Goal: Task Accomplishment & Management: Manage account settings

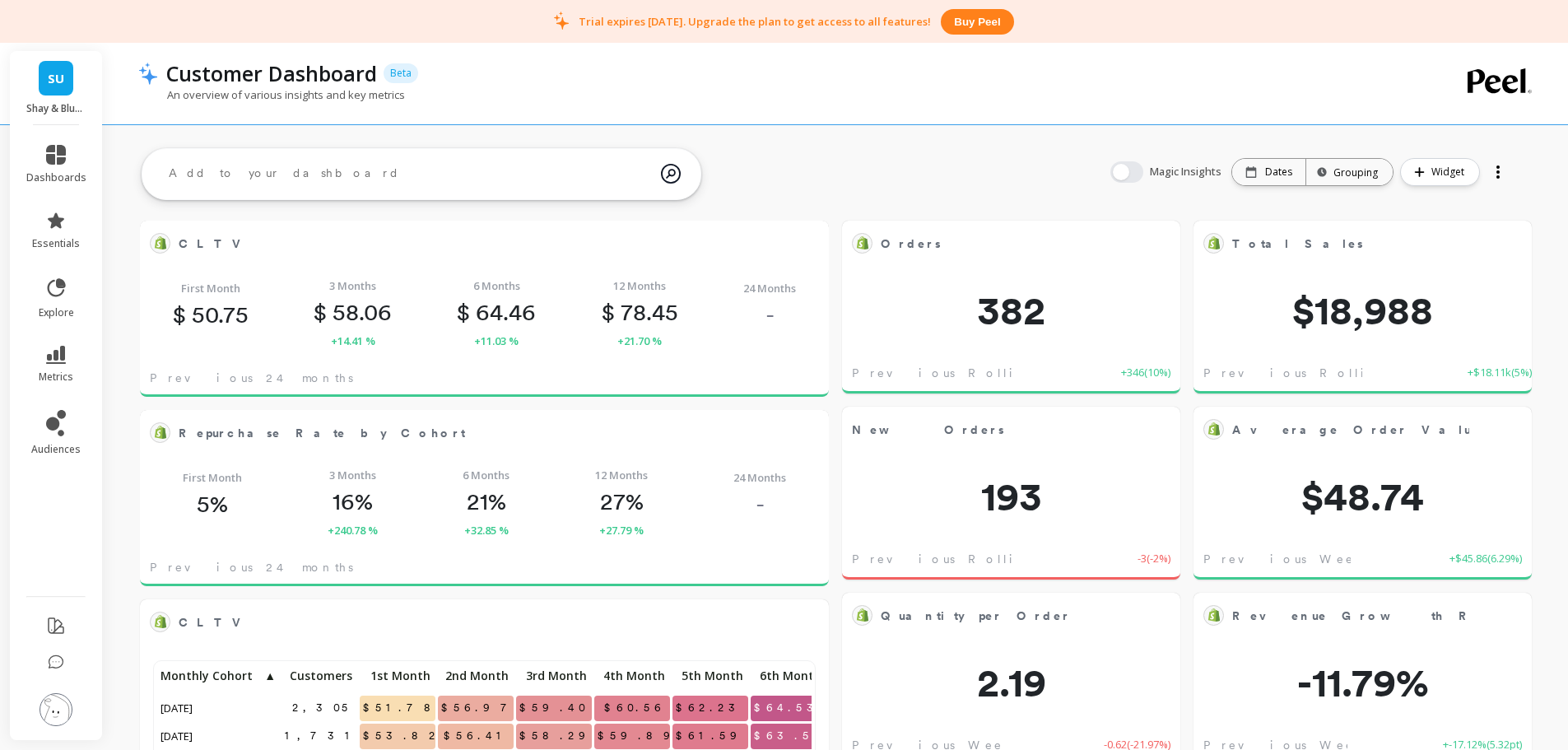
scroll to position [441, 630]
click at [65, 710] on img at bounding box center [56, 709] width 33 height 33
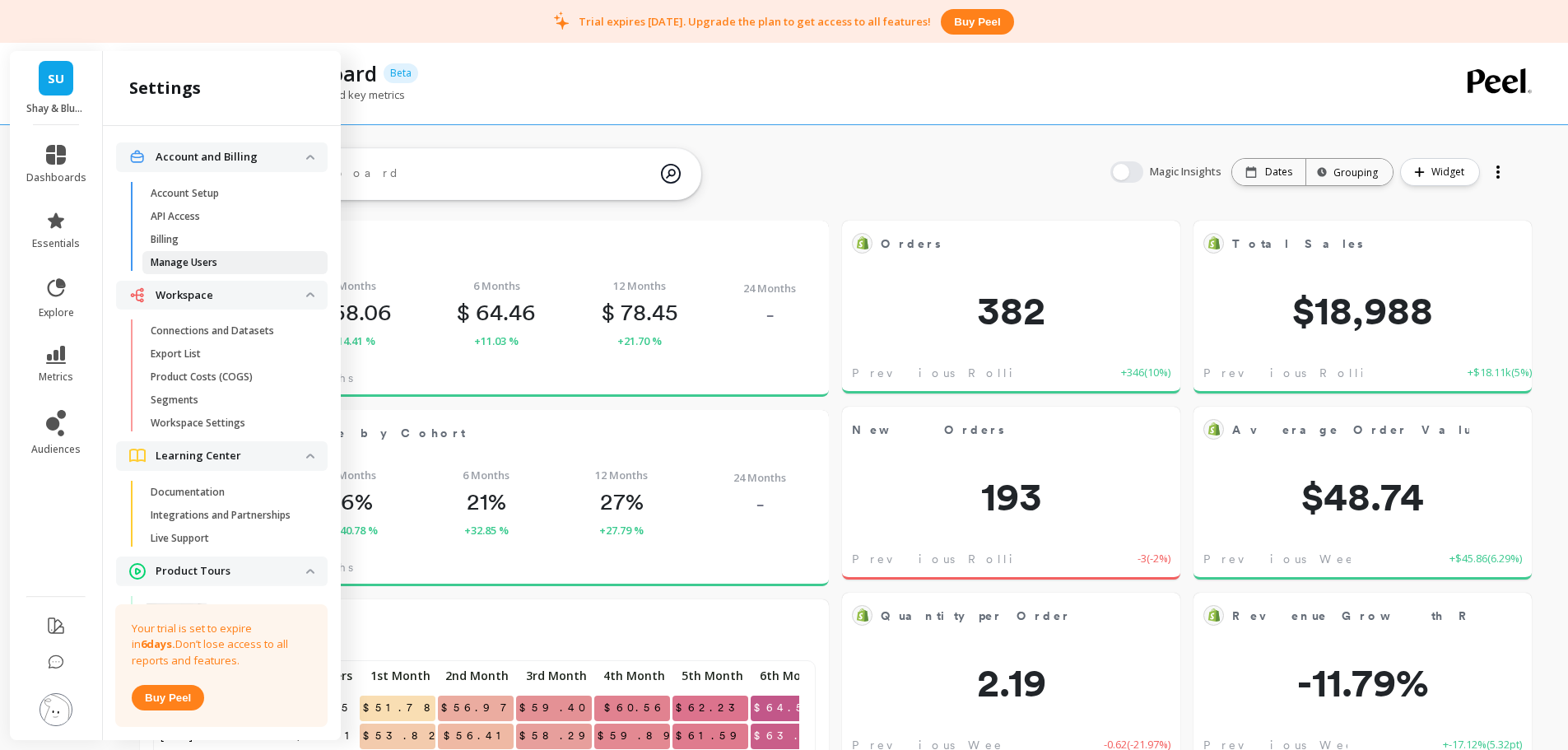
click at [215, 257] on p "Manage Users" at bounding box center [184, 263] width 67 height 13
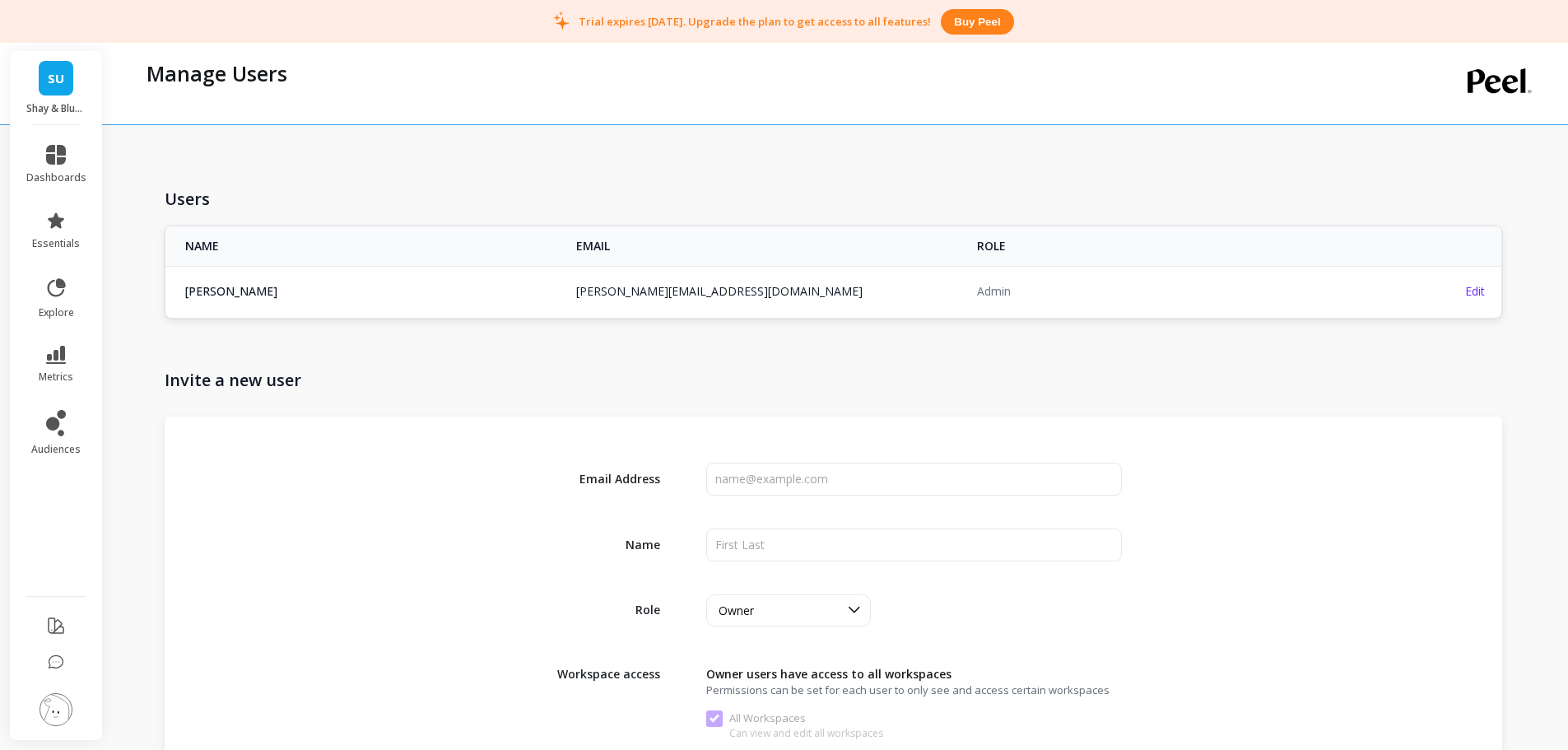
copy tr "emeric@shayandblue.com emeric@shayandblue.com"
drag, startPoint x: 716, startPoint y: 290, endPoint x: 555, endPoint y: 276, distance: 161.6
click at [555, 276] on tr "Emeric Fakambi emeric@shayandblue.com emeric@shayandblue.com Admin Edit" at bounding box center [833, 291] width 1336 height 50
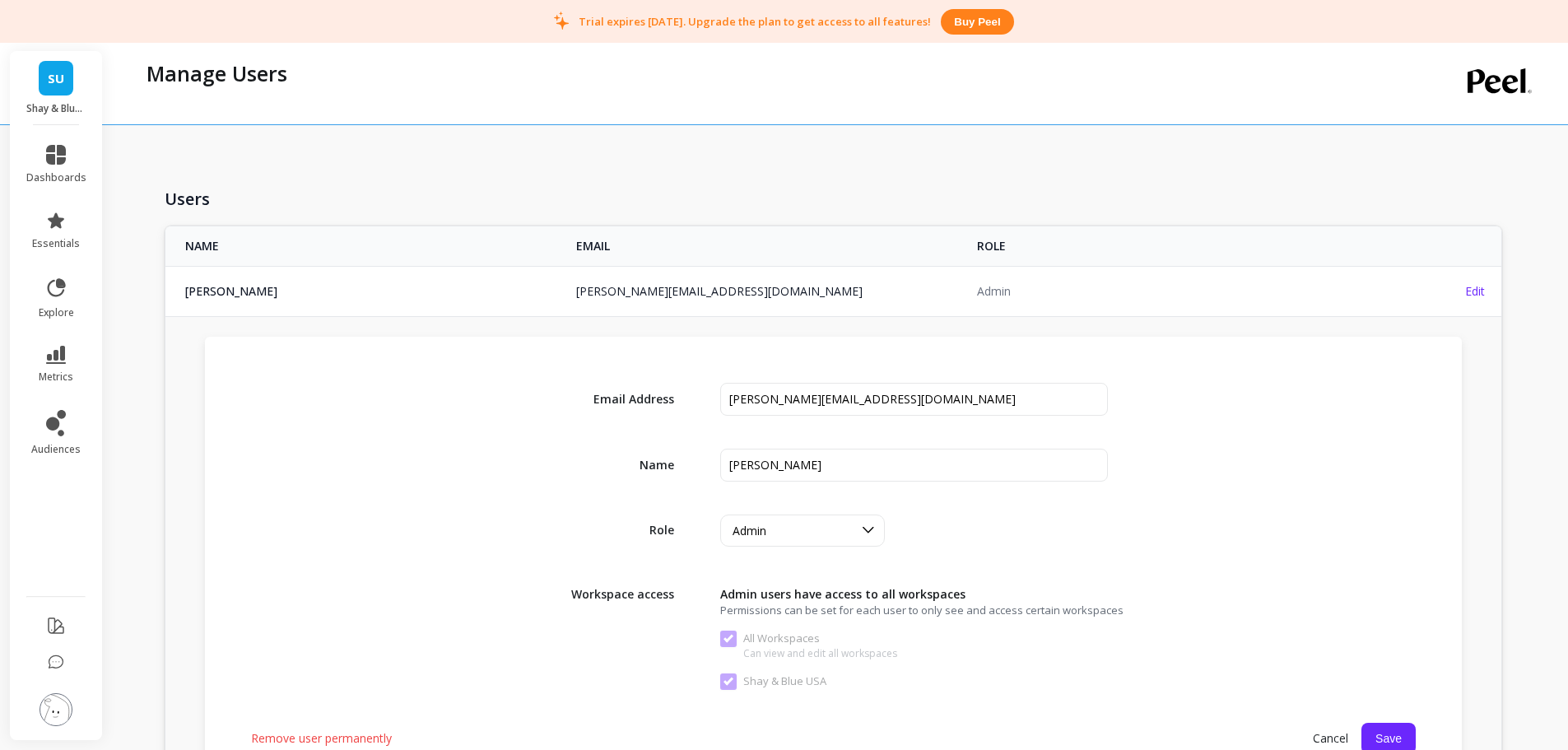
click at [69, 62] on link "SU" at bounding box center [56, 78] width 34 height 34
copy link "emeric@shayandblue.com"
drag, startPoint x: 712, startPoint y: 295, endPoint x: 588, endPoint y: 289, distance: 124.1
click at [579, 295] on td "emeric@shayandblue.com" at bounding box center [767, 291] width 401 height 50
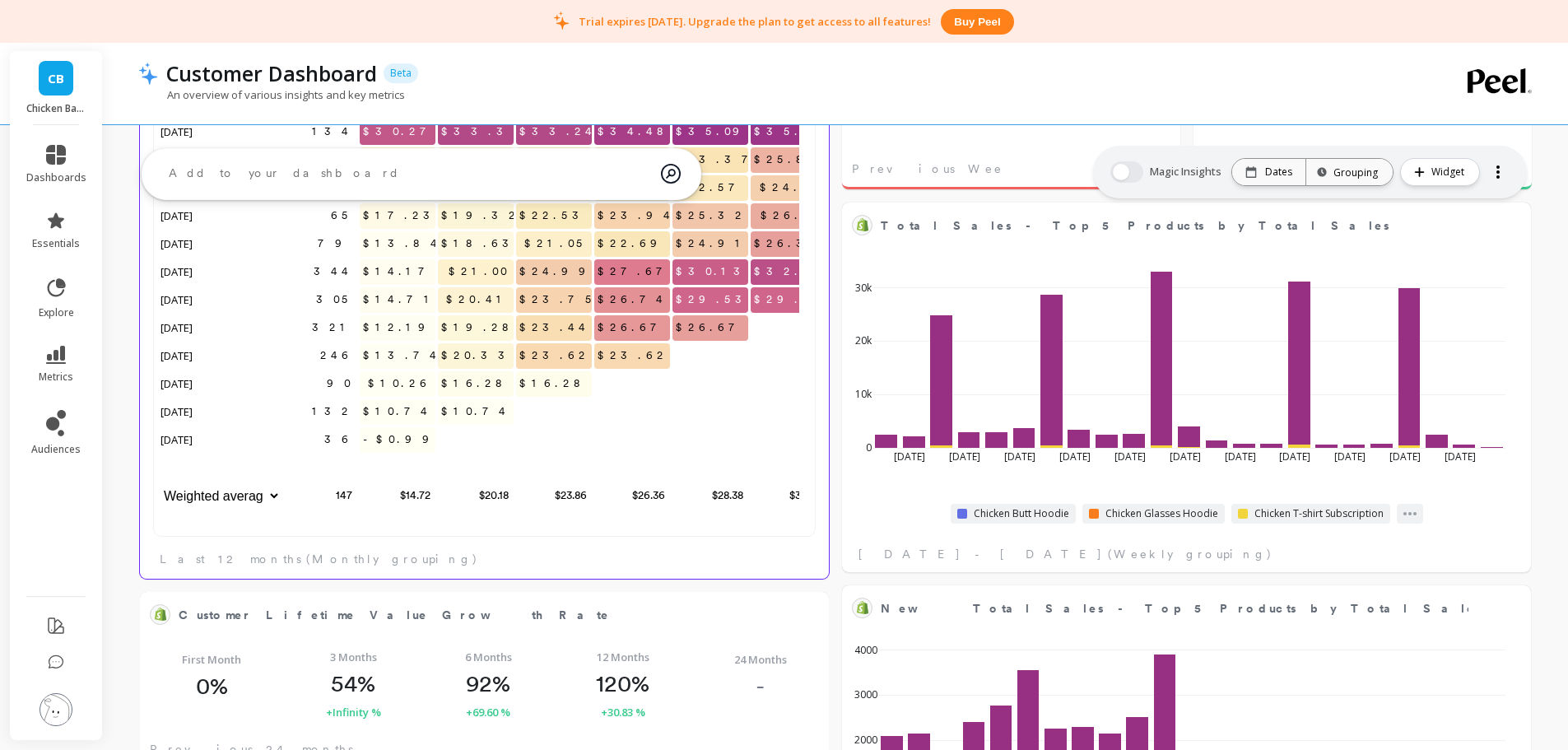
scroll to position [441, 630]
click at [47, 299] on icon at bounding box center [56, 288] width 23 height 23
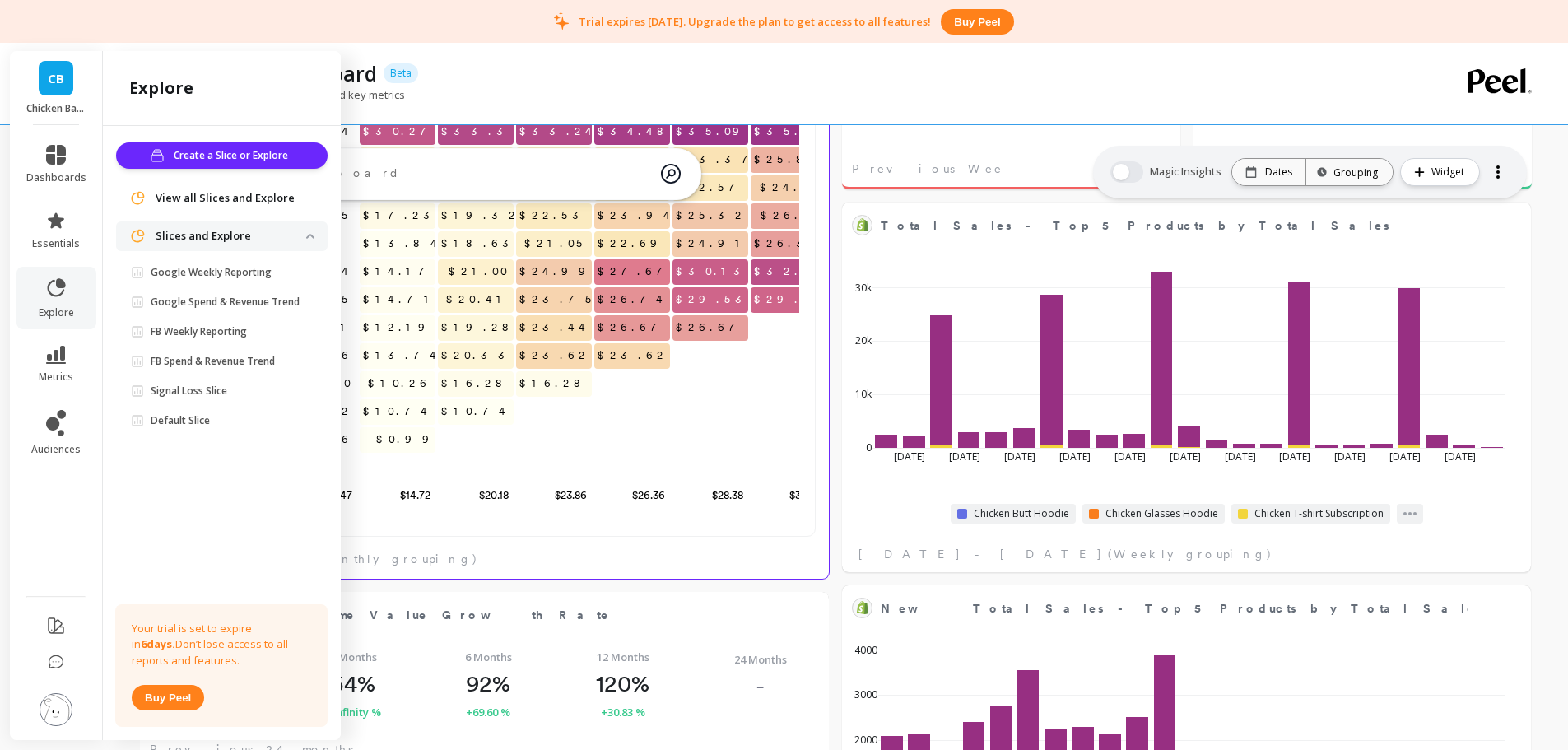
click at [43, 721] on button at bounding box center [56, 711] width 33 height 35
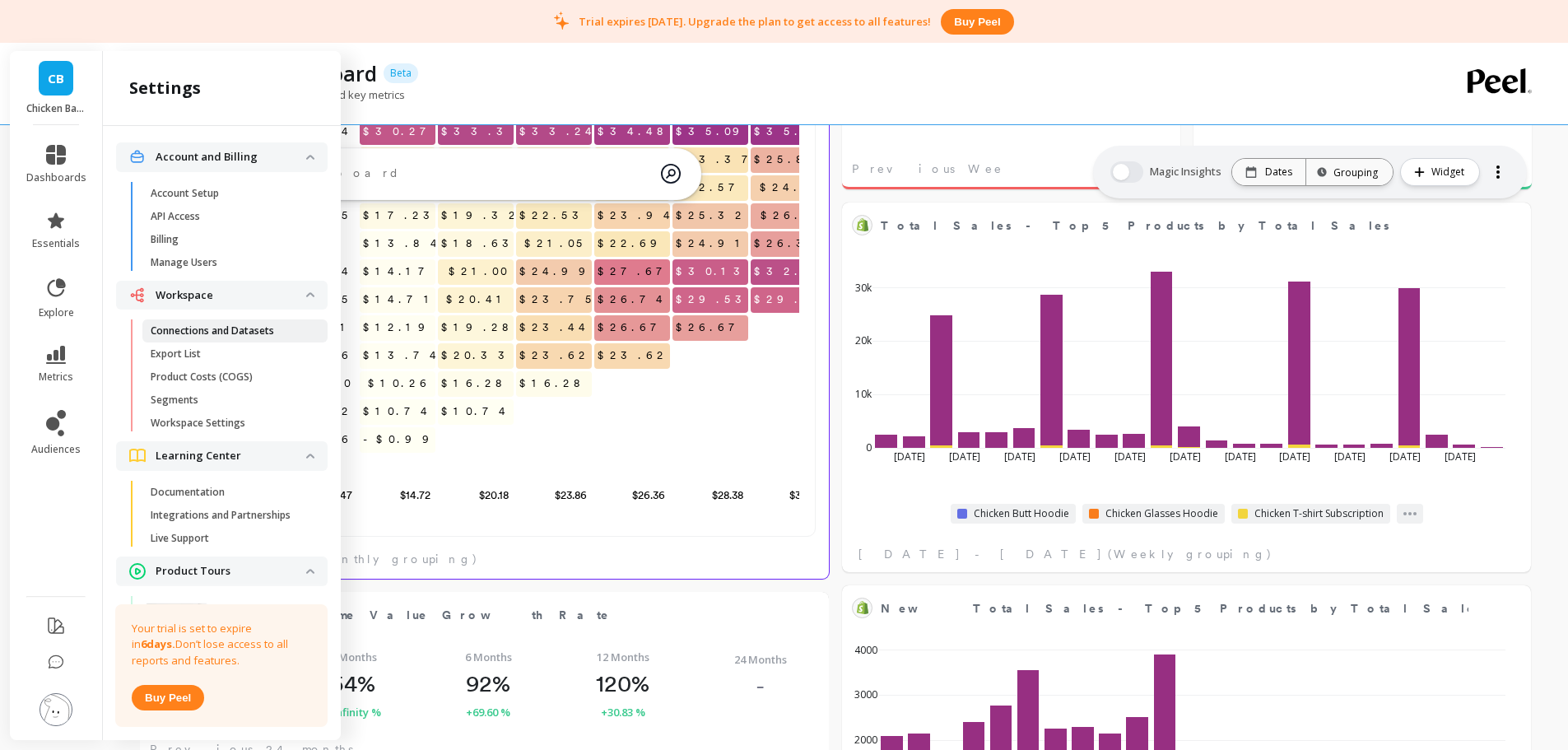
click at [228, 330] on p "Connections and Datasets" at bounding box center [212, 331] width 124 height 13
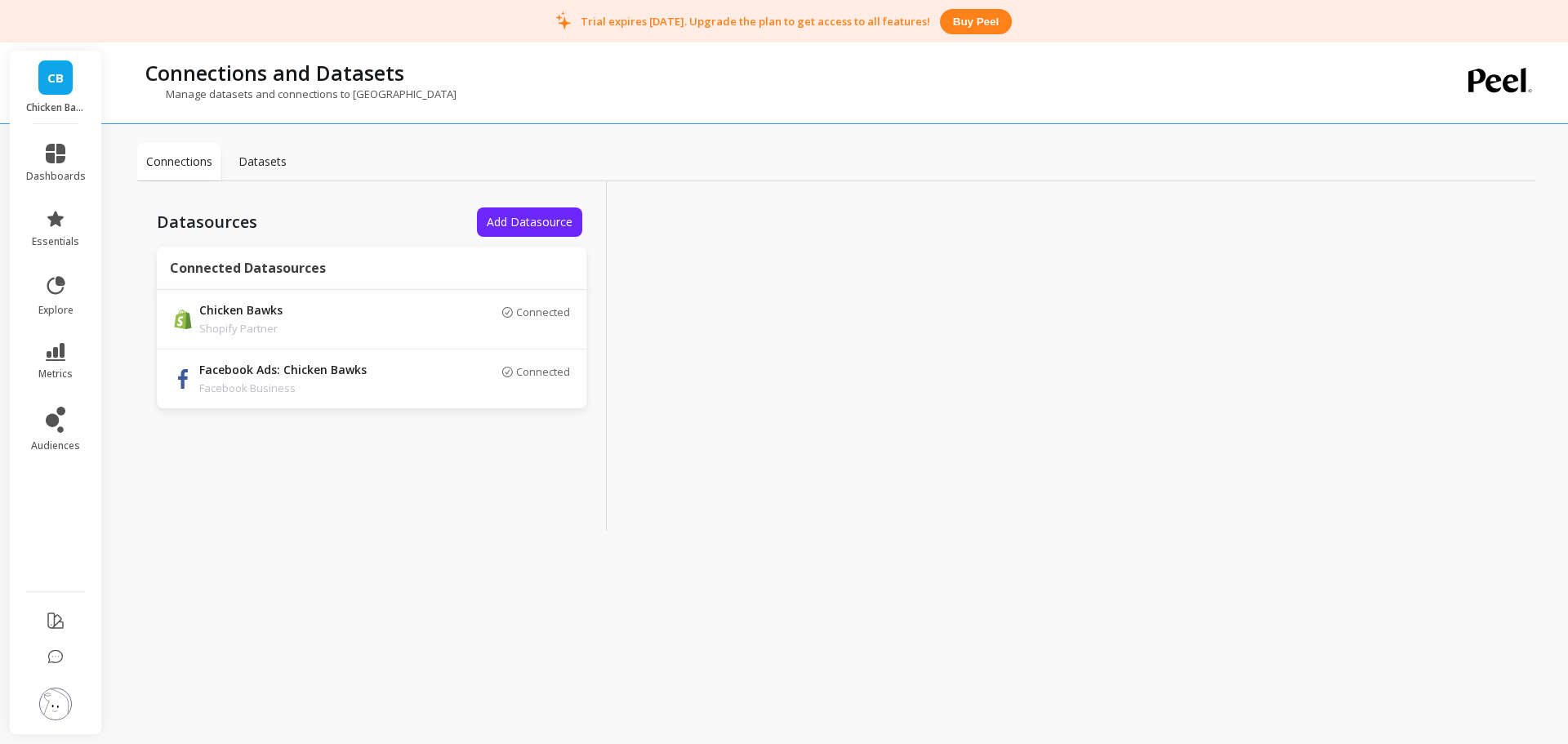
click at [45, 139] on li "dashboards" at bounding box center [56, 163] width 79 height 59
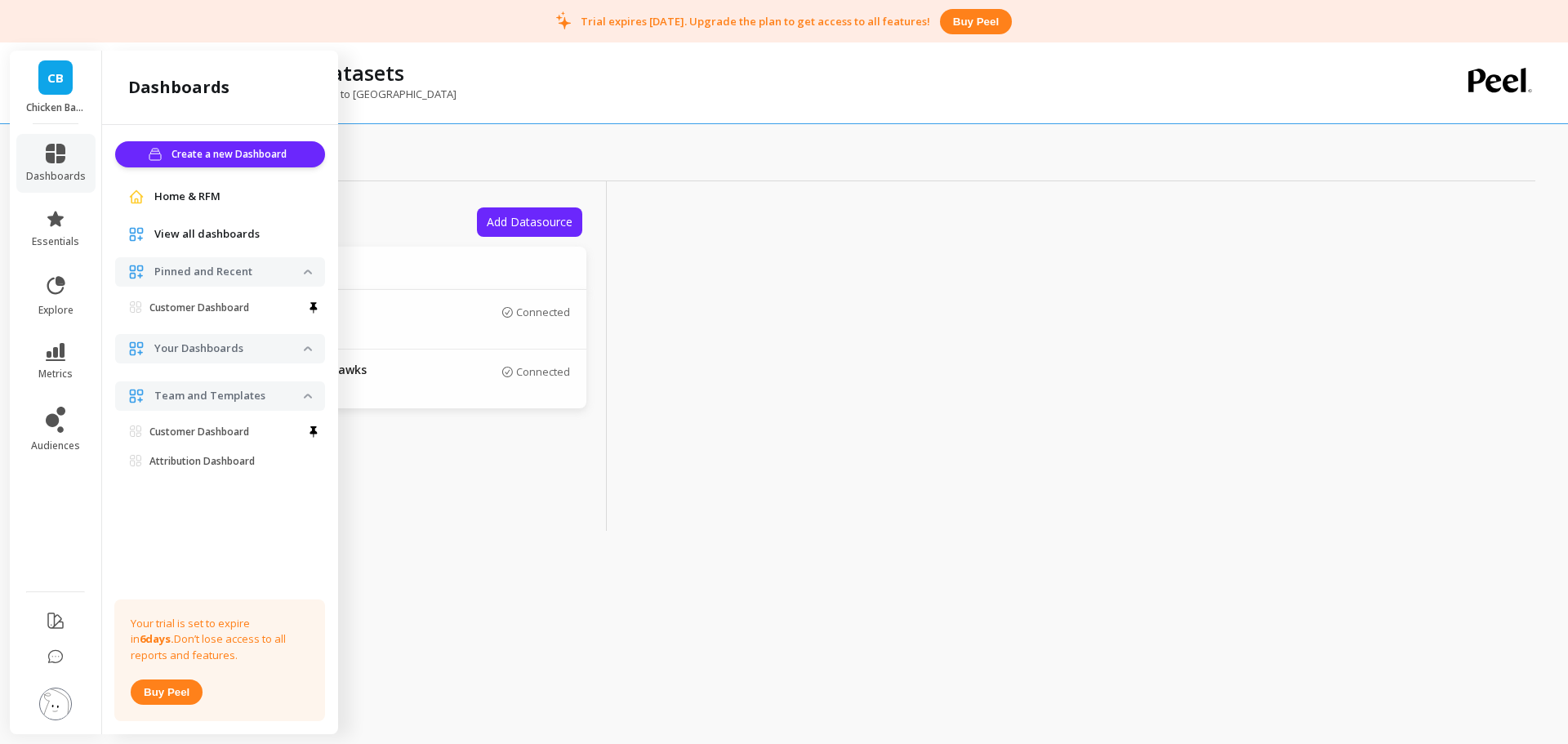
drag, startPoint x: 50, startPoint y: 86, endPoint x: 58, endPoint y: 92, distance: 10.0
click at [50, 85] on span "CB" at bounding box center [55, 77] width 17 height 18
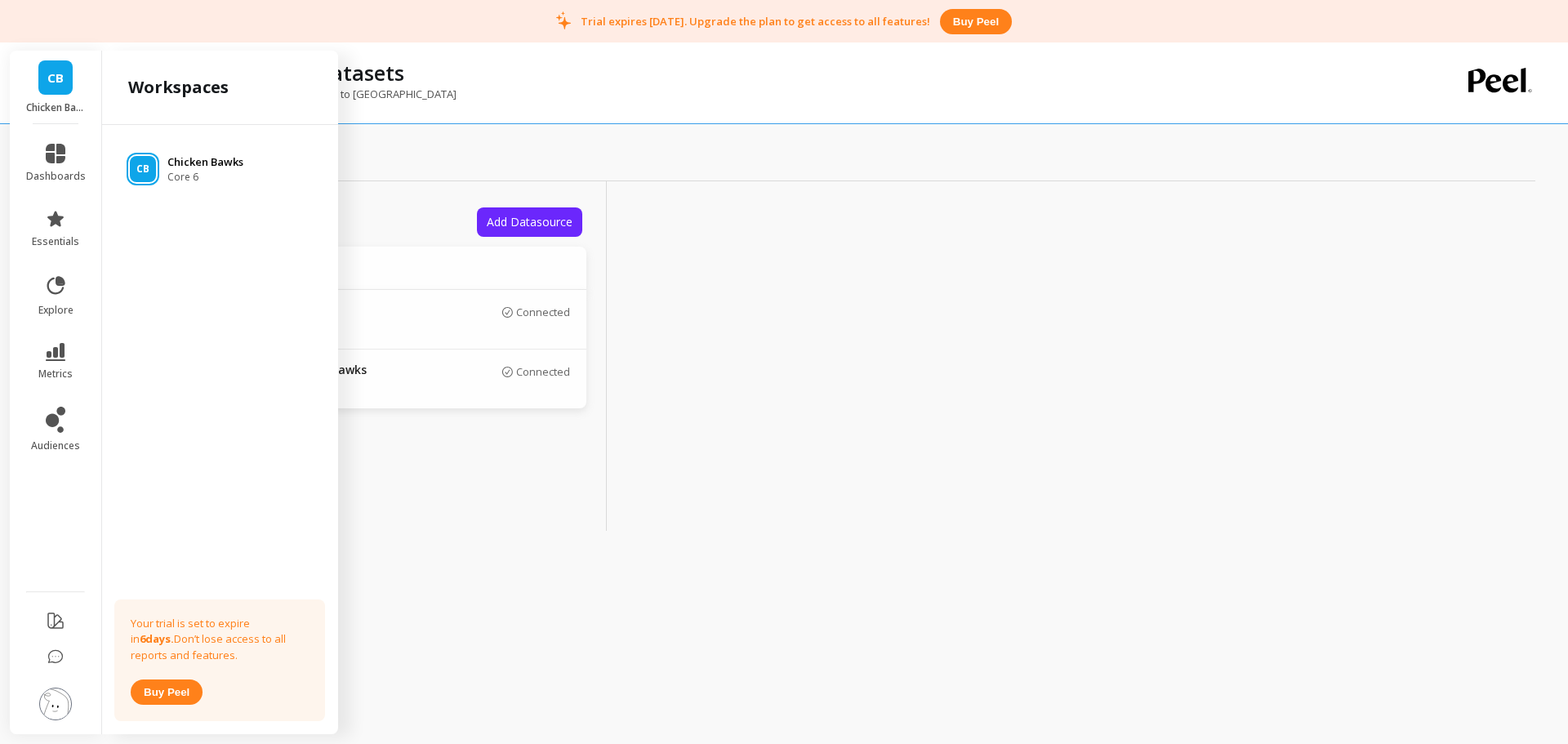
click at [176, 169] on p "Chicken Bawks" at bounding box center [206, 162] width 76 height 17
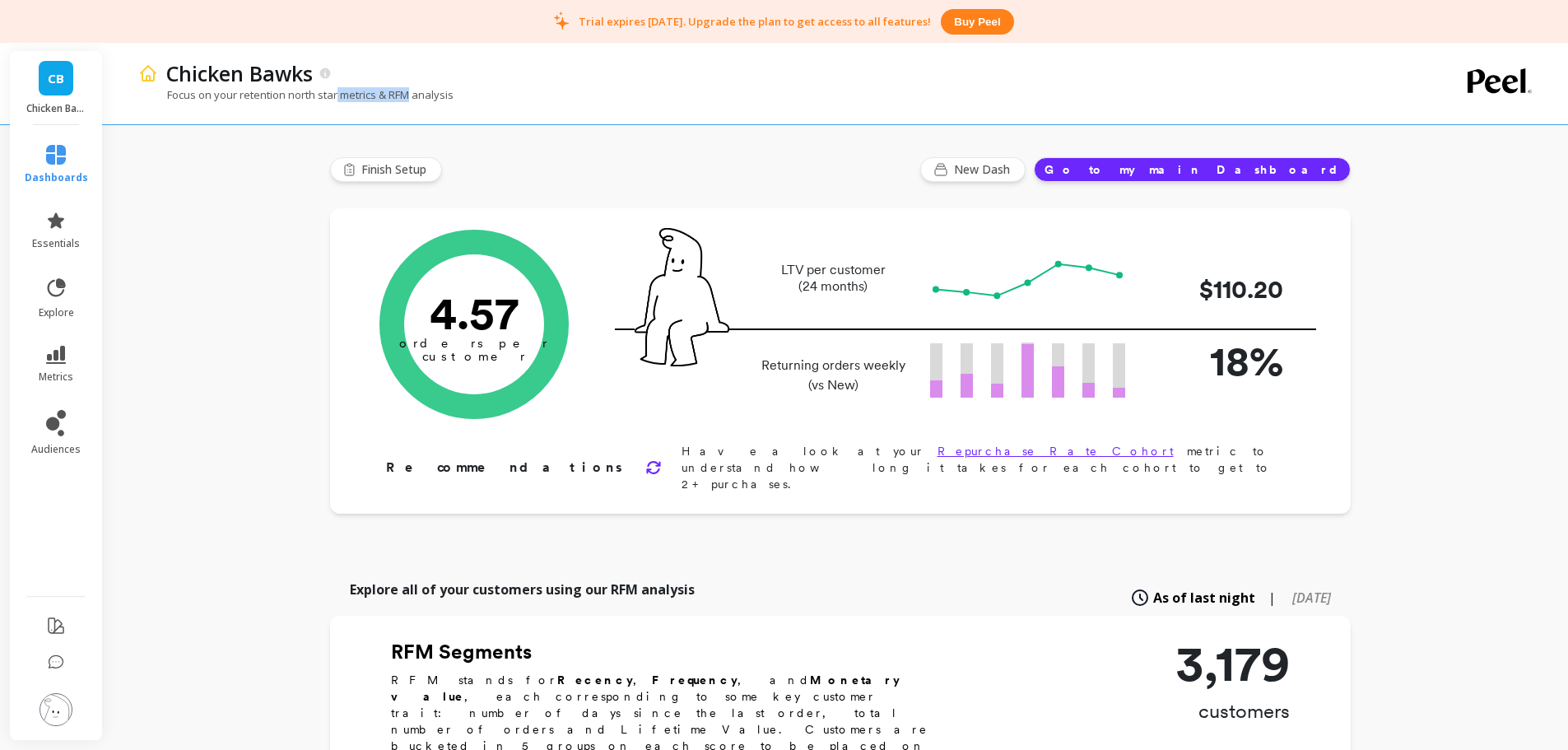
drag, startPoint x: 361, startPoint y: 93, endPoint x: 416, endPoint y: 93, distance: 55.0
click at [416, 93] on p "Focus on your retention north star metrics & RFM analysis" at bounding box center [295, 95] width 315 height 15
click at [416, 94] on p "Focus on your retention north star metrics & RFM analysis" at bounding box center [295, 95] width 315 height 15
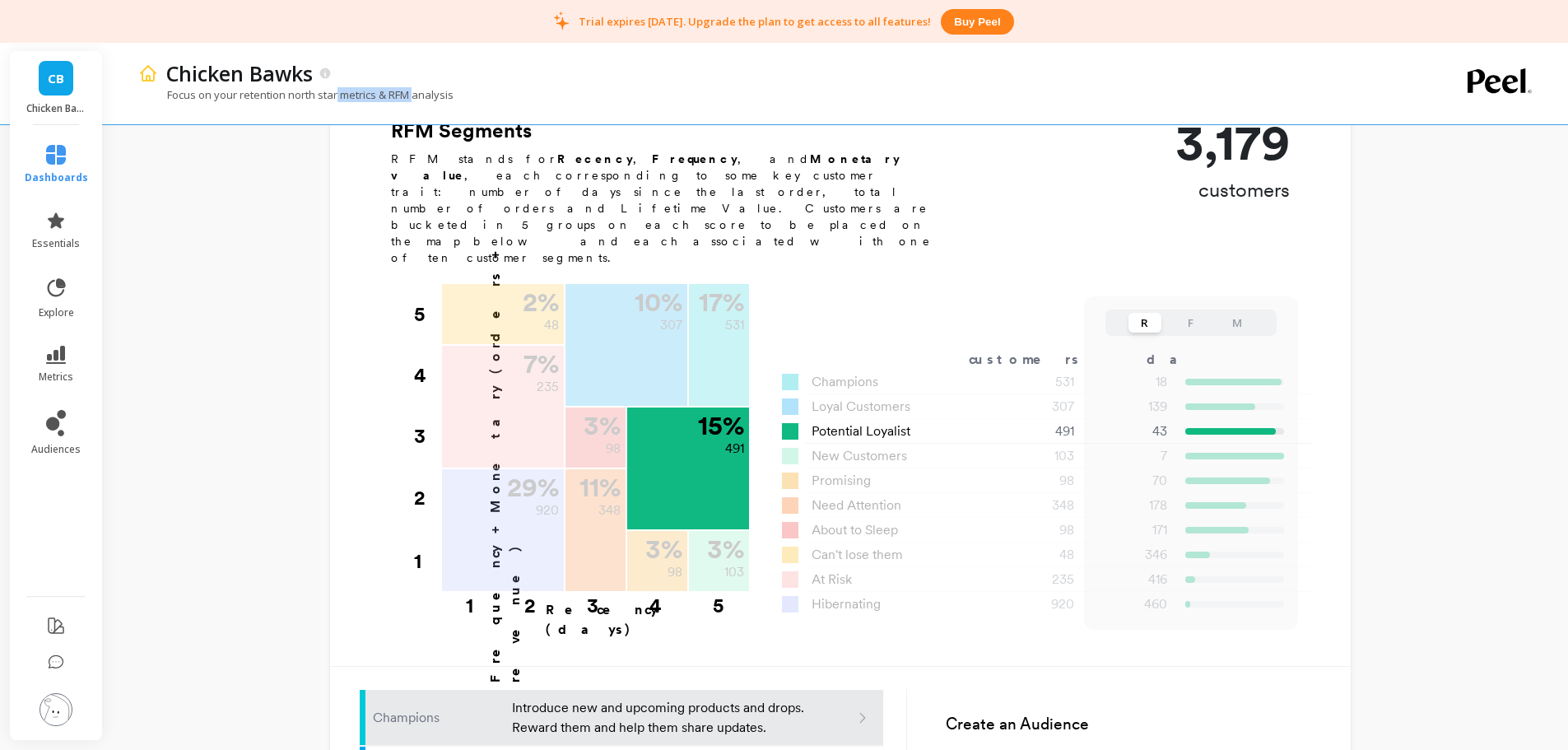
scroll to position [412, 0]
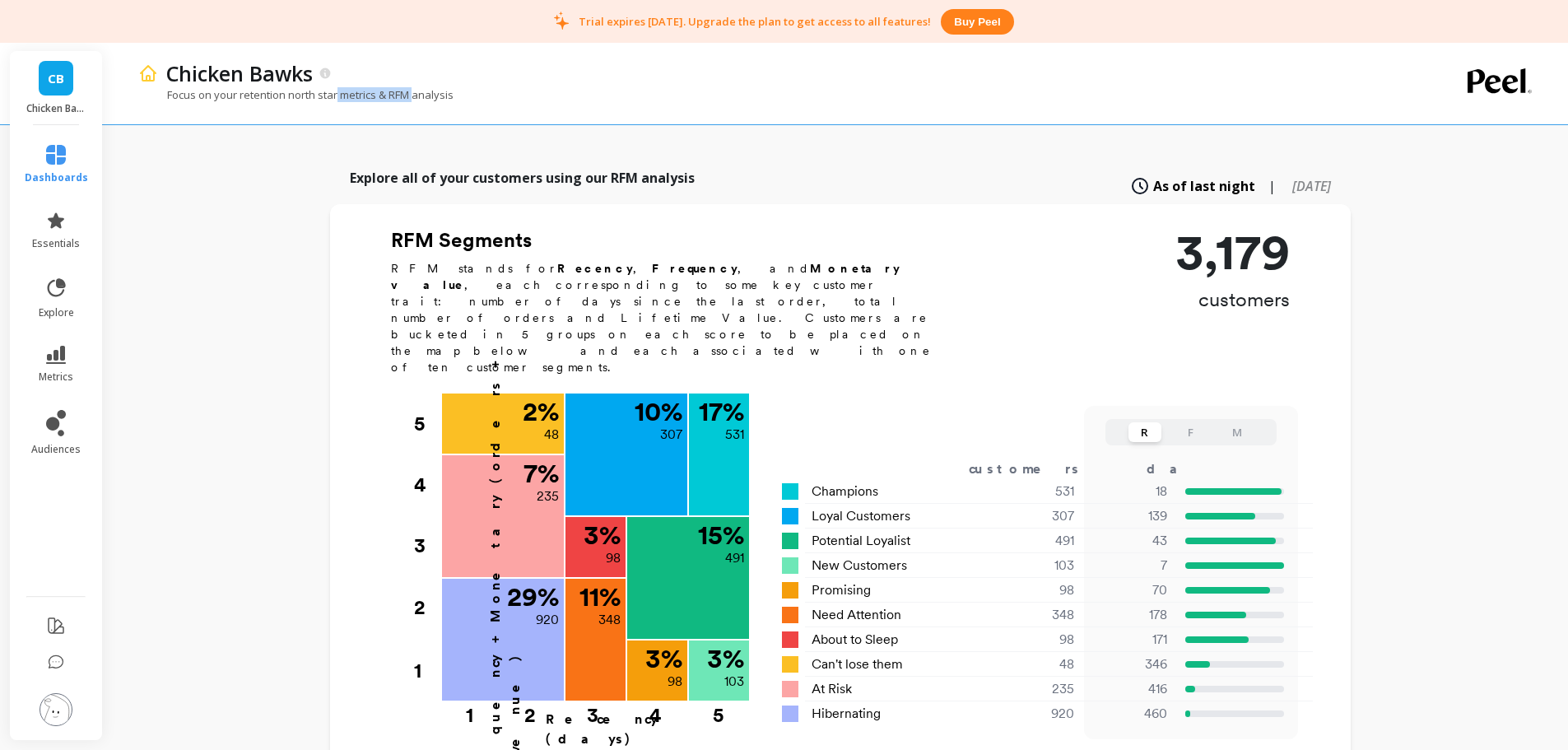
click at [1187, 423] on button "F" at bounding box center [1191, 432] width 33 height 20
click at [1233, 423] on button "M" at bounding box center [1236, 432] width 33 height 20
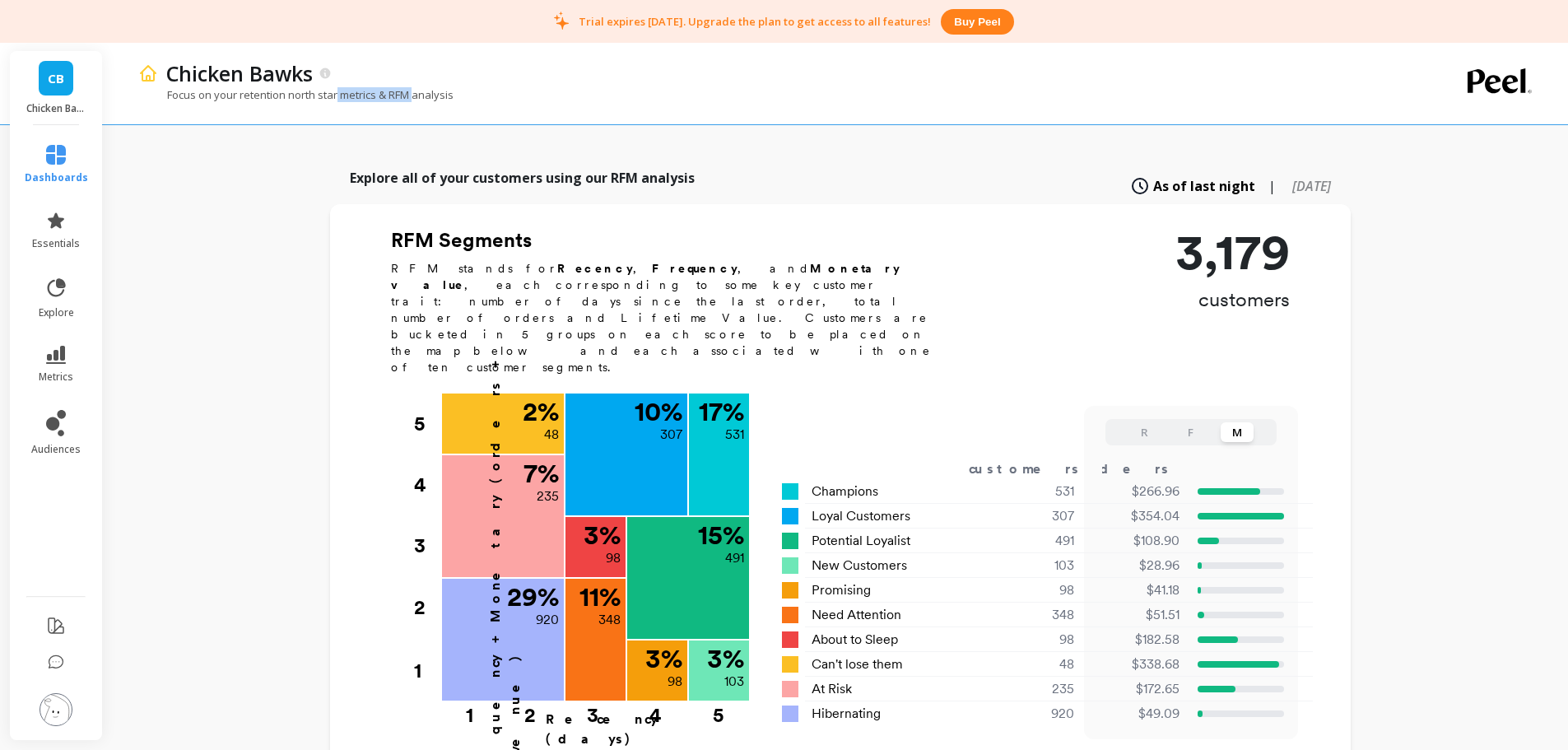
click at [1132, 423] on button "R" at bounding box center [1144, 432] width 33 height 20
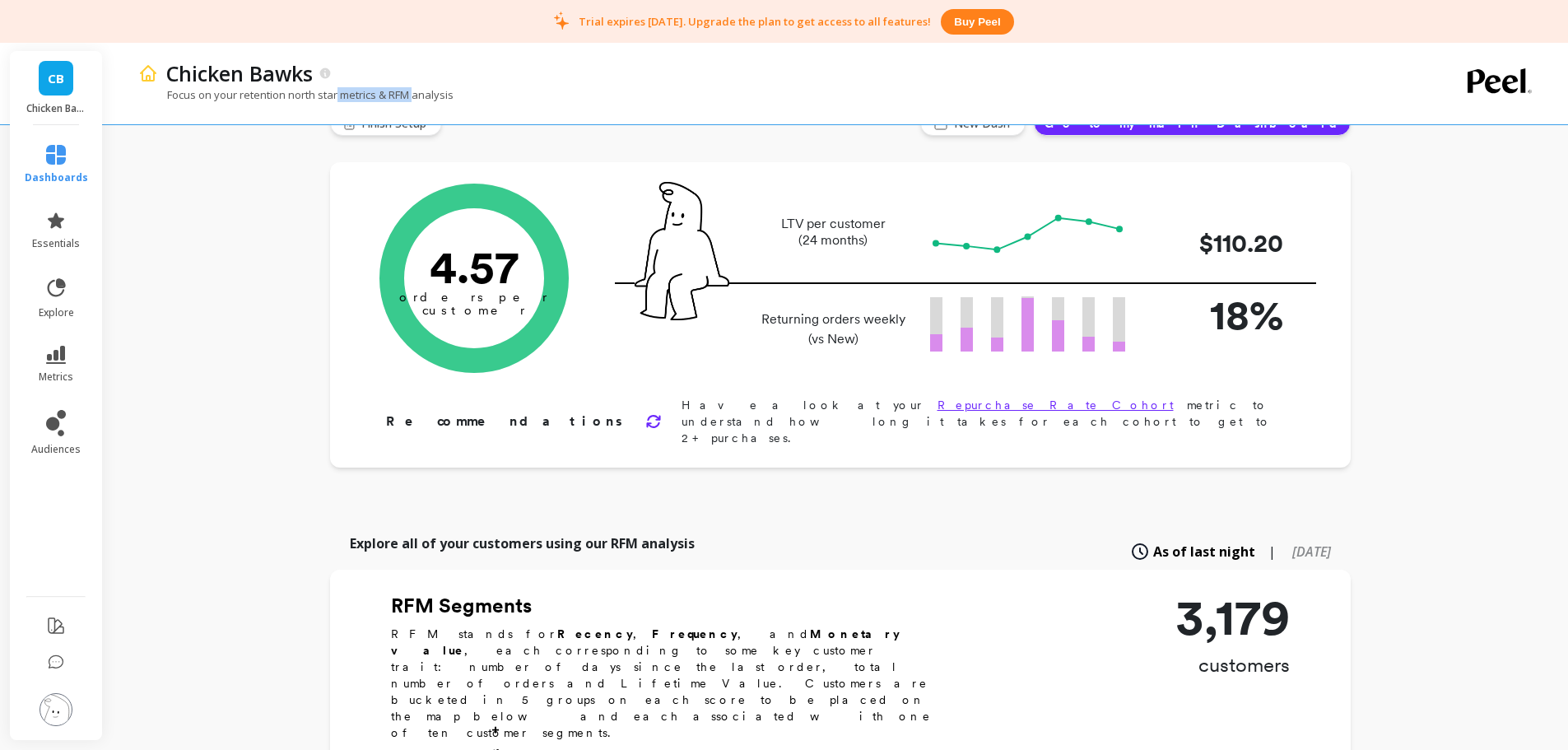
scroll to position [0, 0]
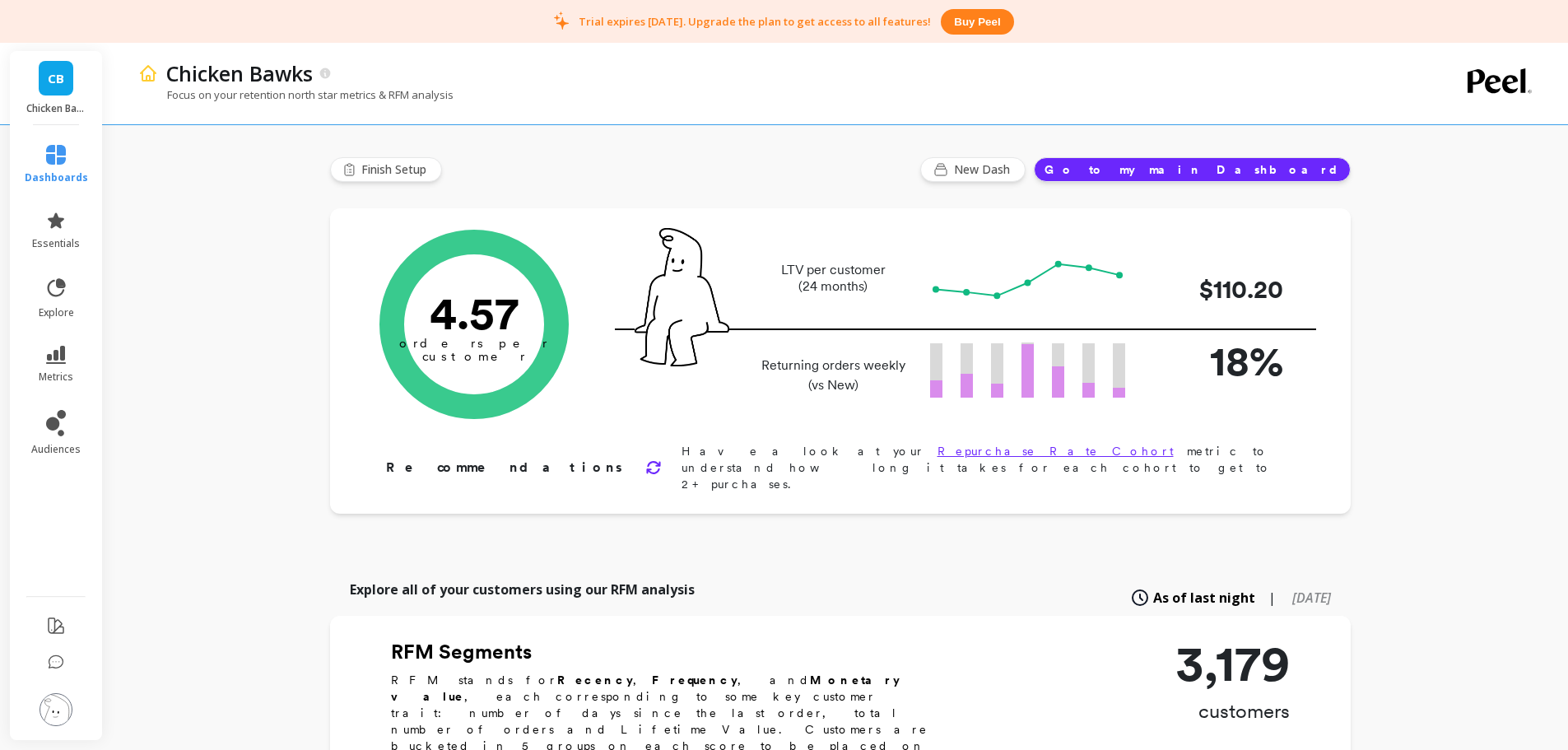
click at [59, 168] on link "dashboards" at bounding box center [57, 164] width 63 height 40
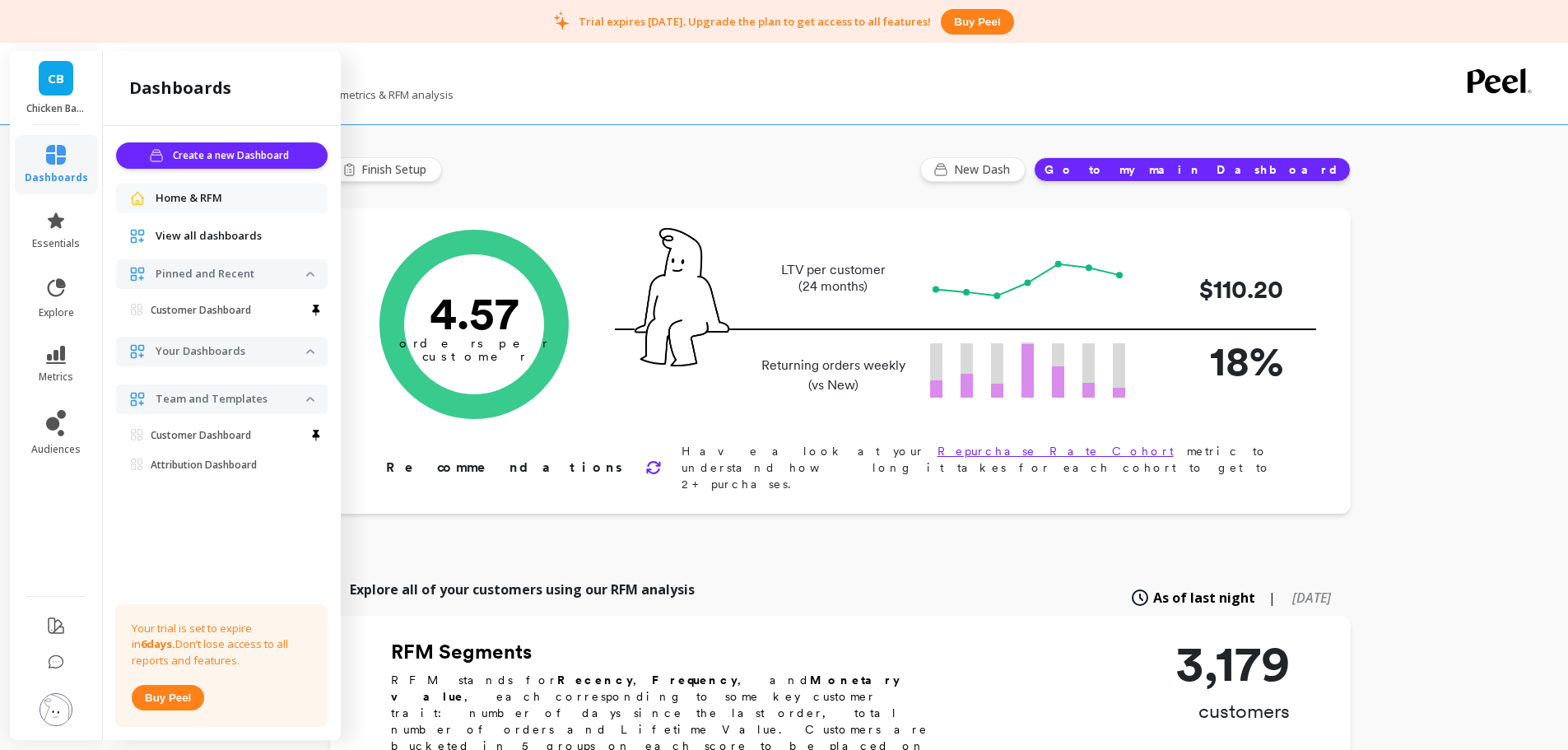
click at [57, 209] on li "essentials" at bounding box center [57, 230] width 84 height 59
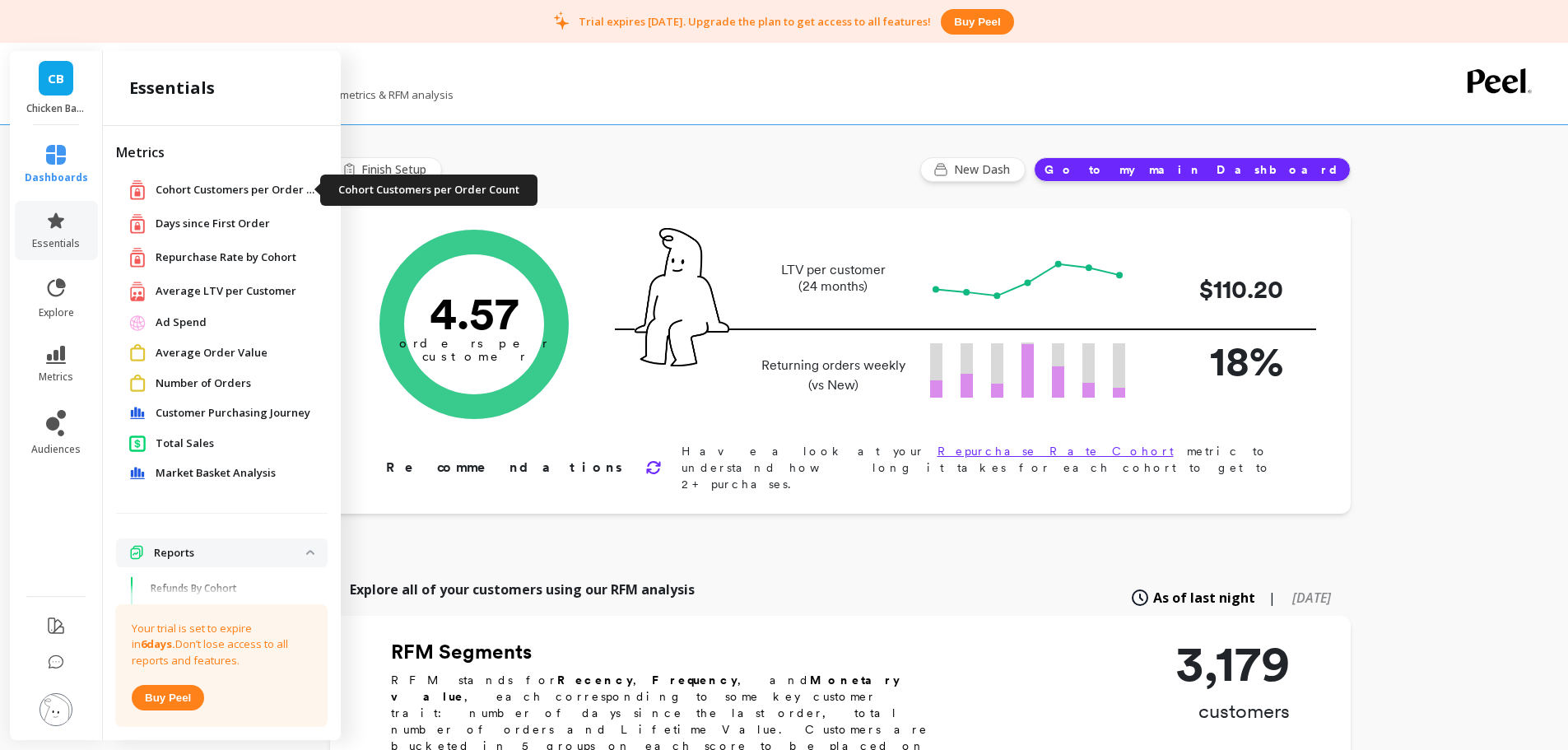
click at [225, 192] on span "Cohort Customers per Order Count" at bounding box center [237, 191] width 164 height 17
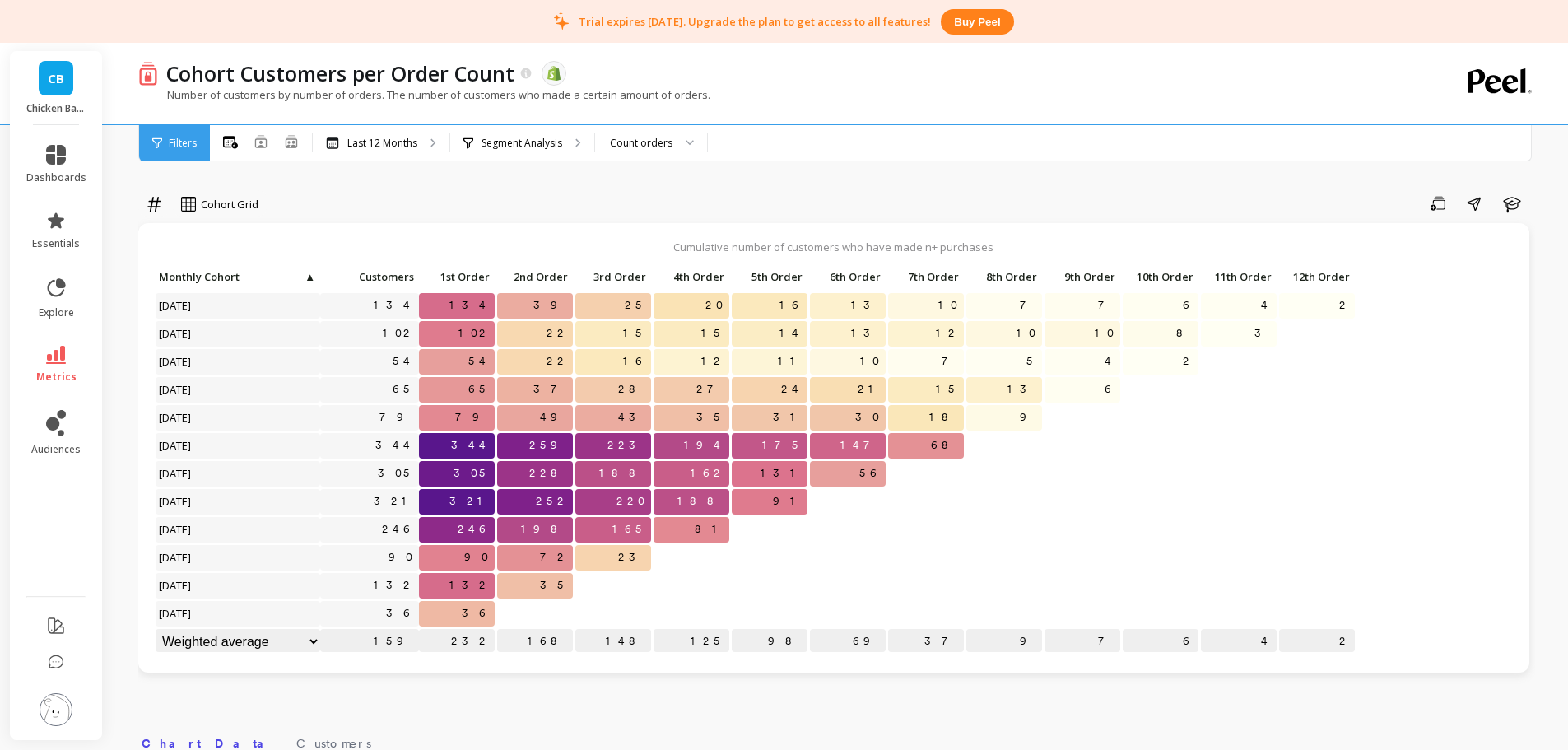
scroll to position [1, 0]
click at [59, 348] on icon at bounding box center [56, 354] width 20 height 18
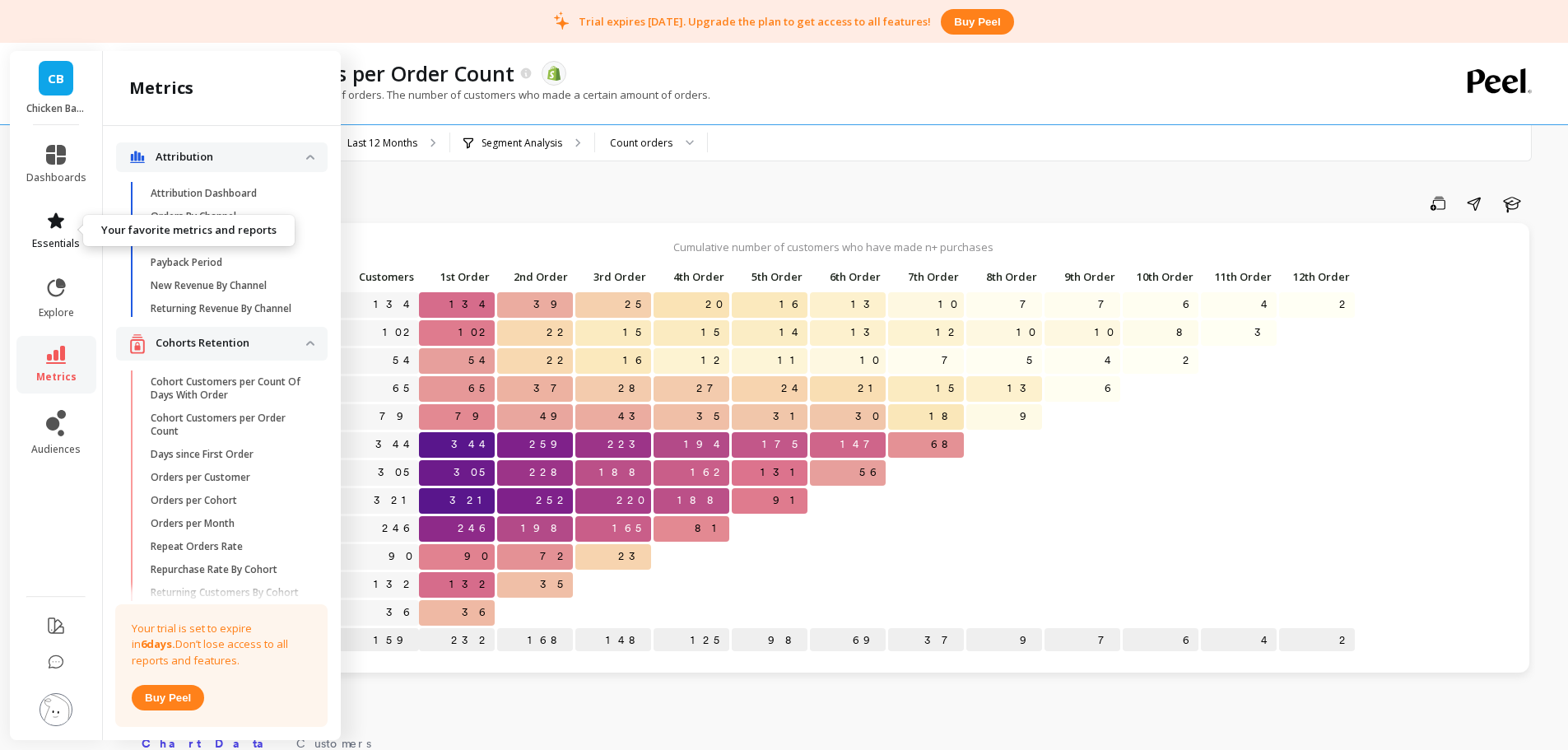
click at [61, 234] on link "essentials" at bounding box center [56, 230] width 60 height 40
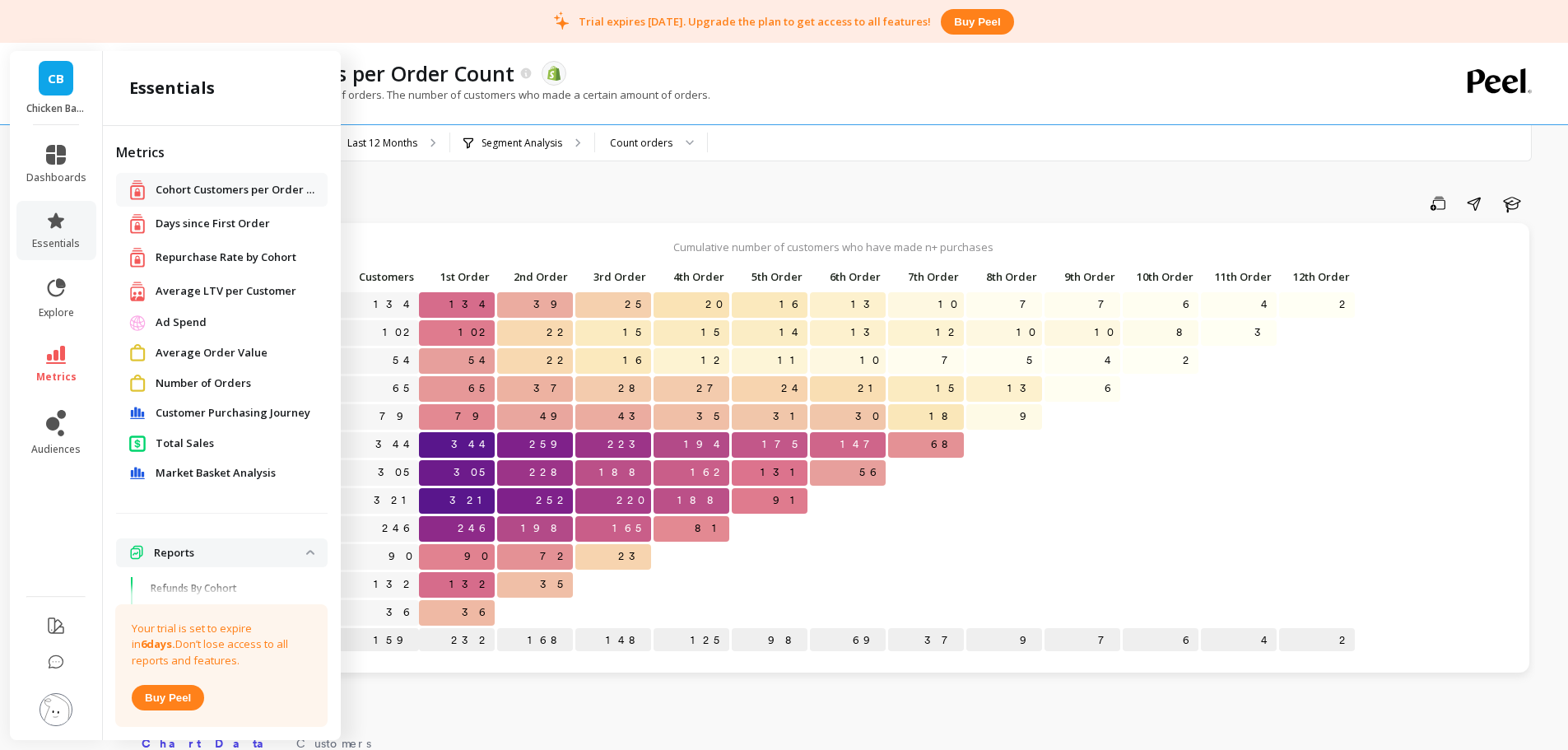
drag, startPoint x: 218, startPoint y: 292, endPoint x: 753, endPoint y: 83, distance: 574.4
click at [218, 292] on span "Average LTV per Customer" at bounding box center [226, 292] width 141 height 17
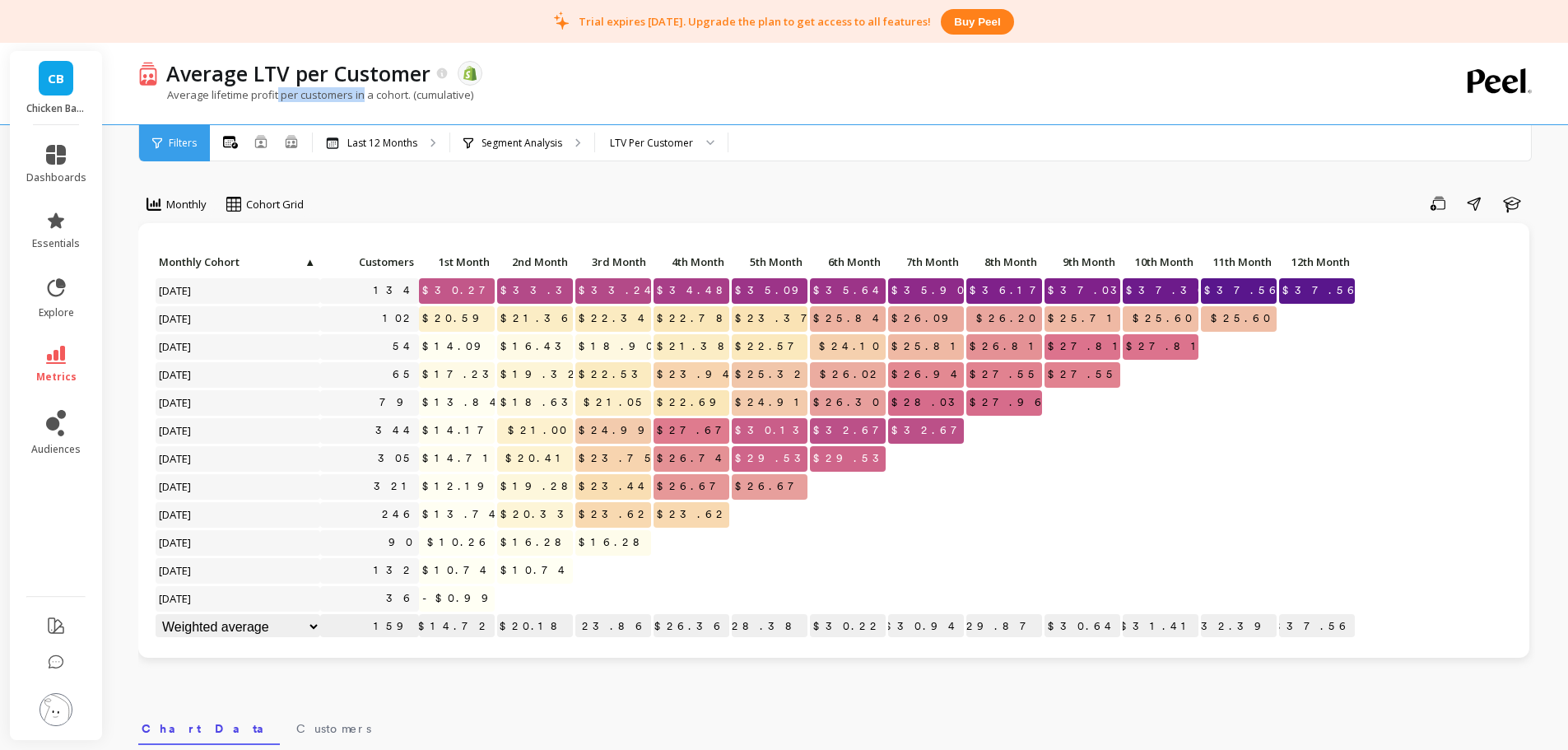
drag, startPoint x: 332, startPoint y: 96, endPoint x: 369, endPoint y: 94, distance: 37.1
click at [369, 94] on p "Average lifetime profit per customers in a cohort. (cumulative)" at bounding box center [306, 95] width 335 height 15
click at [60, 365] on link "metrics" at bounding box center [56, 364] width 60 height 38
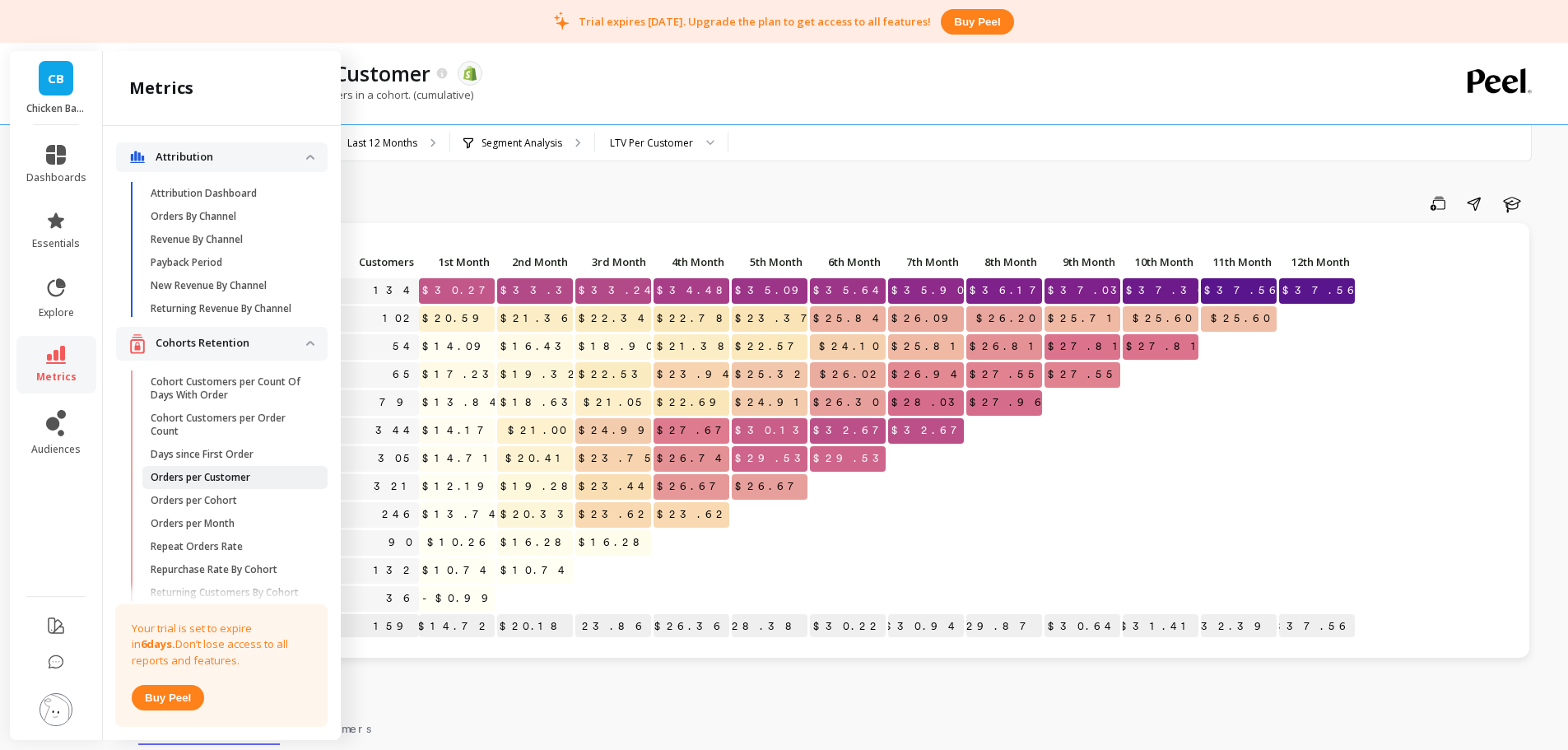
click at [218, 484] on p "Orders per Customer" at bounding box center [200, 478] width 99 height 13
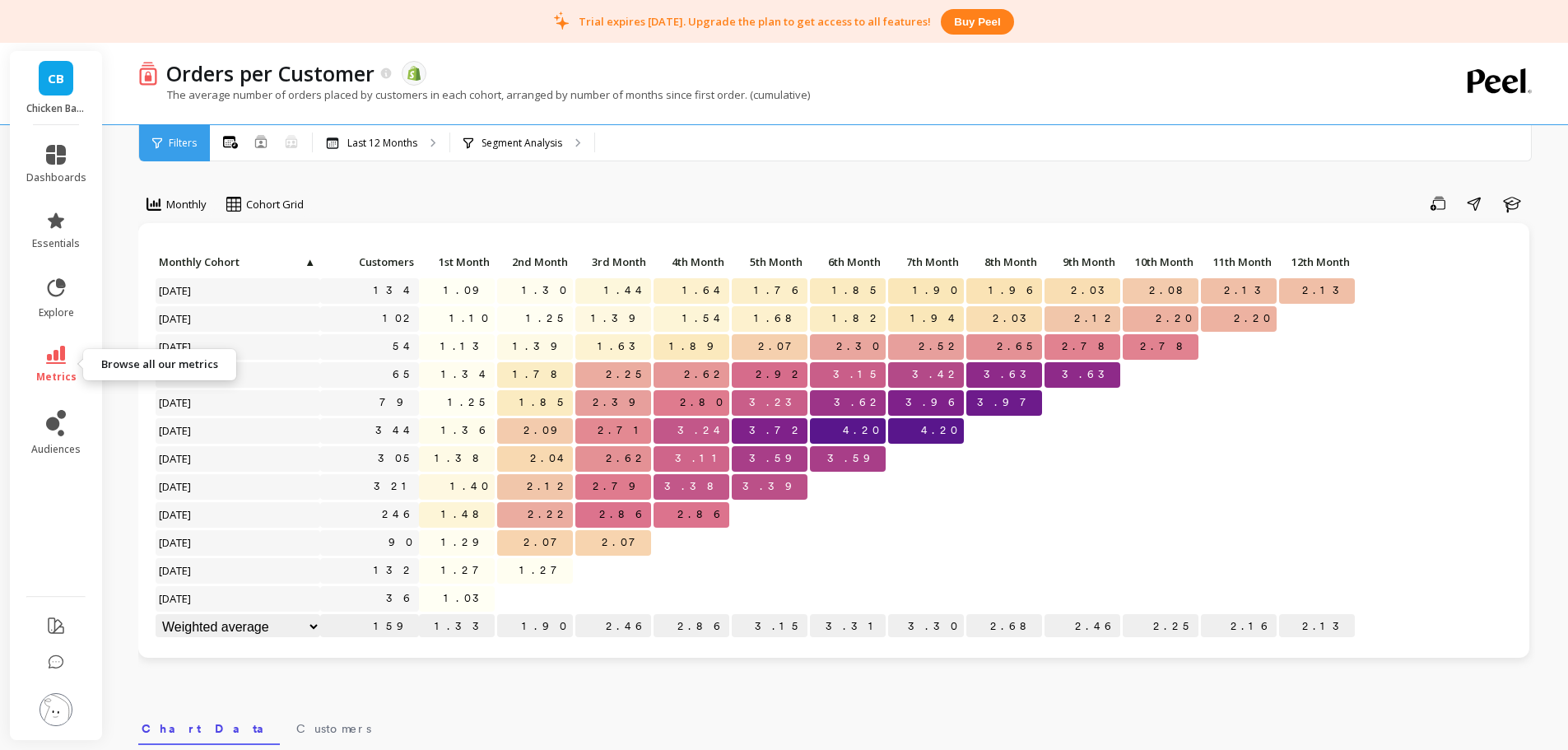
click at [54, 380] on span "metrics" at bounding box center [56, 377] width 40 height 13
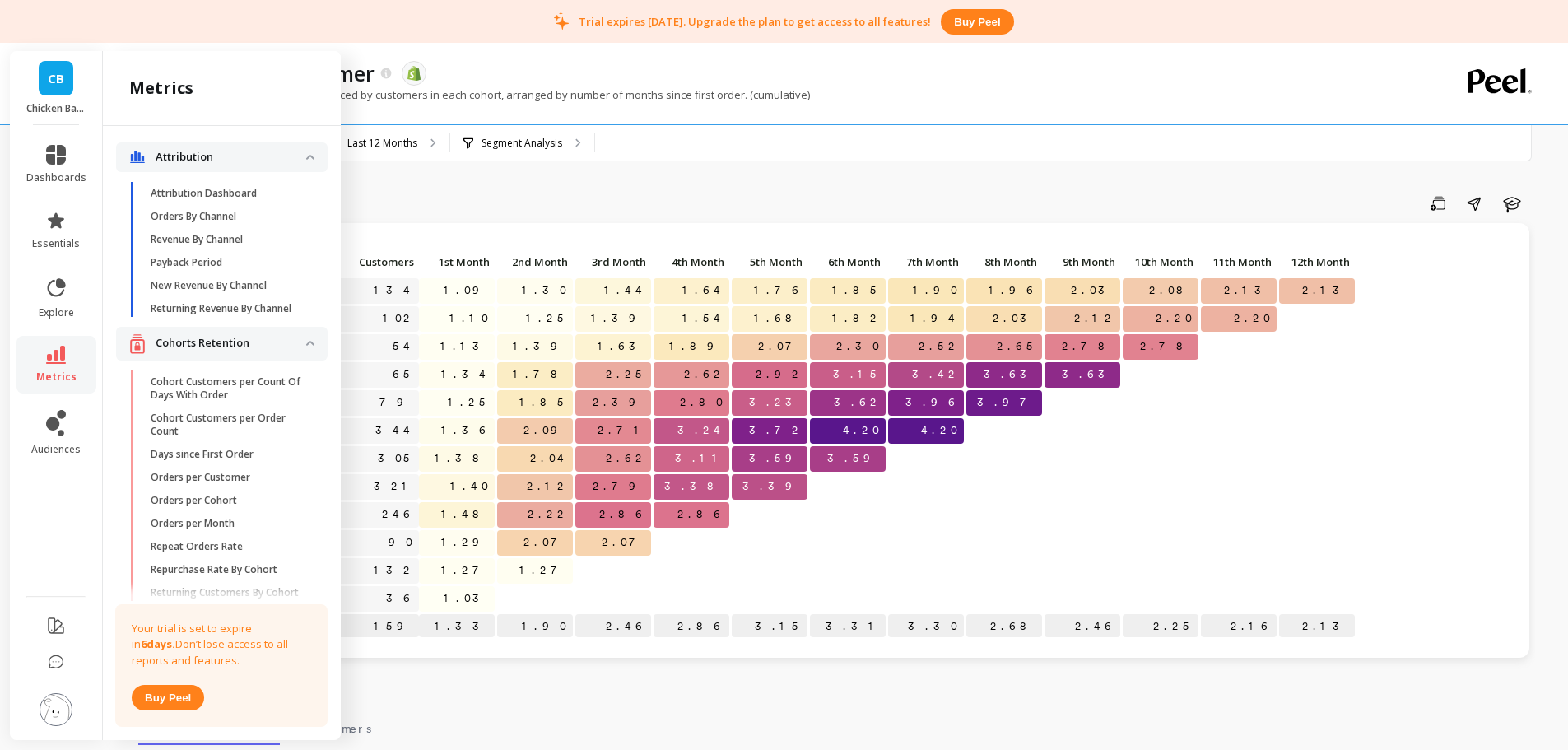
click at [416, 173] on div "Monthly Cohort Grid Save Share Learn Click to create an audience 134 1.09 1.30 …" at bounding box center [837, 716] width 1397 height 1300
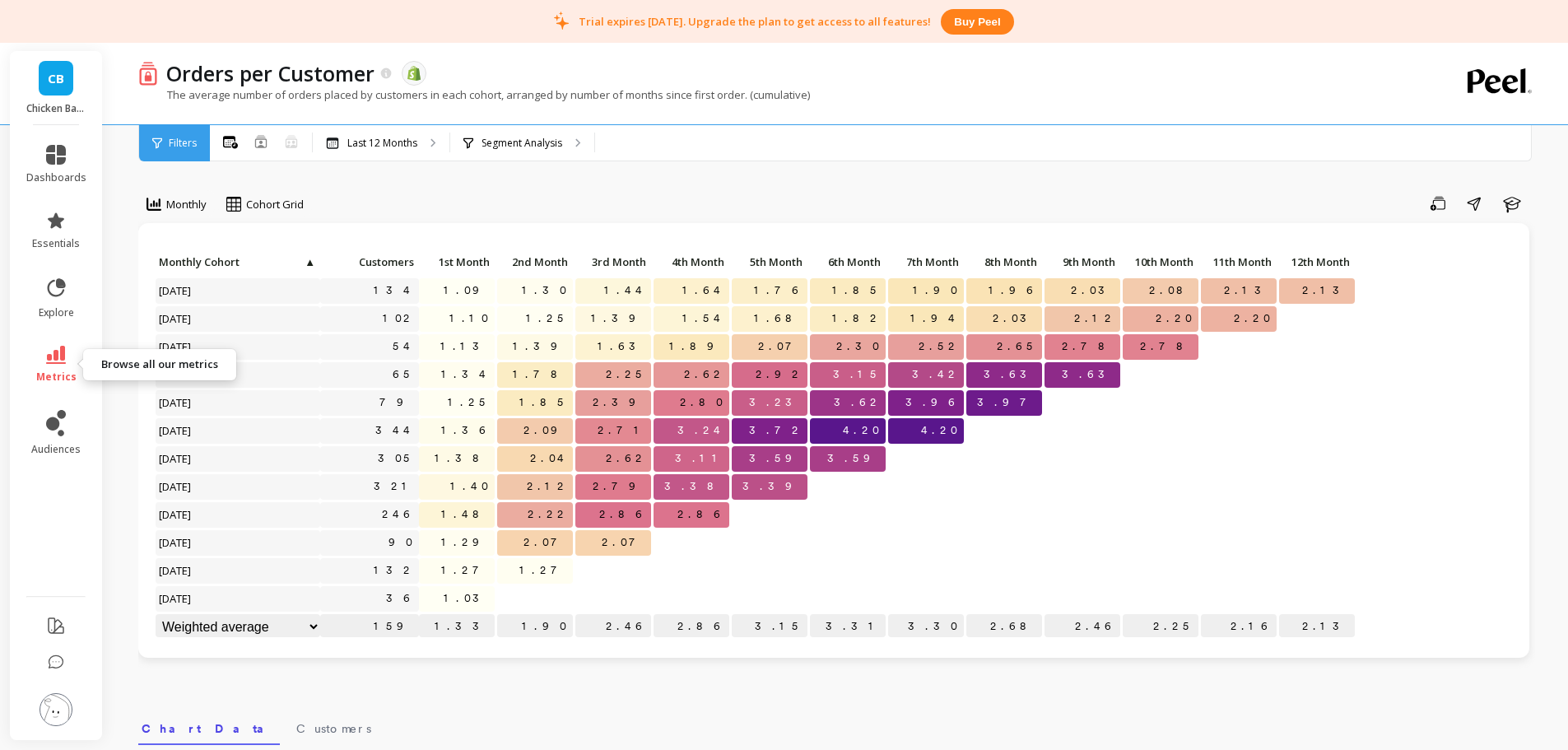
click at [47, 363] on icon at bounding box center [56, 354] width 20 height 18
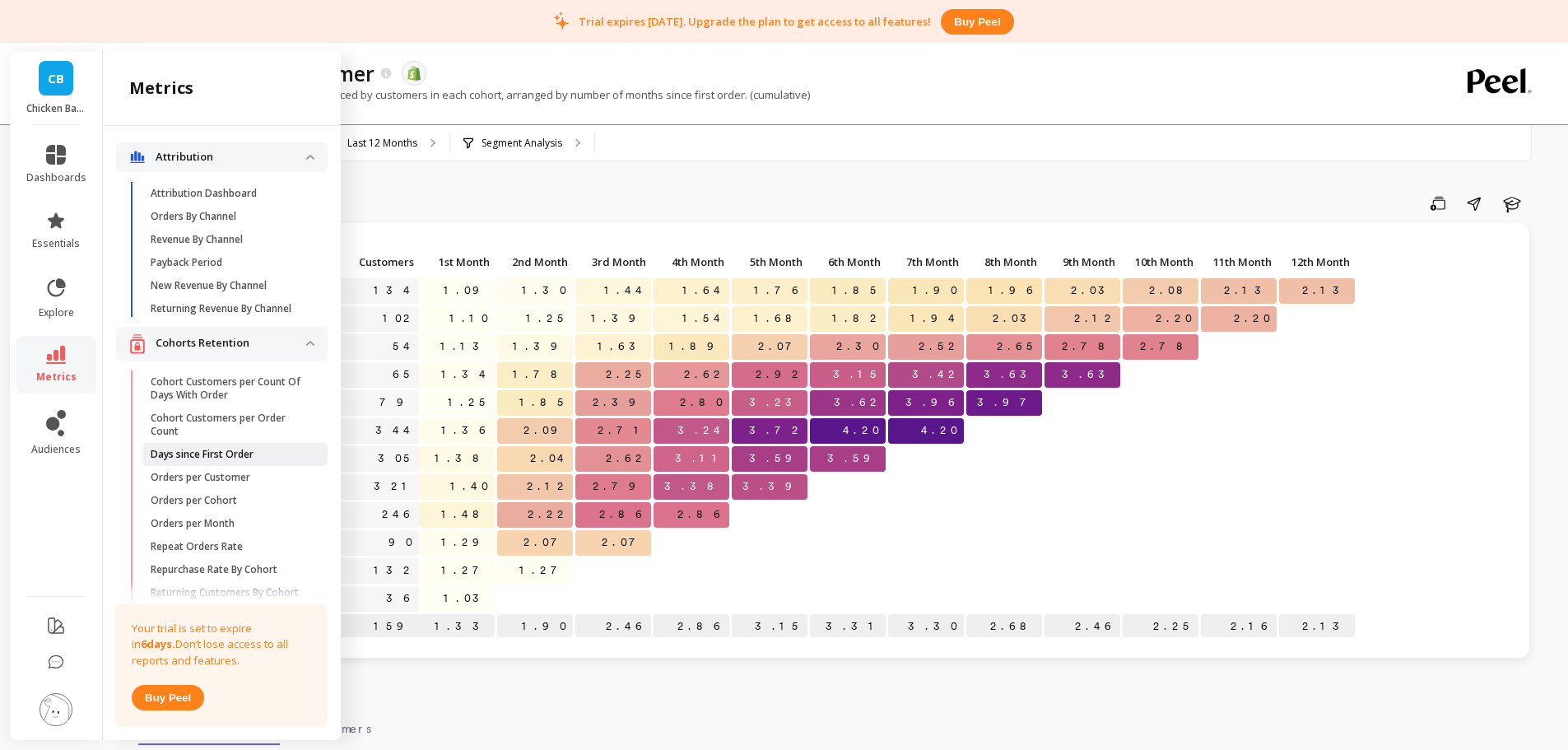
click at [241, 461] on p "Days since First Order" at bounding box center [202, 454] width 103 height 13
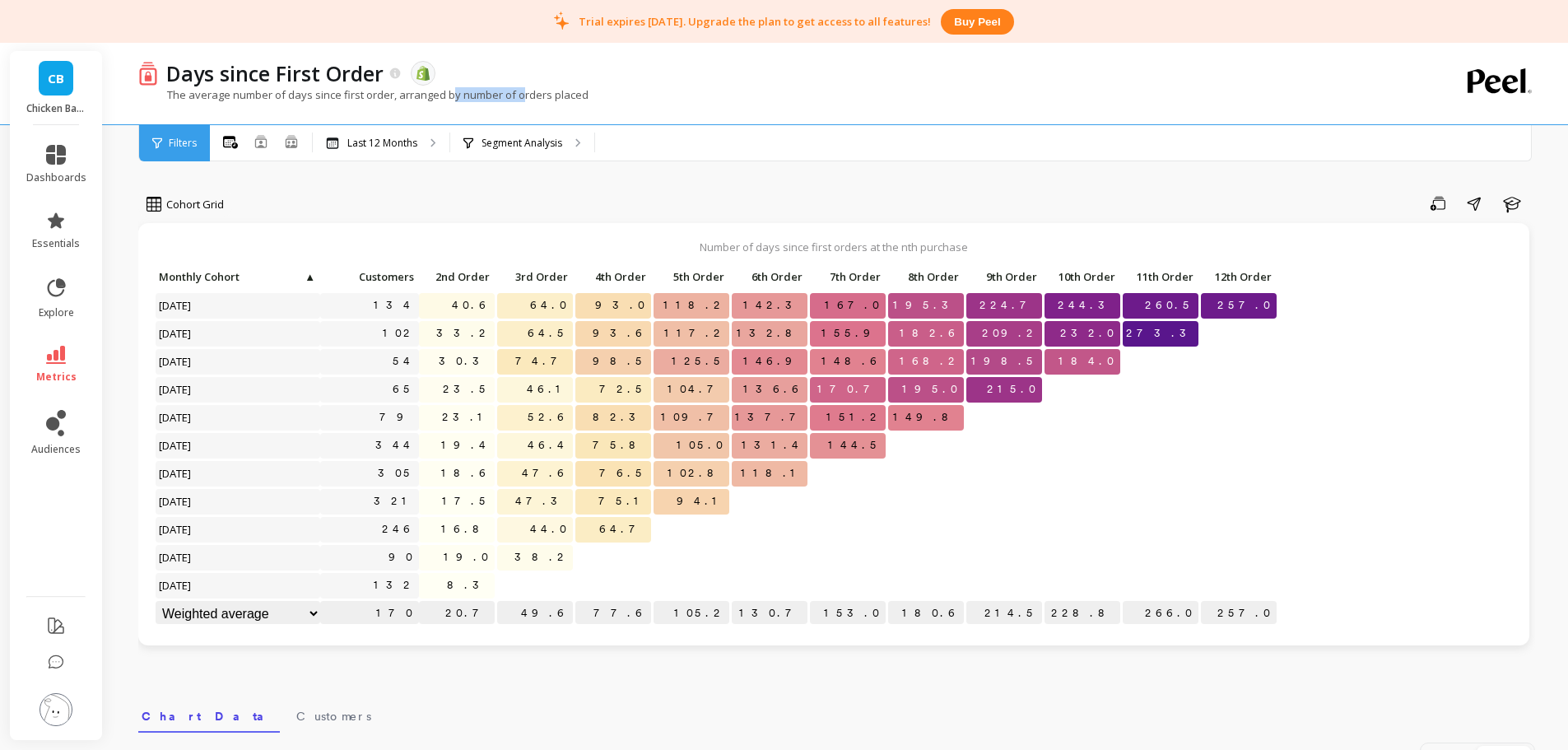
drag, startPoint x: 531, startPoint y: 95, endPoint x: 541, endPoint y: 95, distance: 10.0
click at [541, 95] on p "The average number of days since first order, arranged by number of orders plac…" at bounding box center [363, 95] width 451 height 15
click at [66, 431] on link "audiences" at bounding box center [56, 433] width 60 height 46
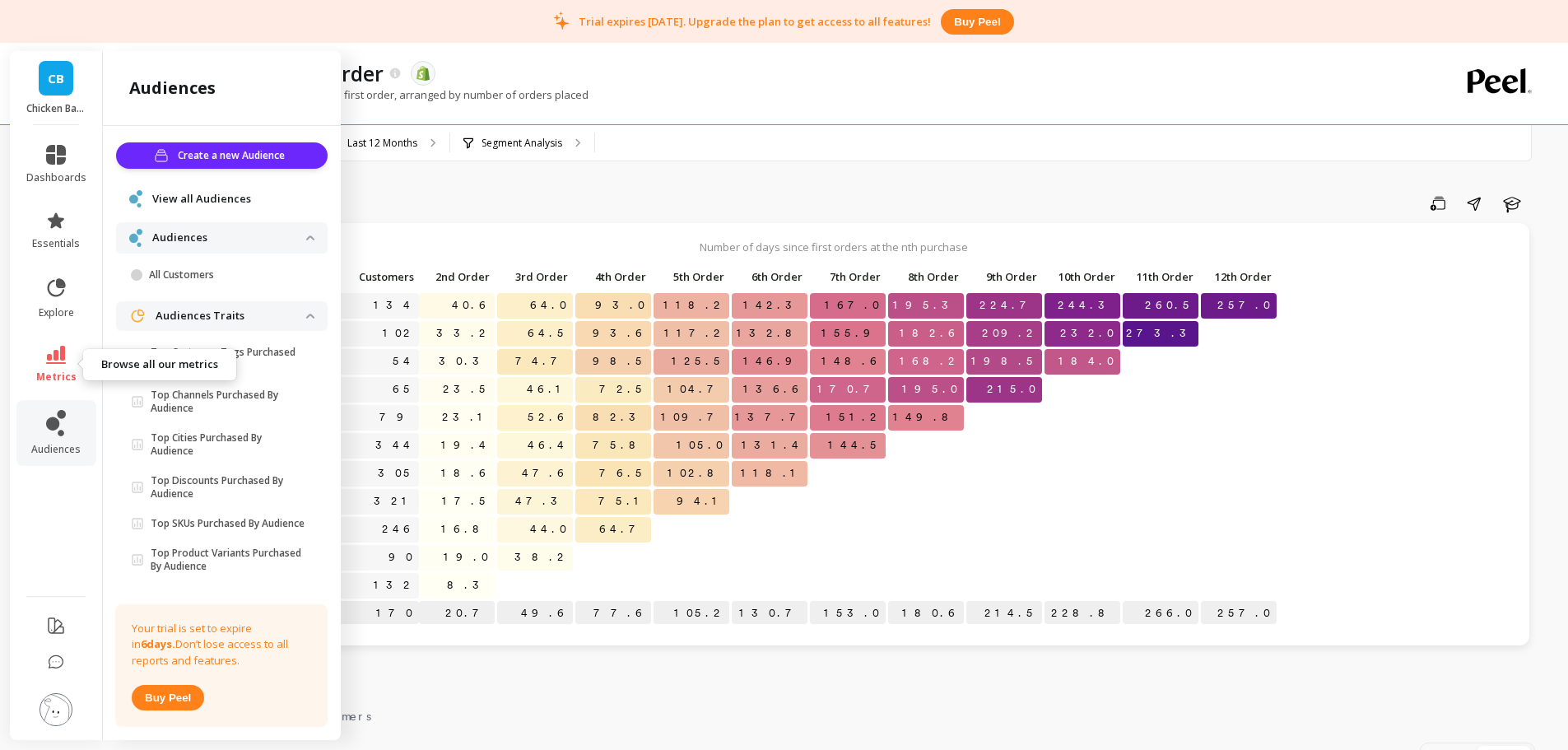
click at [60, 371] on span "metrics" at bounding box center [56, 377] width 40 height 13
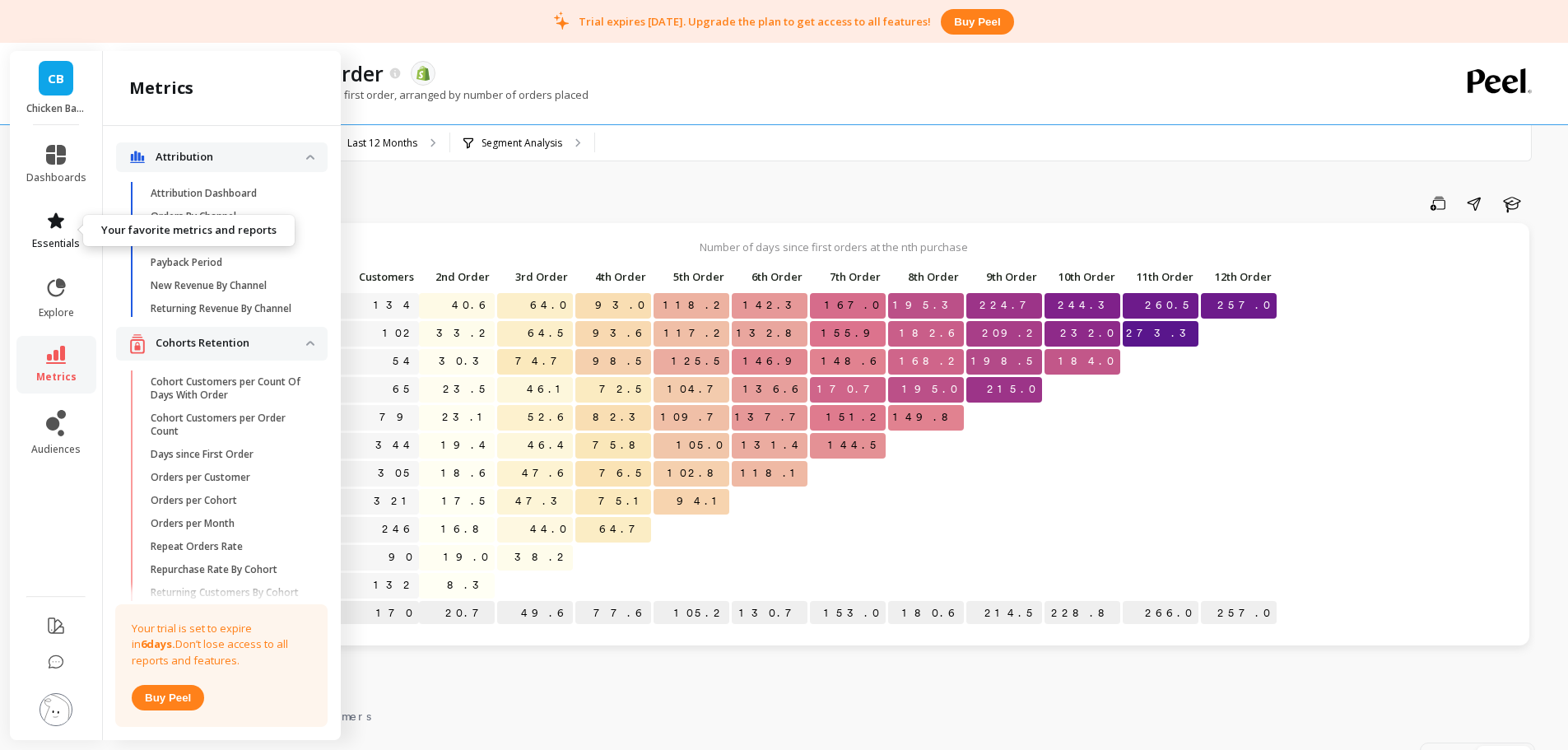
click at [59, 220] on icon at bounding box center [56, 220] width 17 height 16
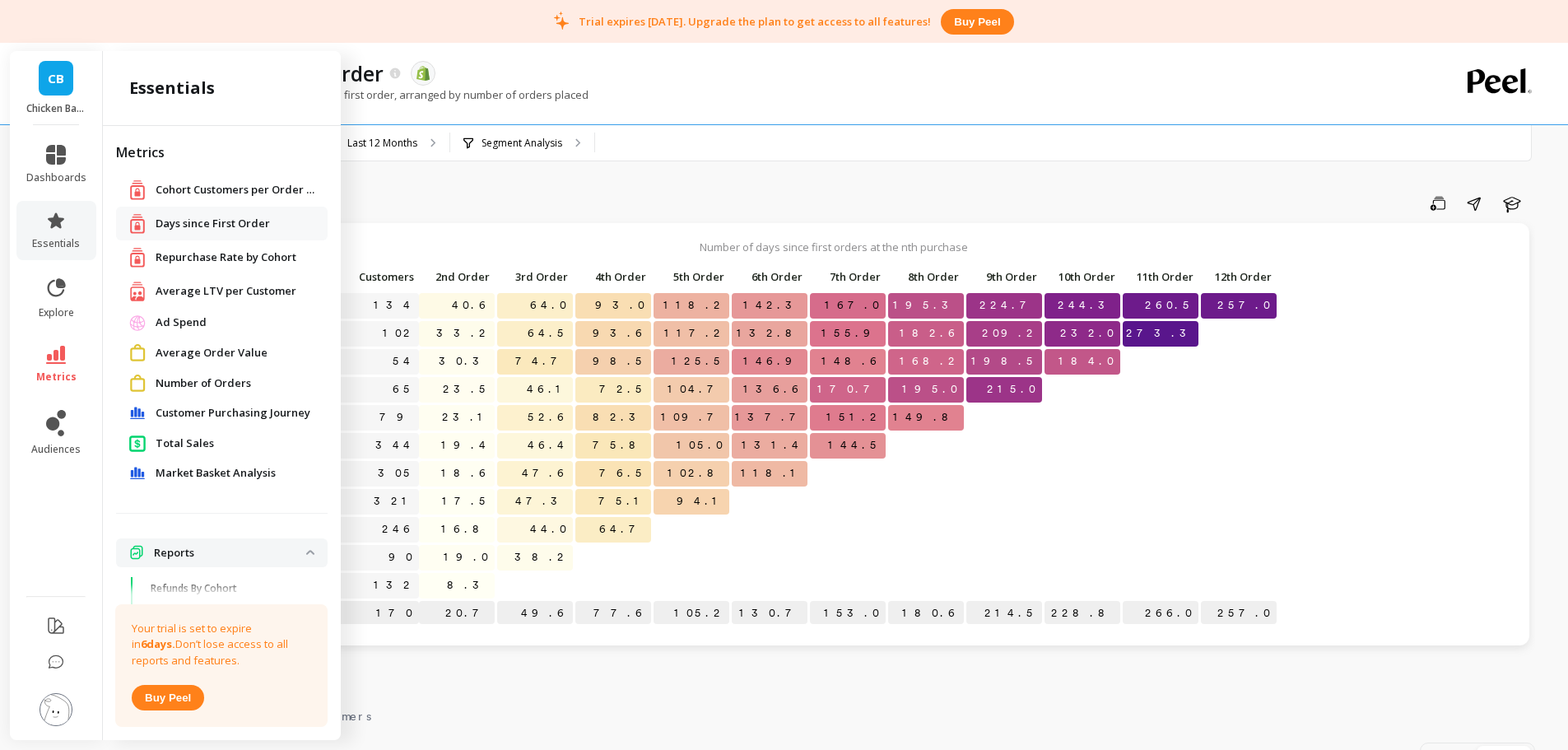
click at [216, 351] on span "Average Order Value" at bounding box center [211, 353] width 112 height 17
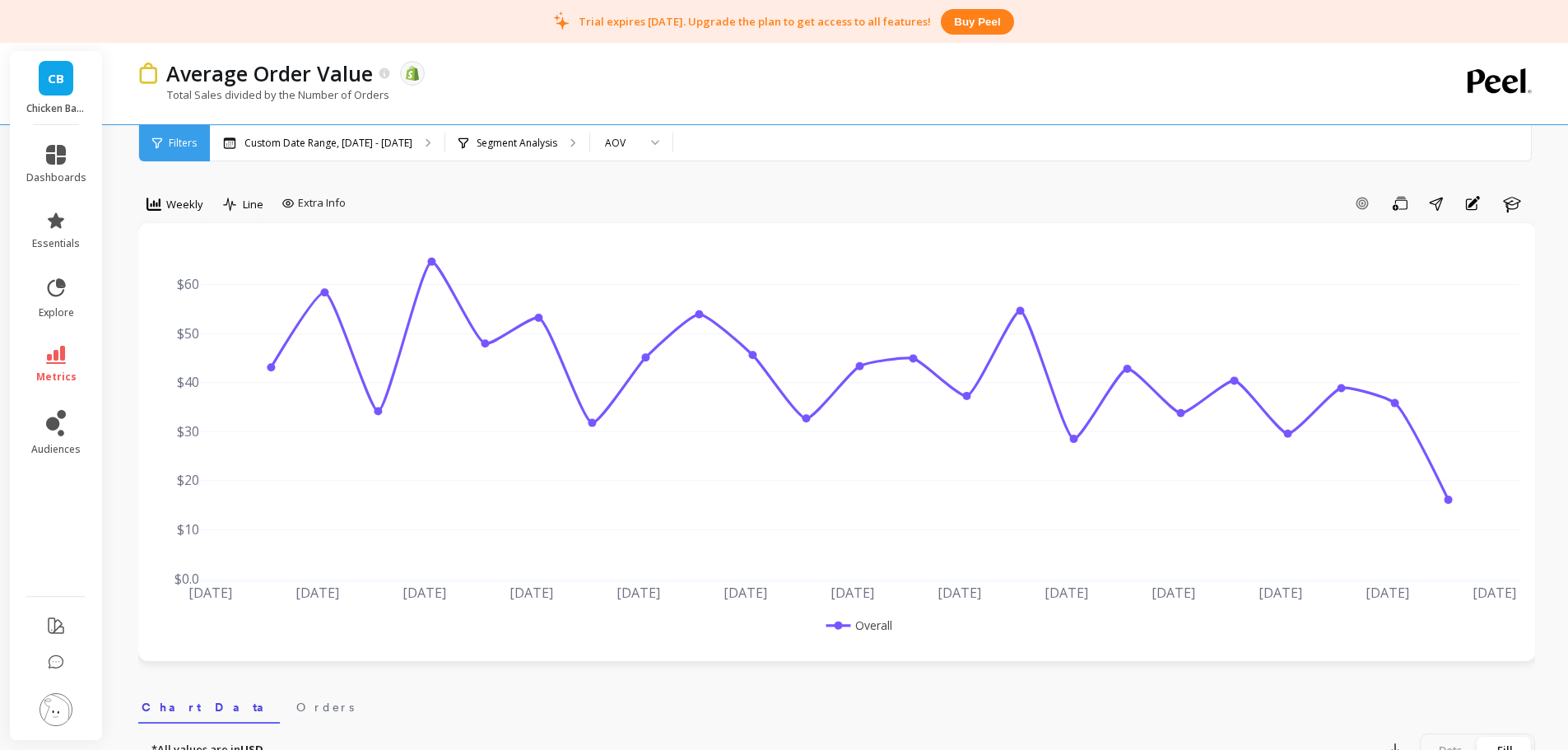
click at [586, 199] on div "Add Goal Save Share Annotations Learn" at bounding box center [943, 204] width 1183 height 26
click at [185, 204] on span "Weekly" at bounding box center [185, 204] width 37 height 16
click at [191, 336] on div "Monthly" at bounding box center [199, 336] width 94 height 16
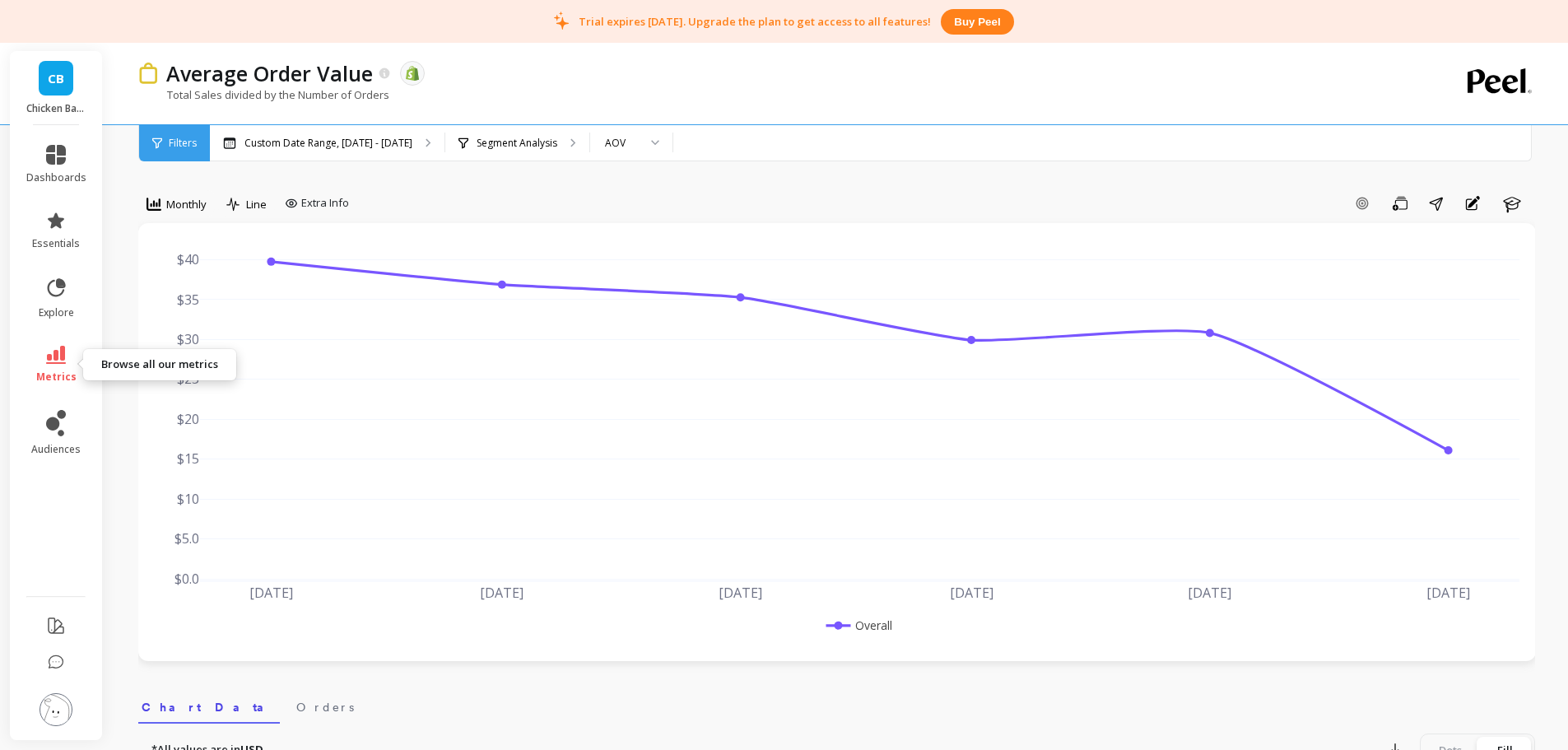
click at [47, 365] on link "metrics" at bounding box center [56, 364] width 60 height 38
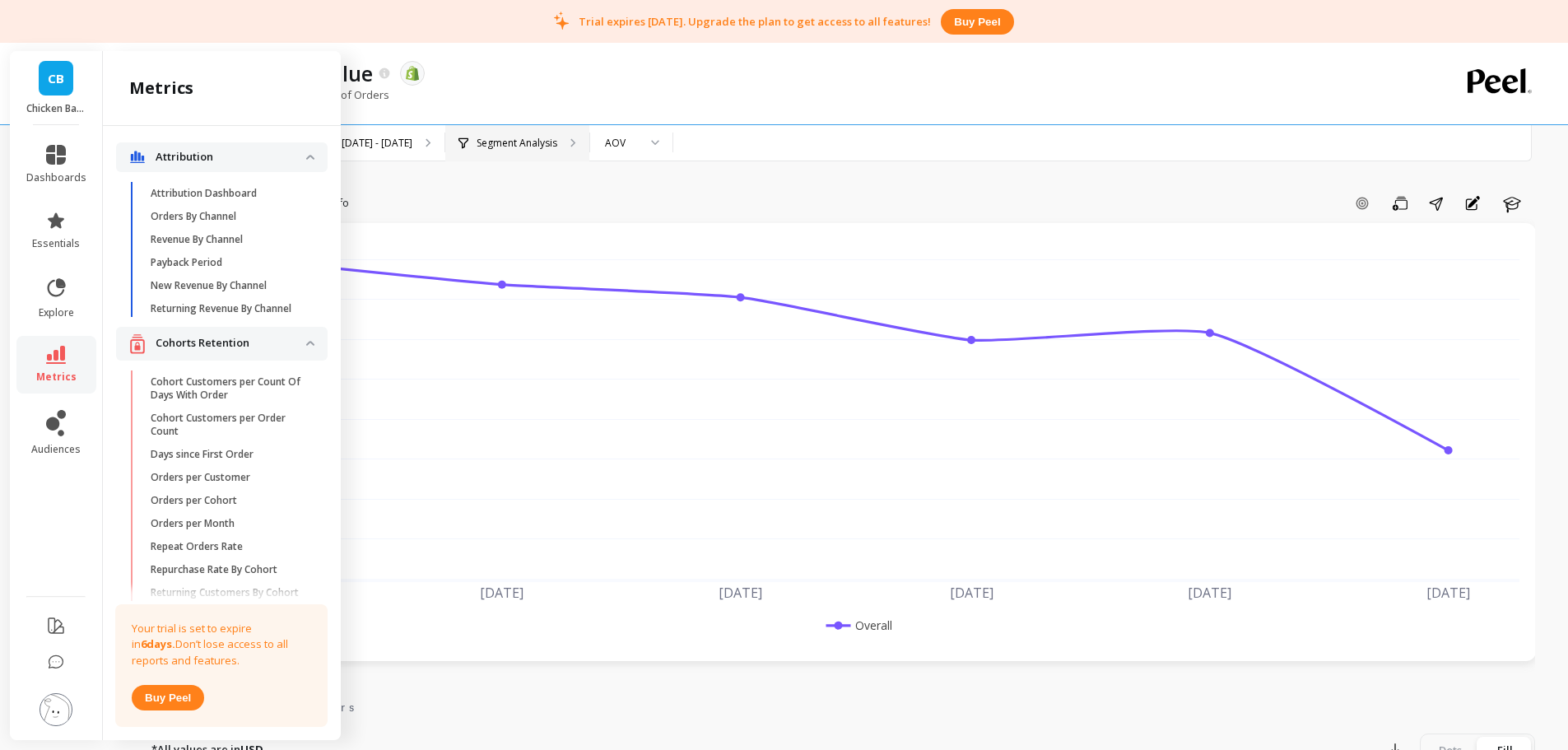
click at [495, 159] on div "Segment Analysis" at bounding box center [516, 143] width 144 height 36
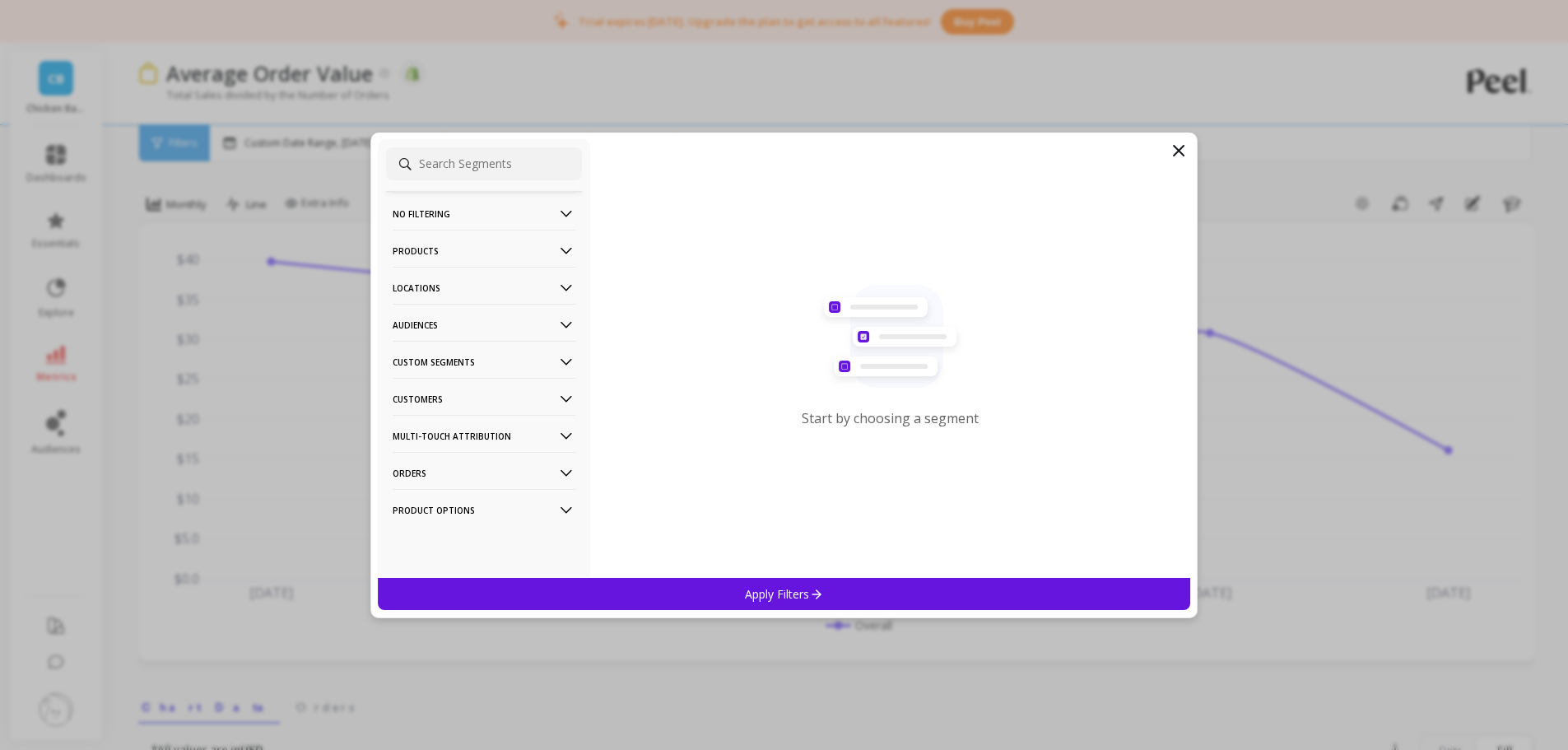
click at [445, 394] on p "Customers" at bounding box center [484, 399] width 183 height 42
click at [491, 434] on div "Customer Tags" at bounding box center [484, 430] width 196 height 26
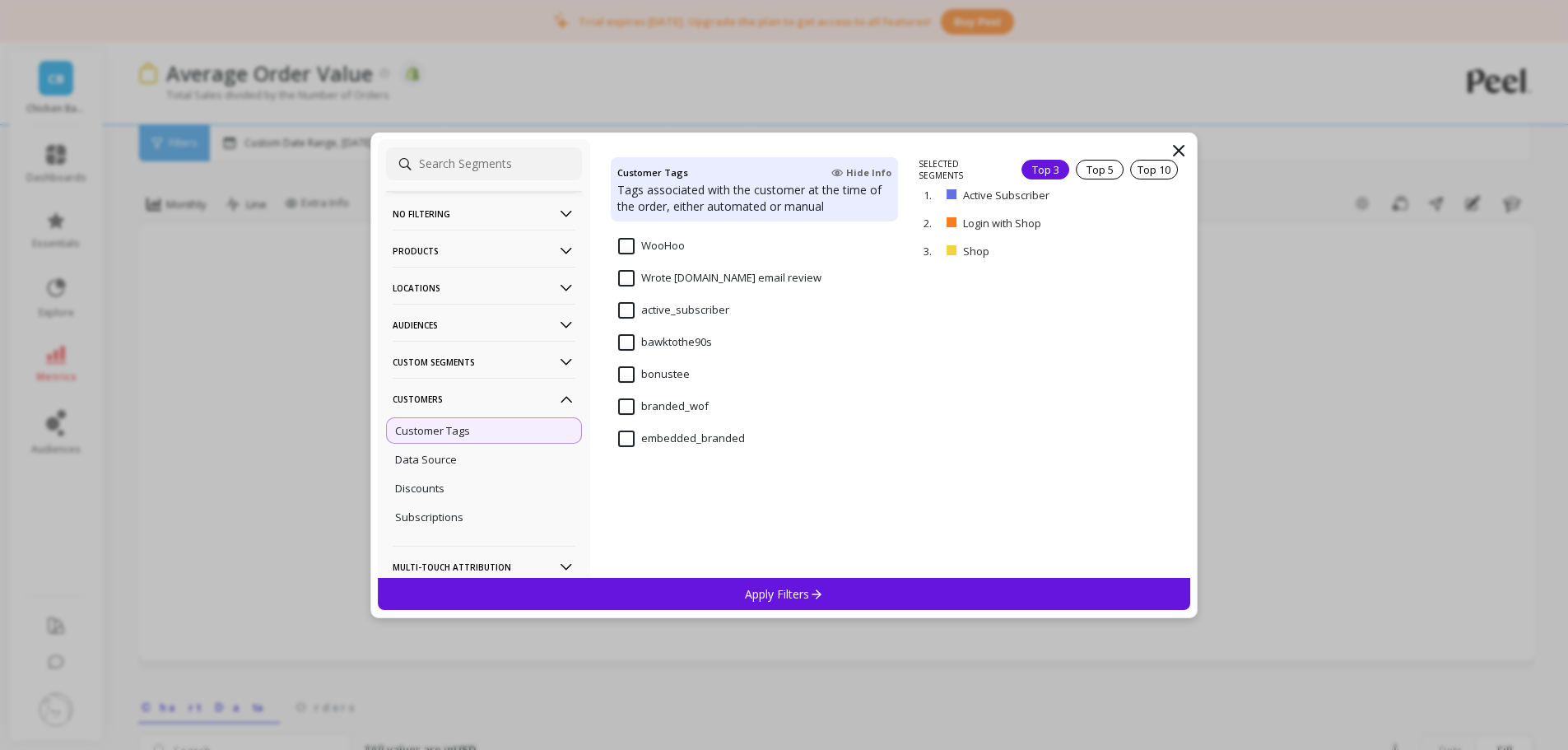
scroll to position [245, 0]
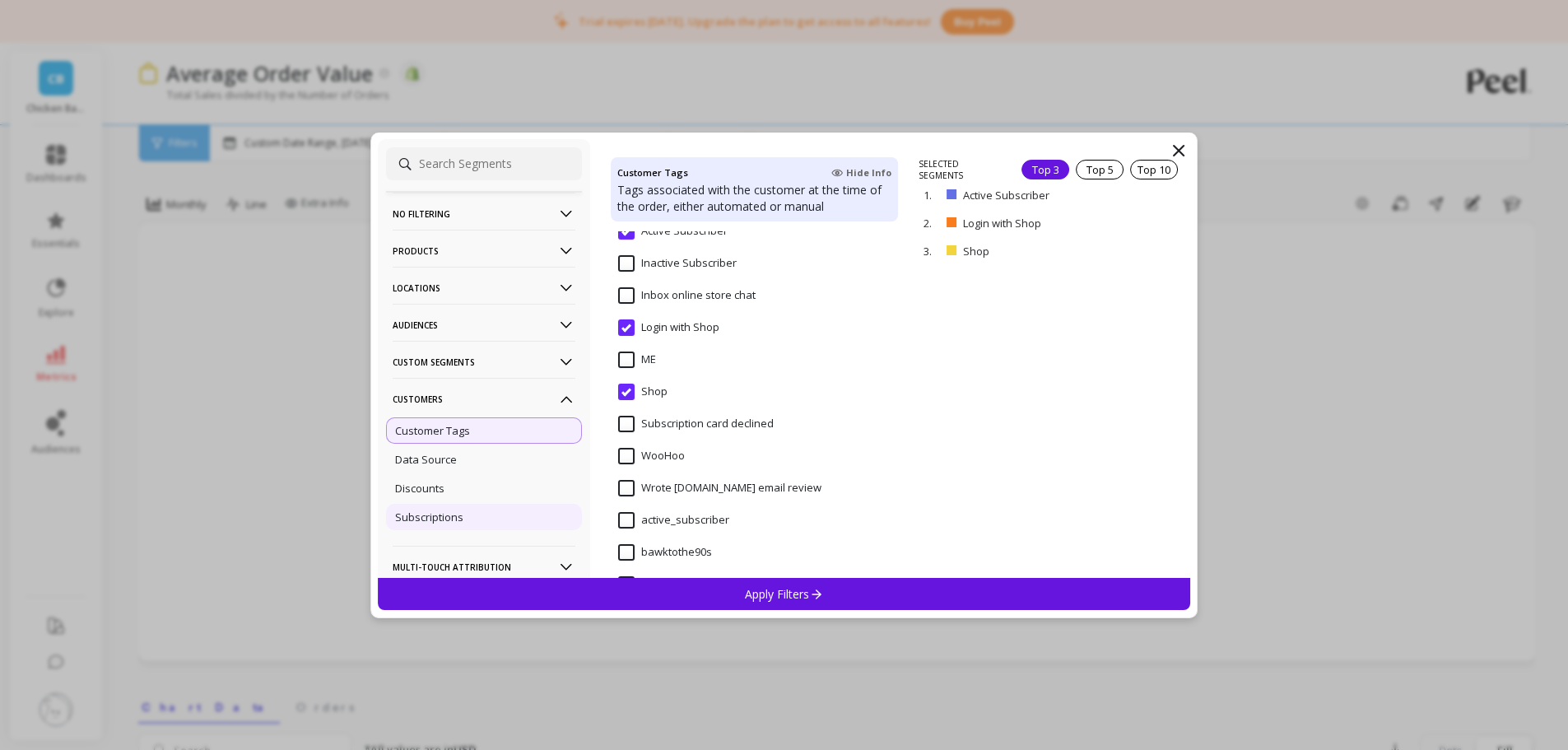
click at [465, 523] on div "Subscriptions" at bounding box center [484, 517] width 196 height 26
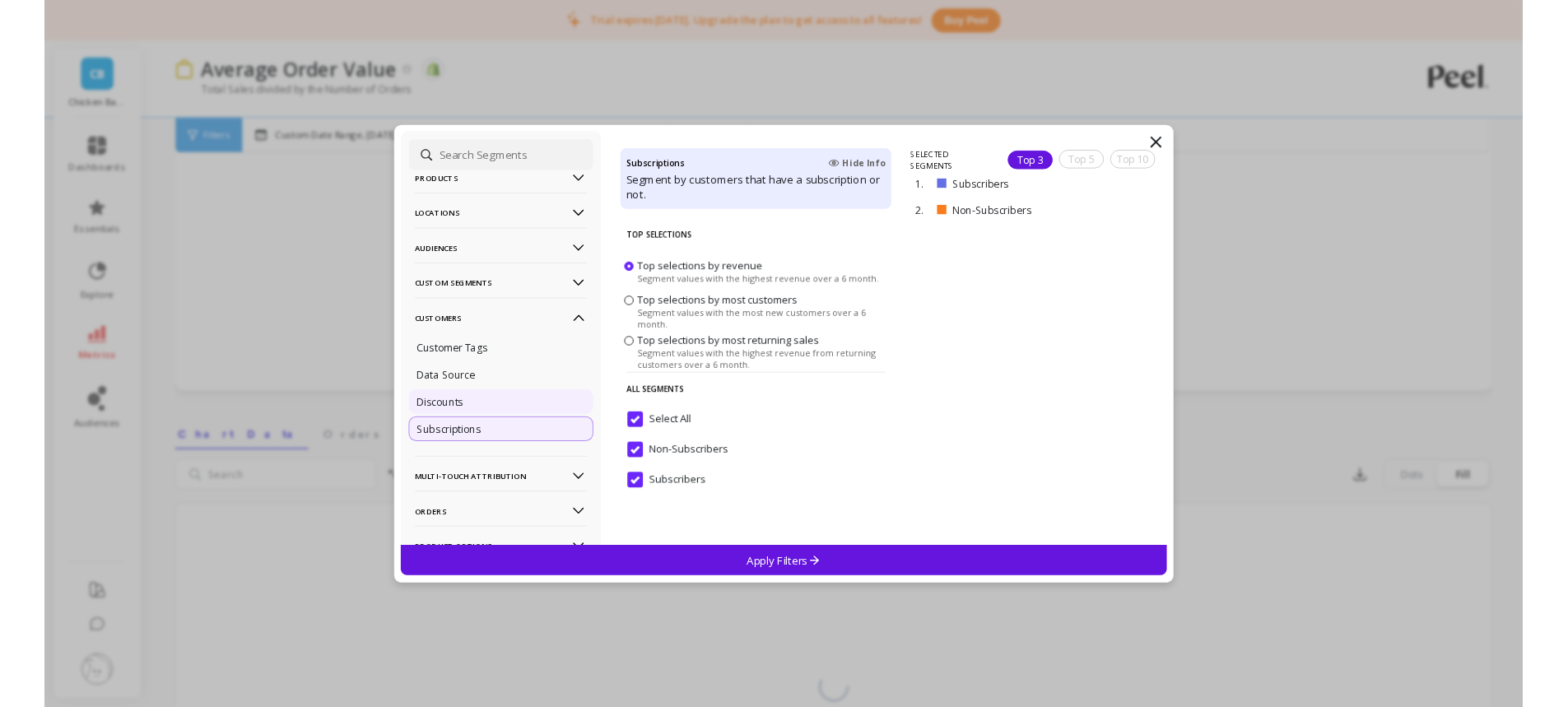
scroll to position [120, 0]
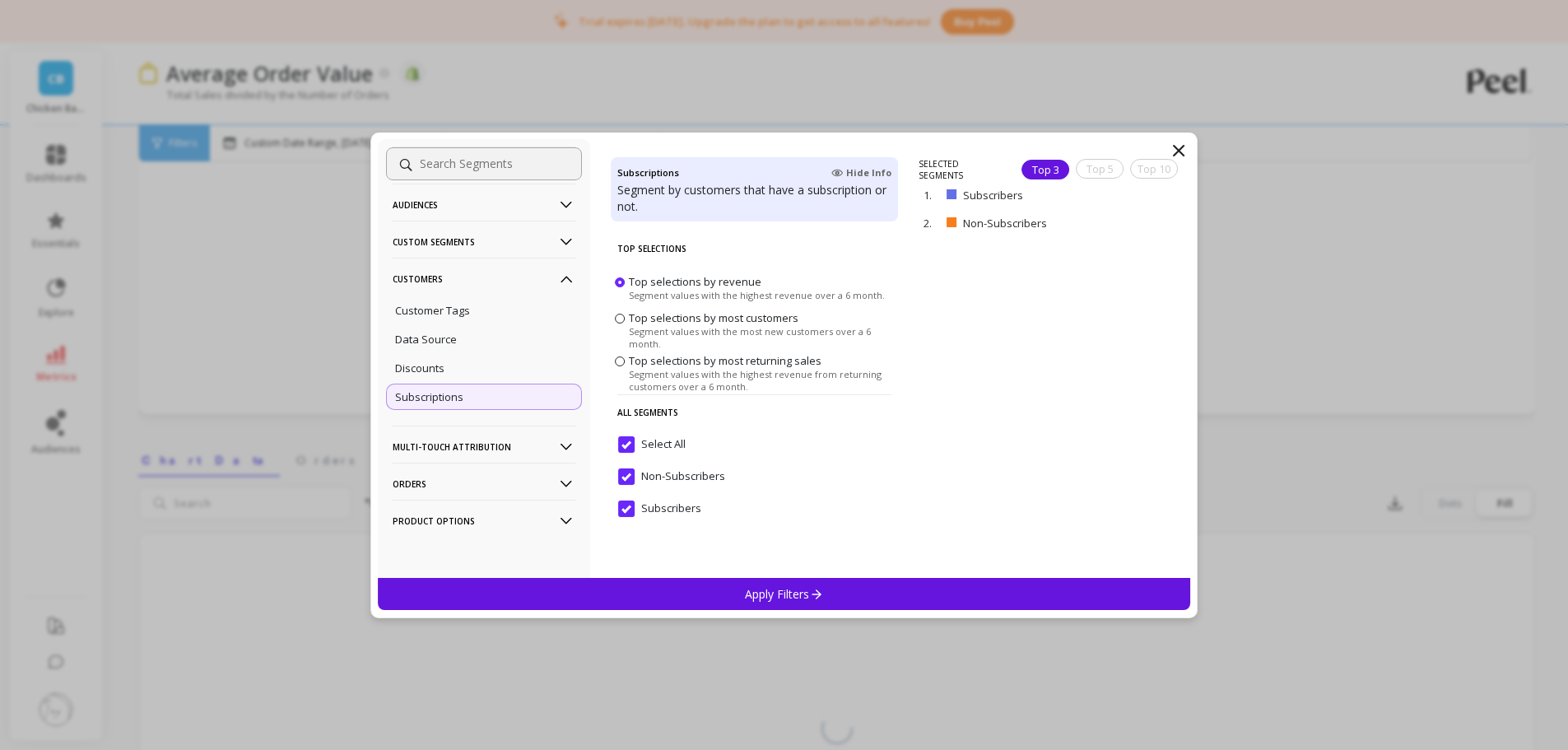
click at [887, 47] on div "No filtering Overall Products Product Collections Product Tags Product Types Pr…" at bounding box center [784, 375] width 1568 height 750
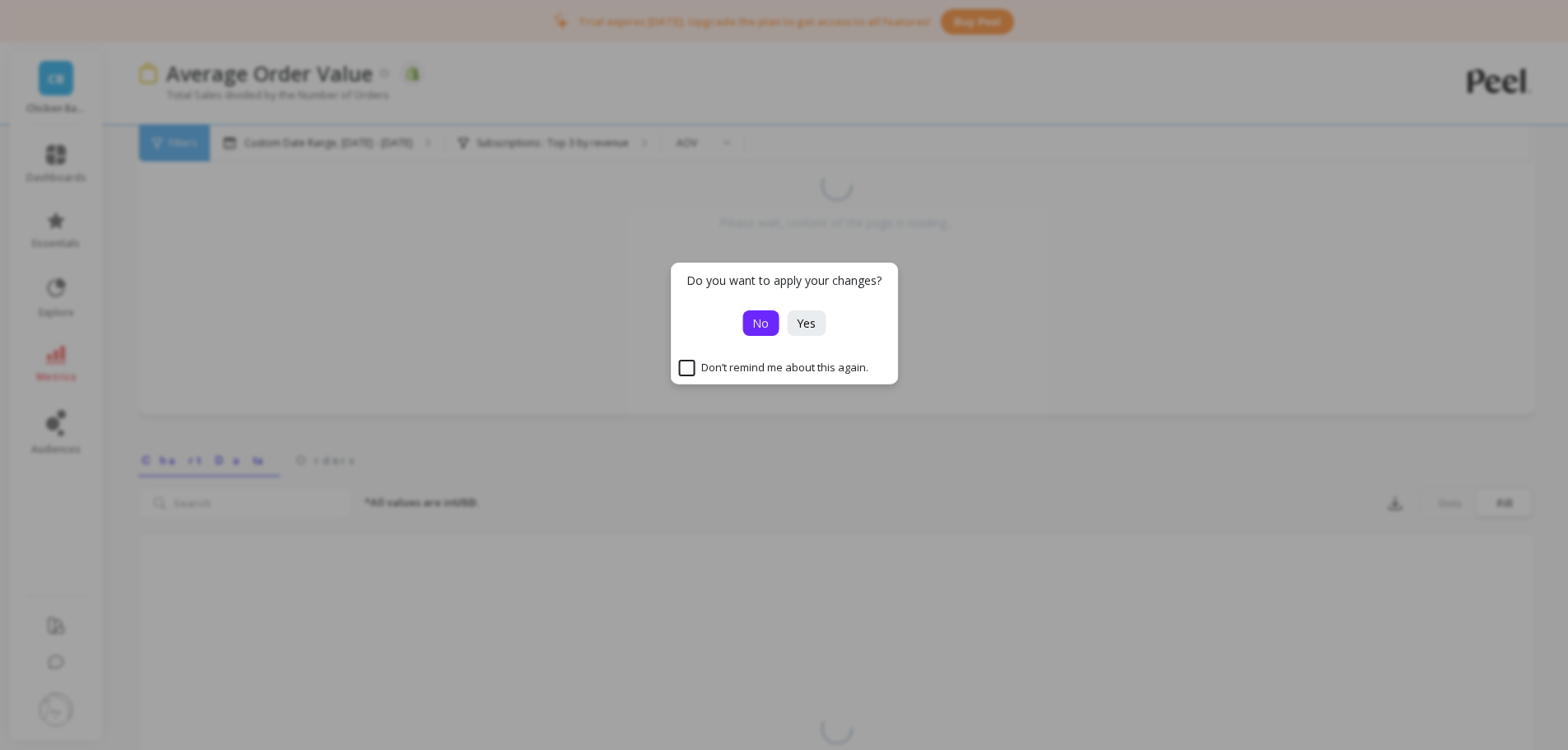
click at [759, 317] on span "No" at bounding box center [761, 322] width 17 height 16
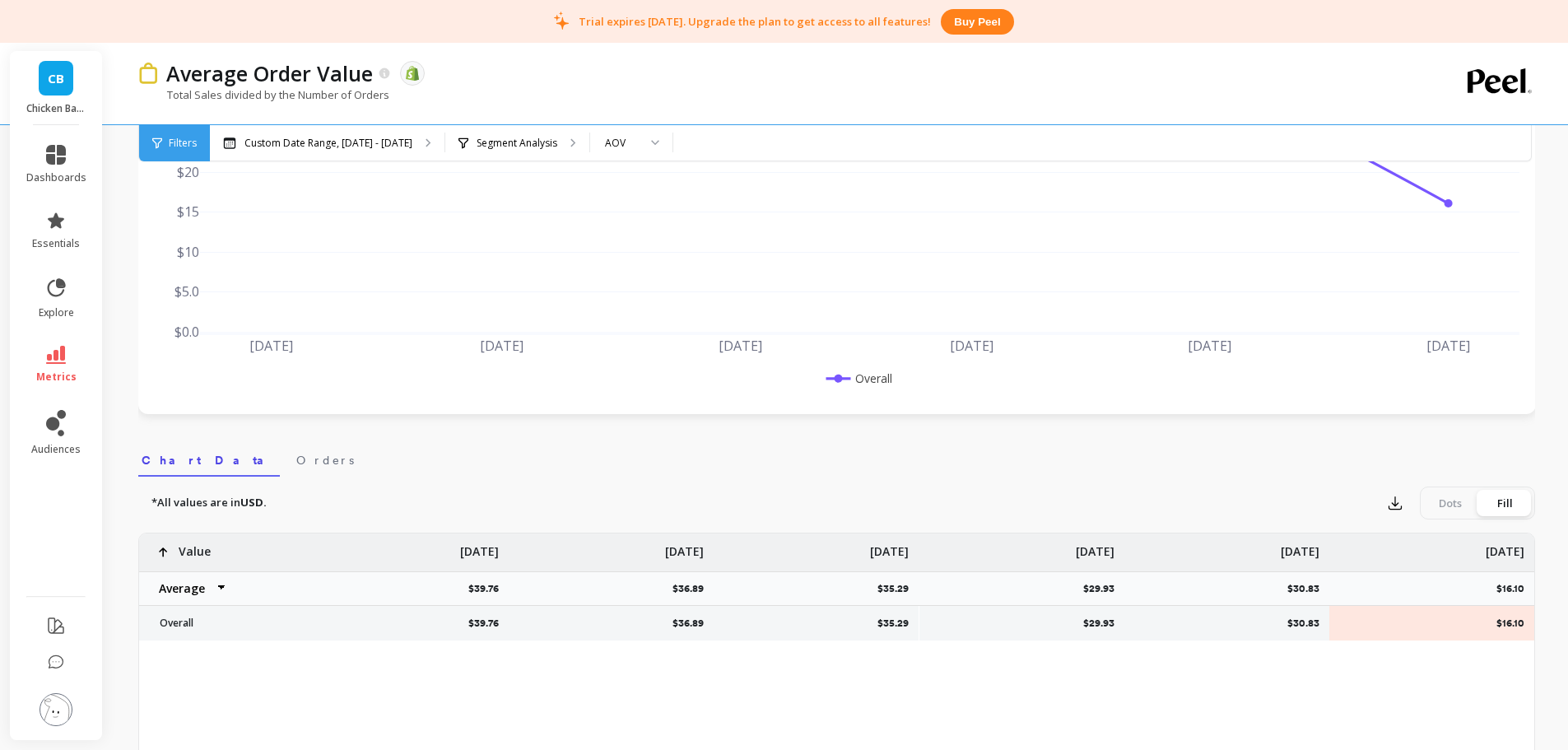
click at [61, 707] on img at bounding box center [56, 709] width 33 height 33
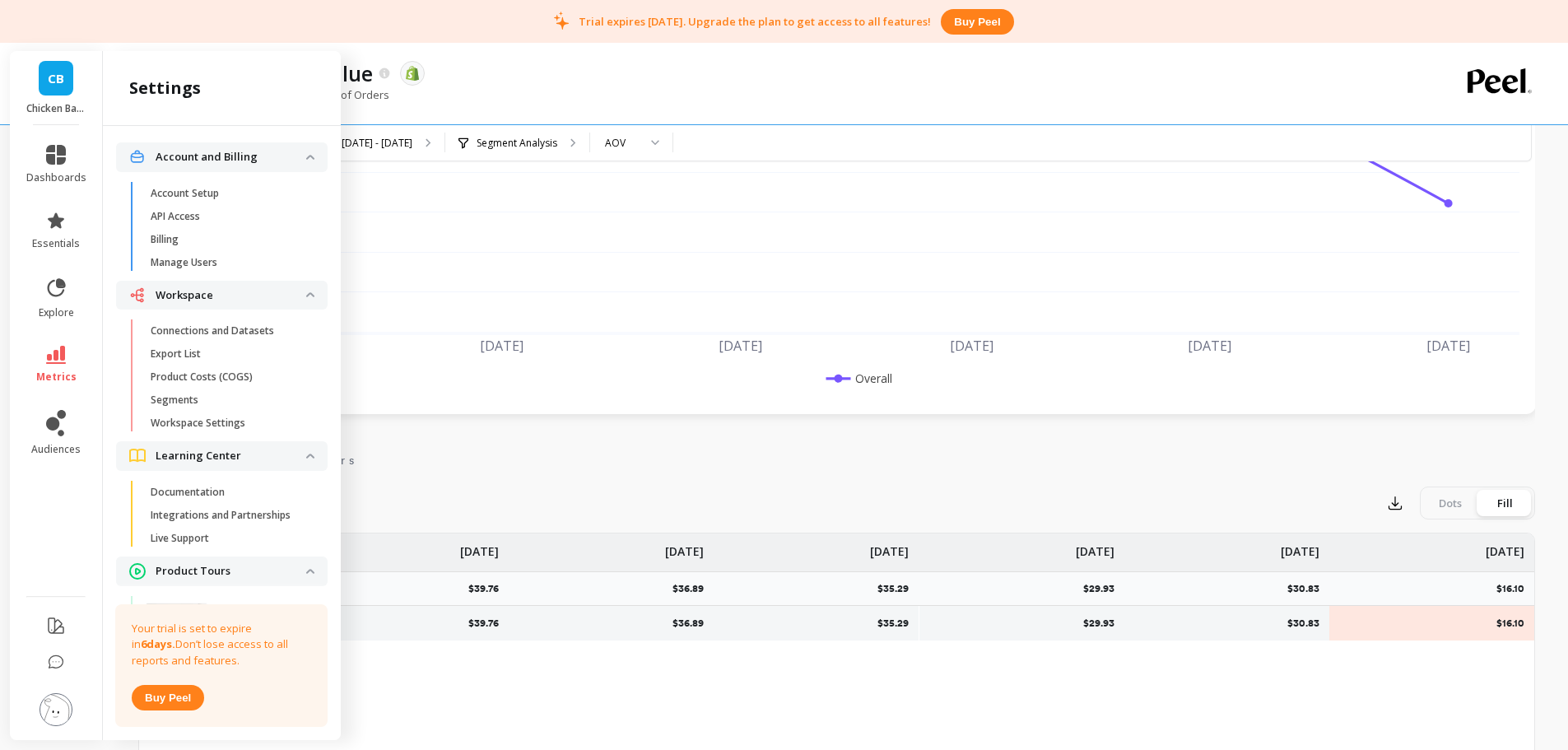
click at [900, 72] on div "Average Order Value The data you are viewing comes from: Shopify" at bounding box center [778, 73] width 1242 height 28
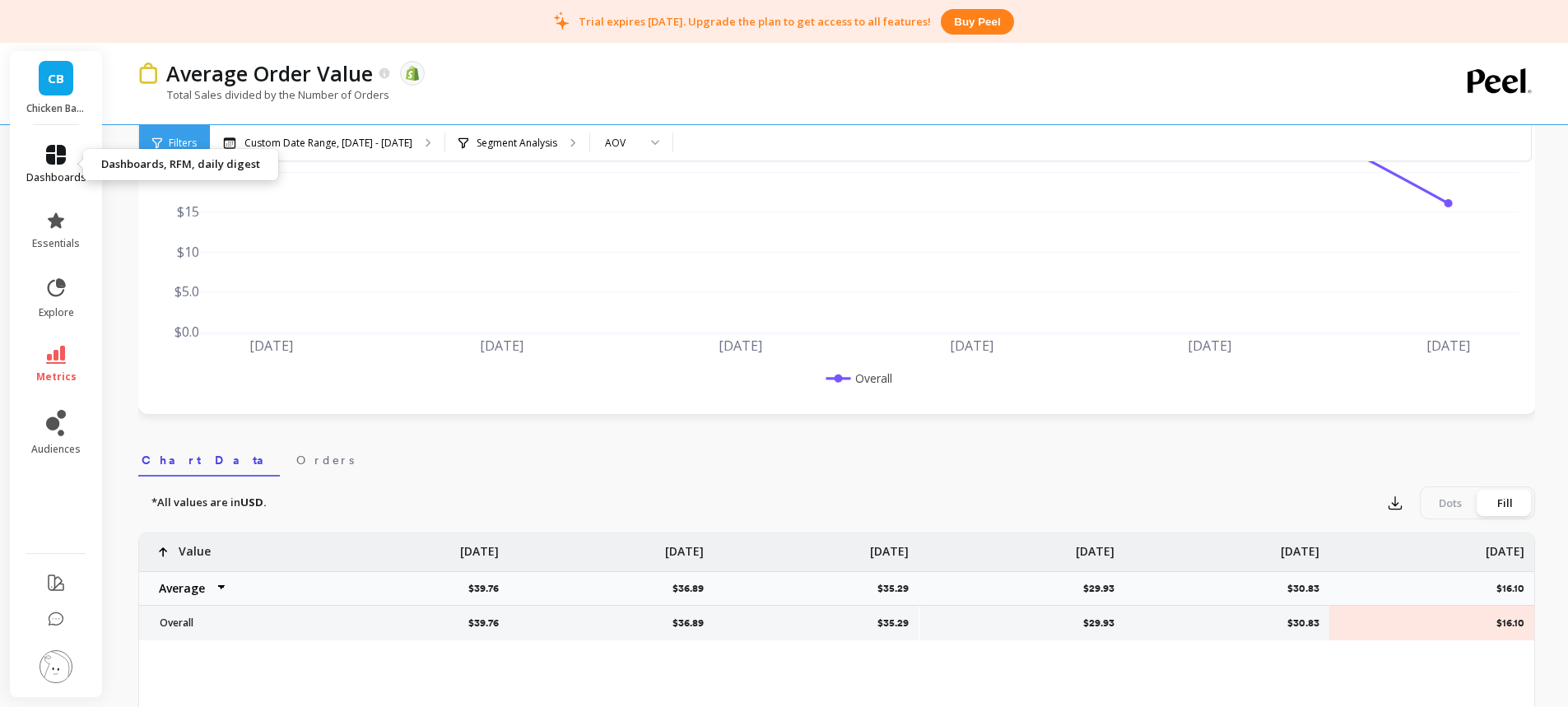
click at [59, 163] on icon at bounding box center [56, 154] width 20 height 20
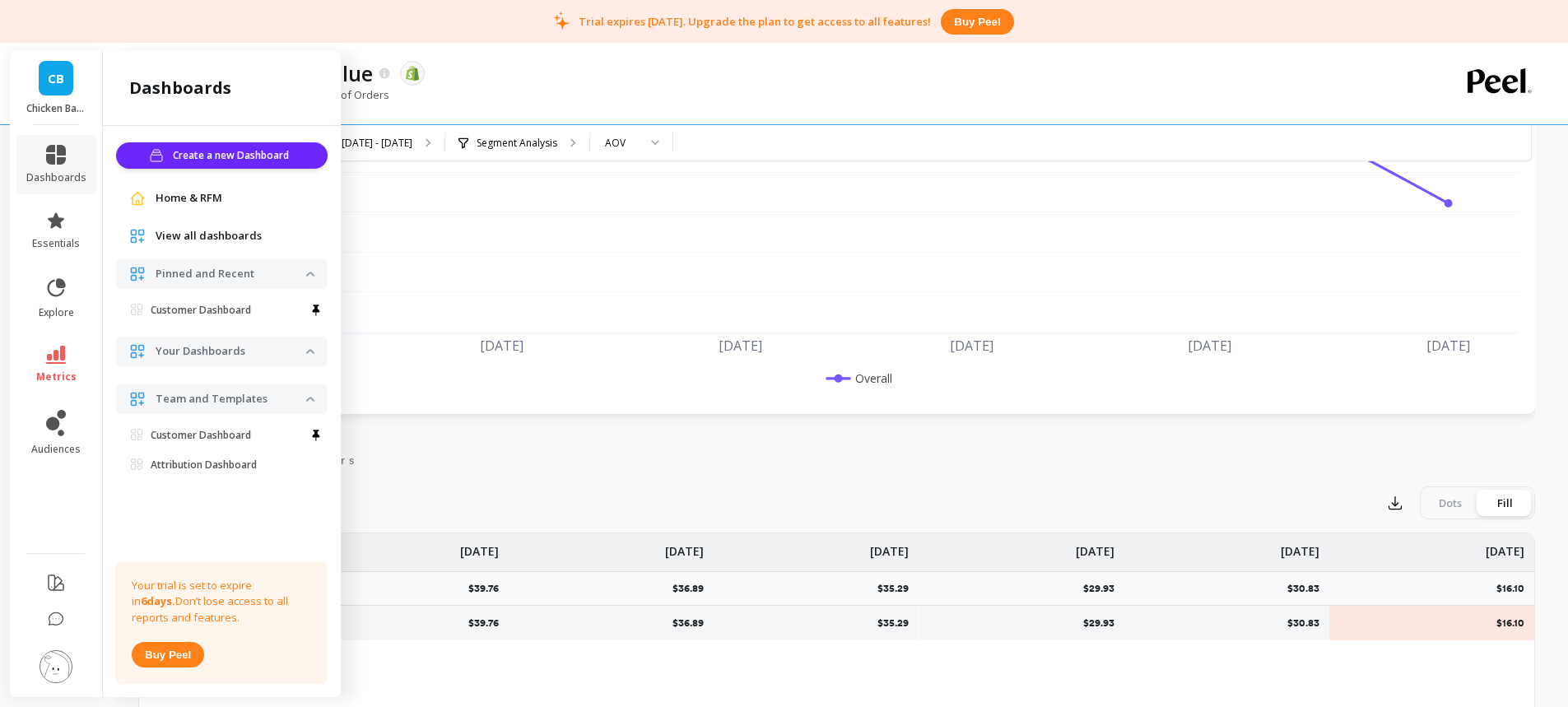
click at [203, 199] on span "Home & RFM" at bounding box center [189, 199] width 67 height 17
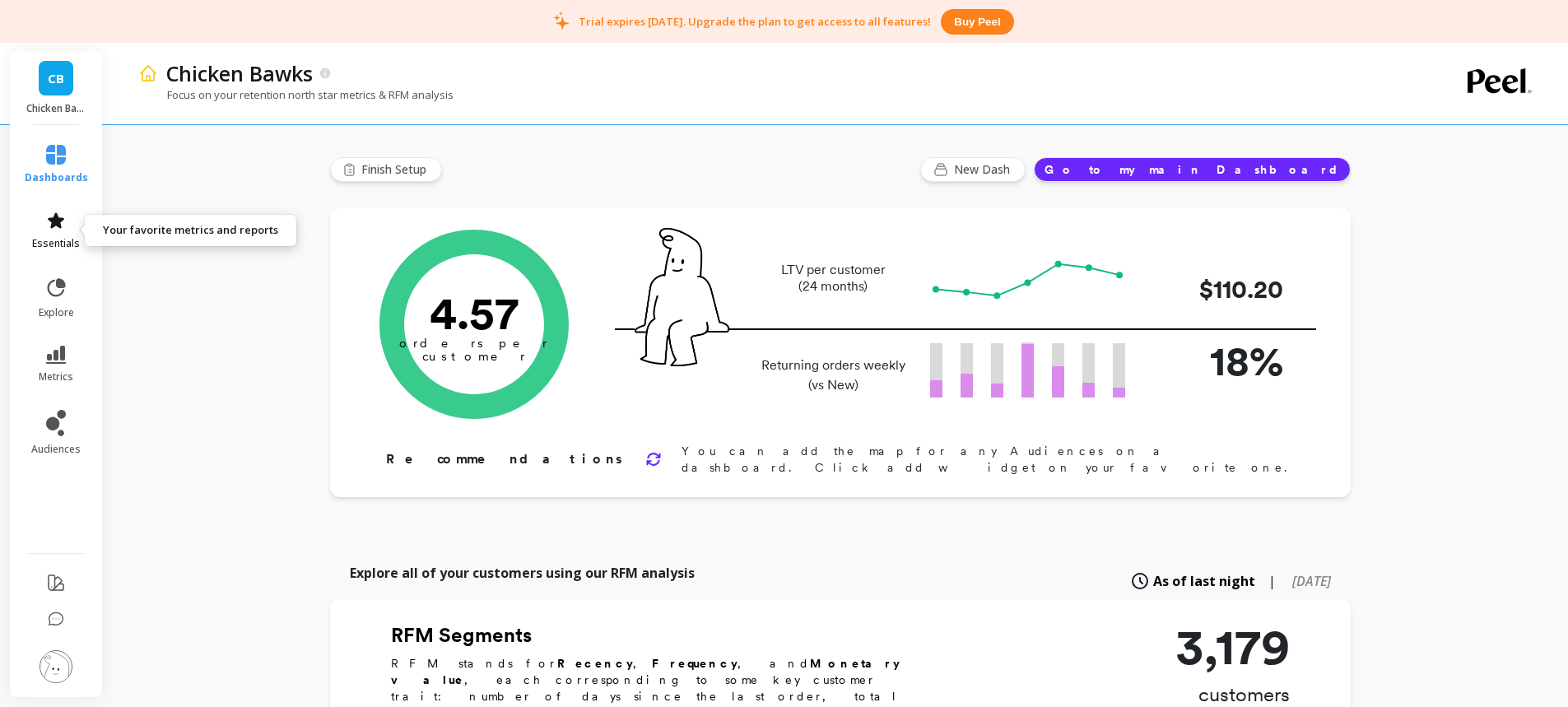
click at [64, 225] on icon at bounding box center [56, 220] width 20 height 20
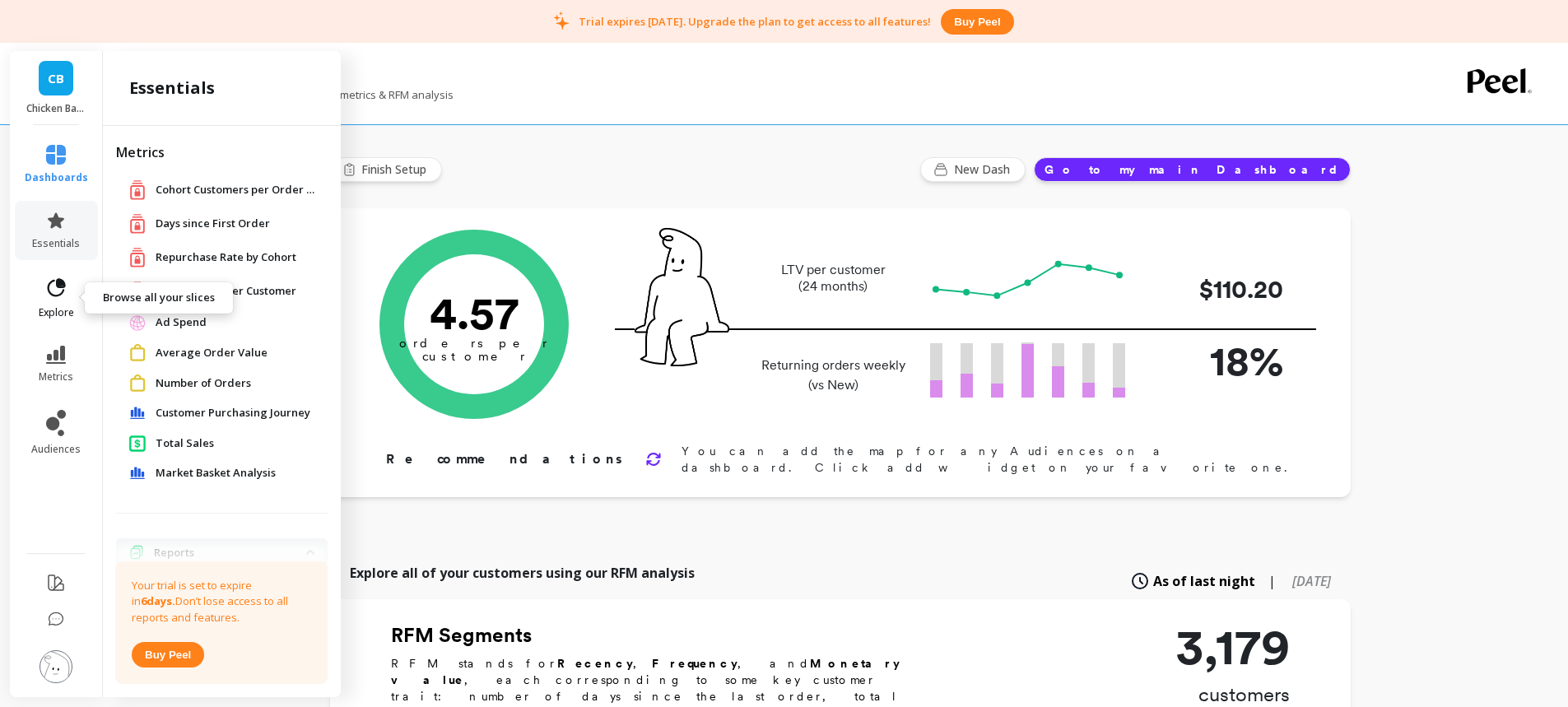
click at [66, 298] on icon at bounding box center [56, 288] width 23 height 23
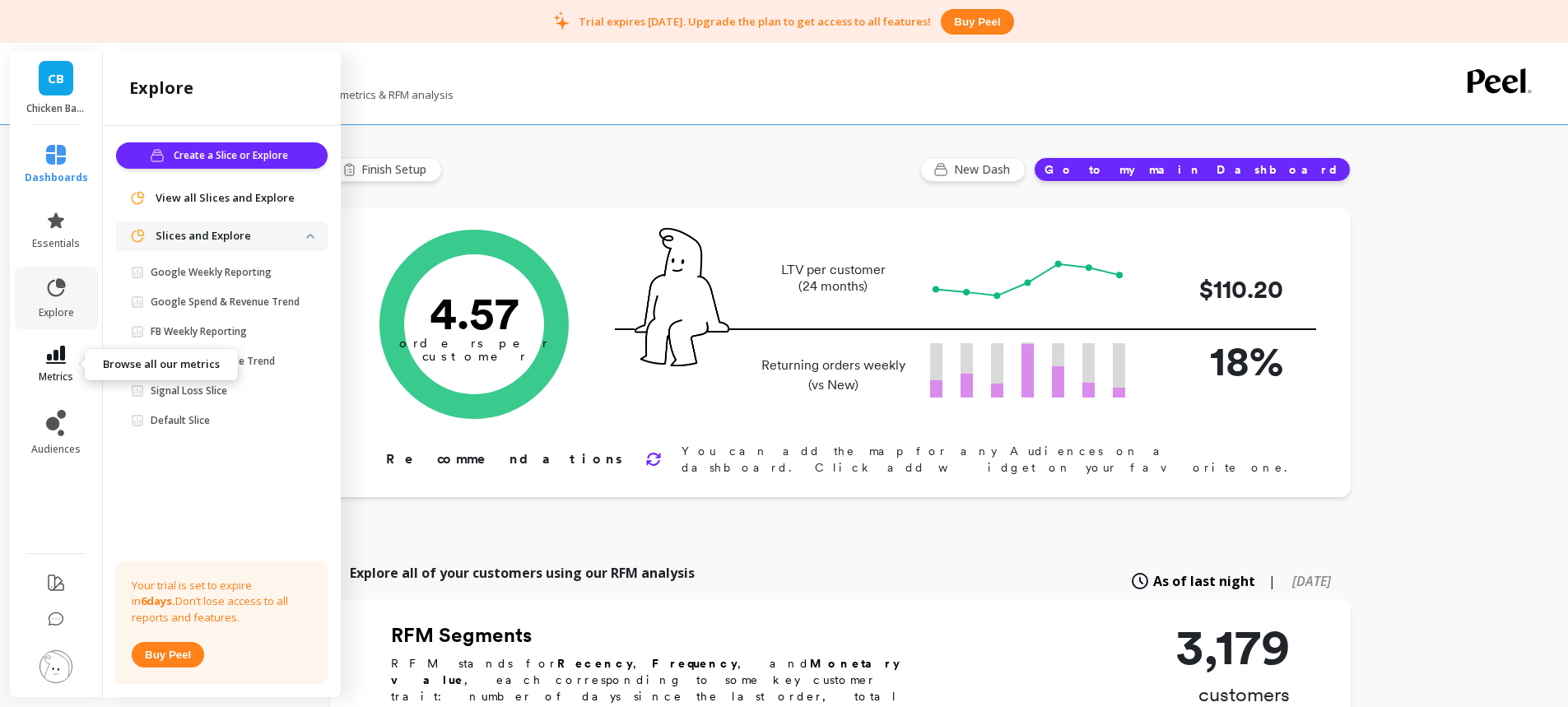
click at [54, 358] on icon at bounding box center [56, 354] width 20 height 18
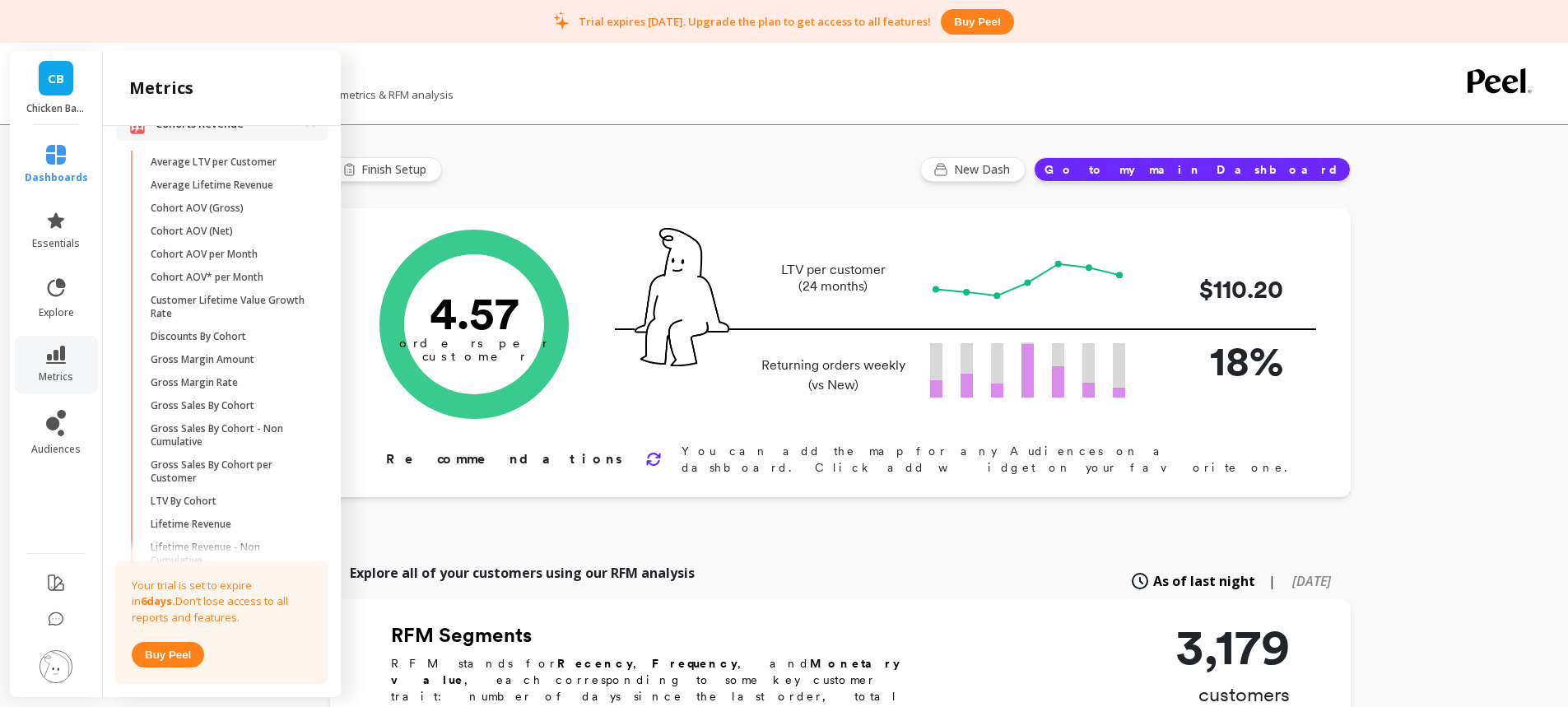
scroll to position [510, 0]
click at [220, 163] on p "Average LTV per Customer" at bounding box center [214, 155] width 126 height 13
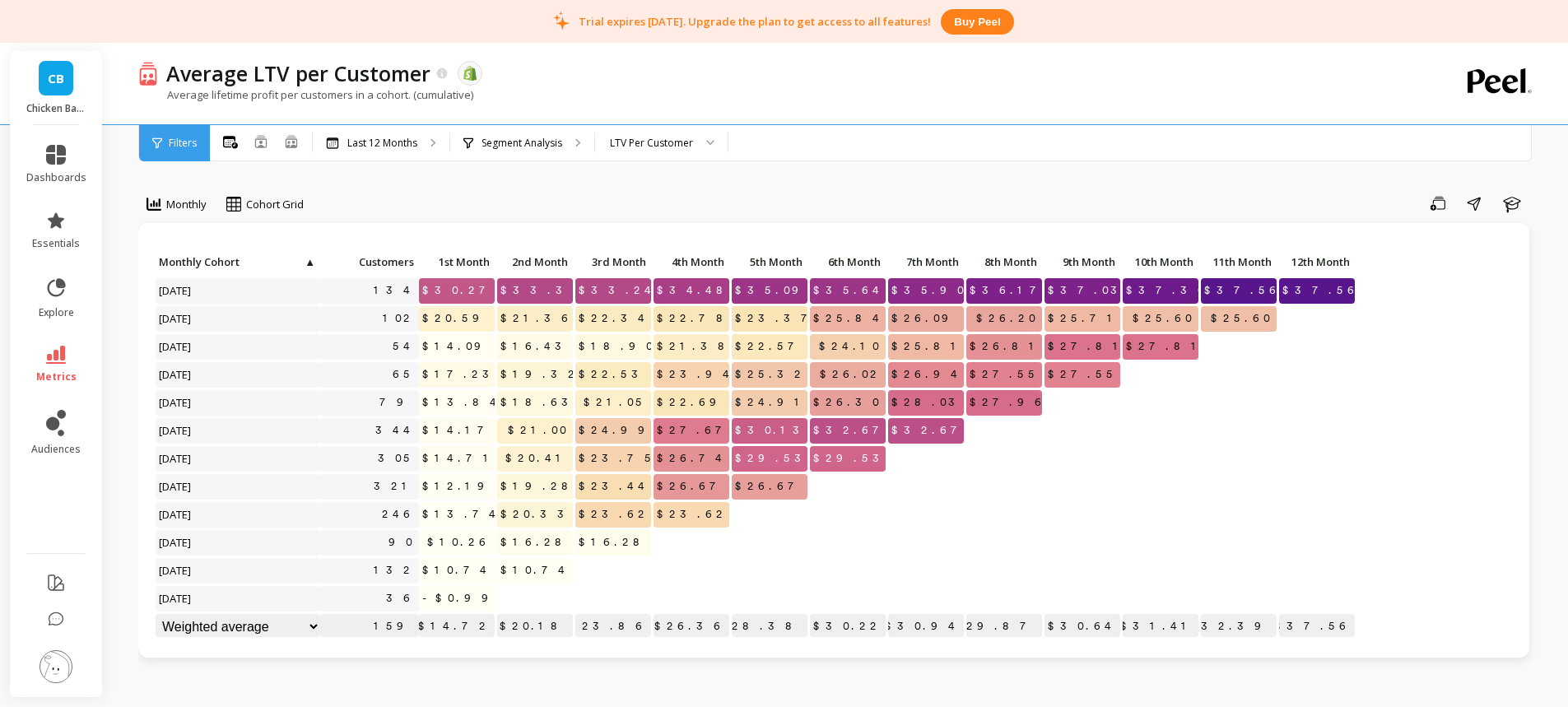
click at [67, 359] on link "metrics" at bounding box center [56, 364] width 60 height 38
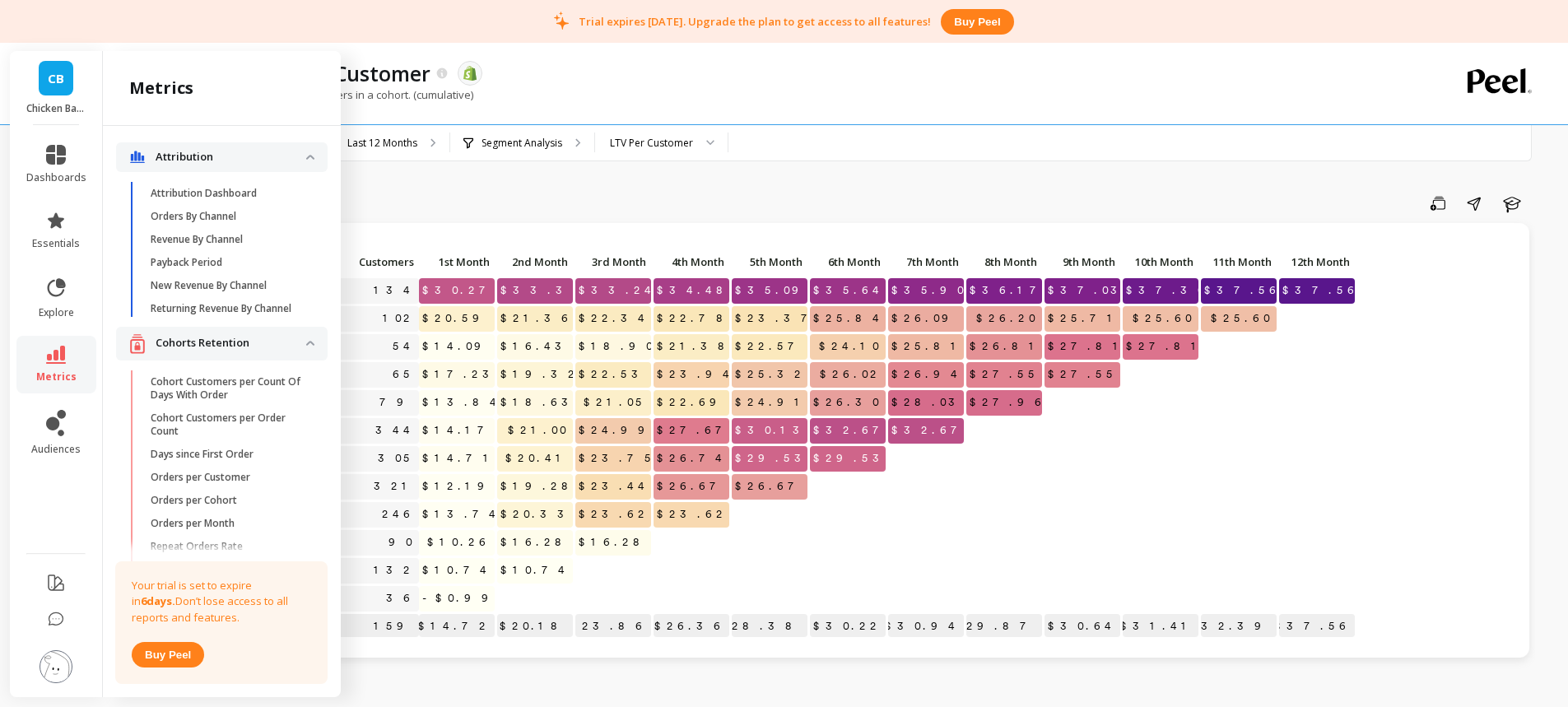
scroll to position [510, 0]
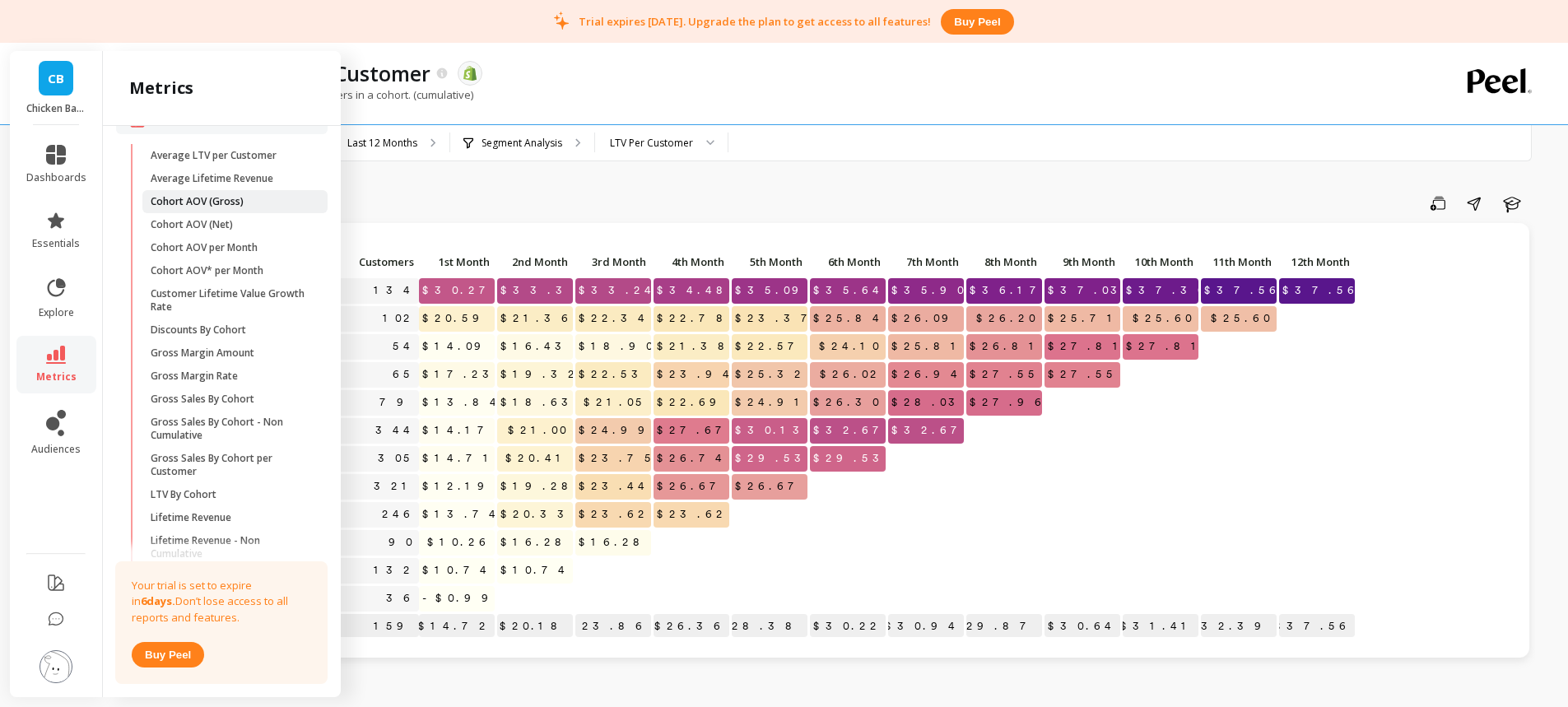
click at [279, 208] on span "Cohort AOV (Gross)" at bounding box center [229, 202] width 157 height 13
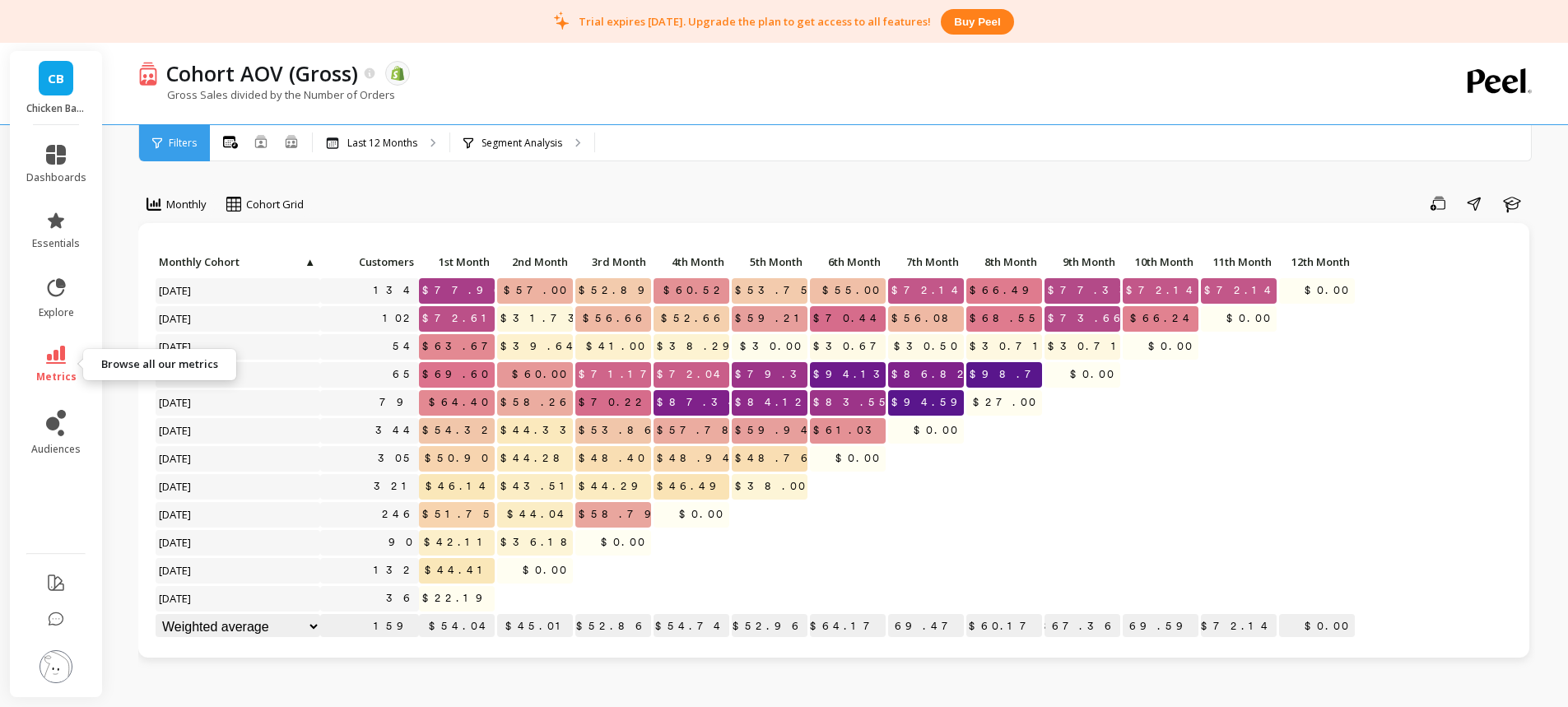
click at [57, 361] on icon at bounding box center [56, 354] width 20 height 18
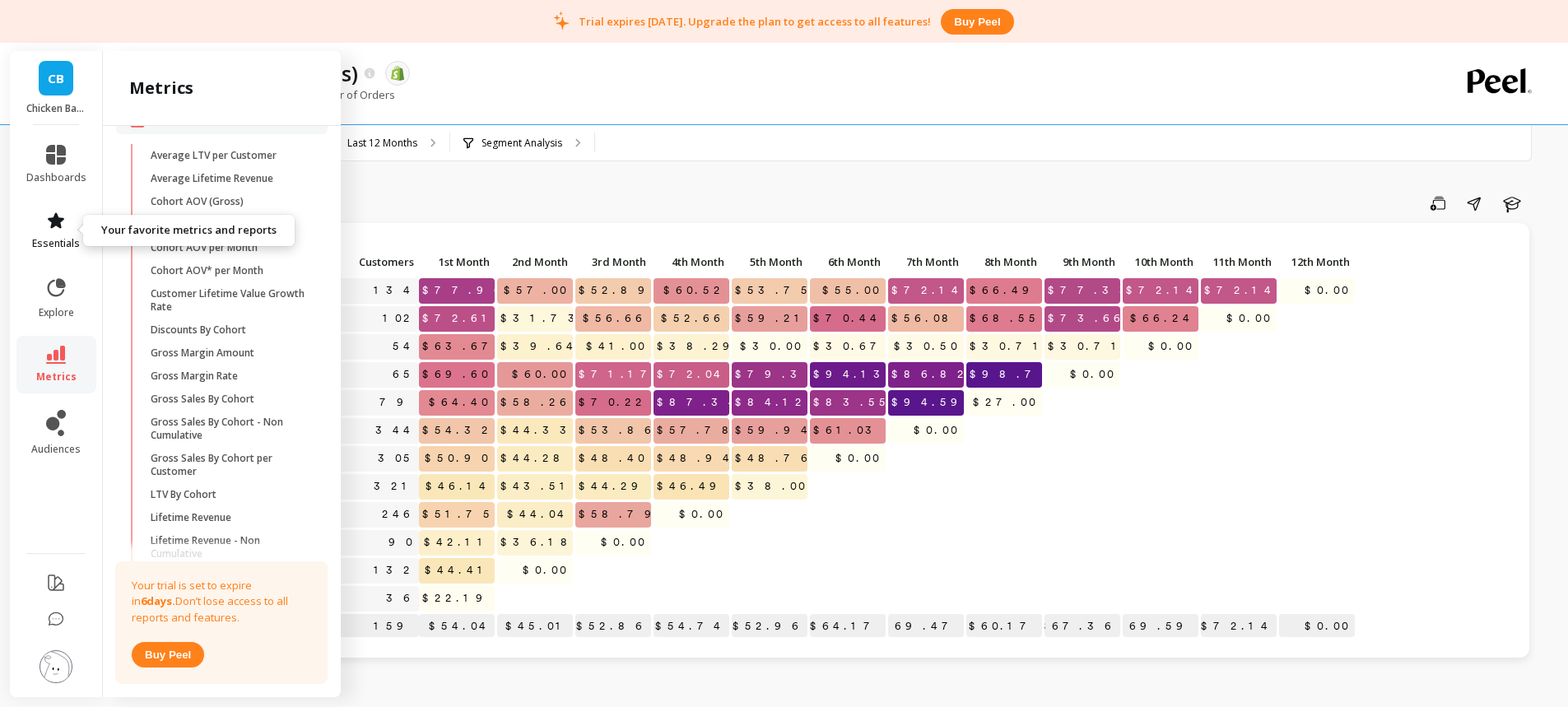
click at [61, 222] on icon at bounding box center [56, 220] width 20 height 20
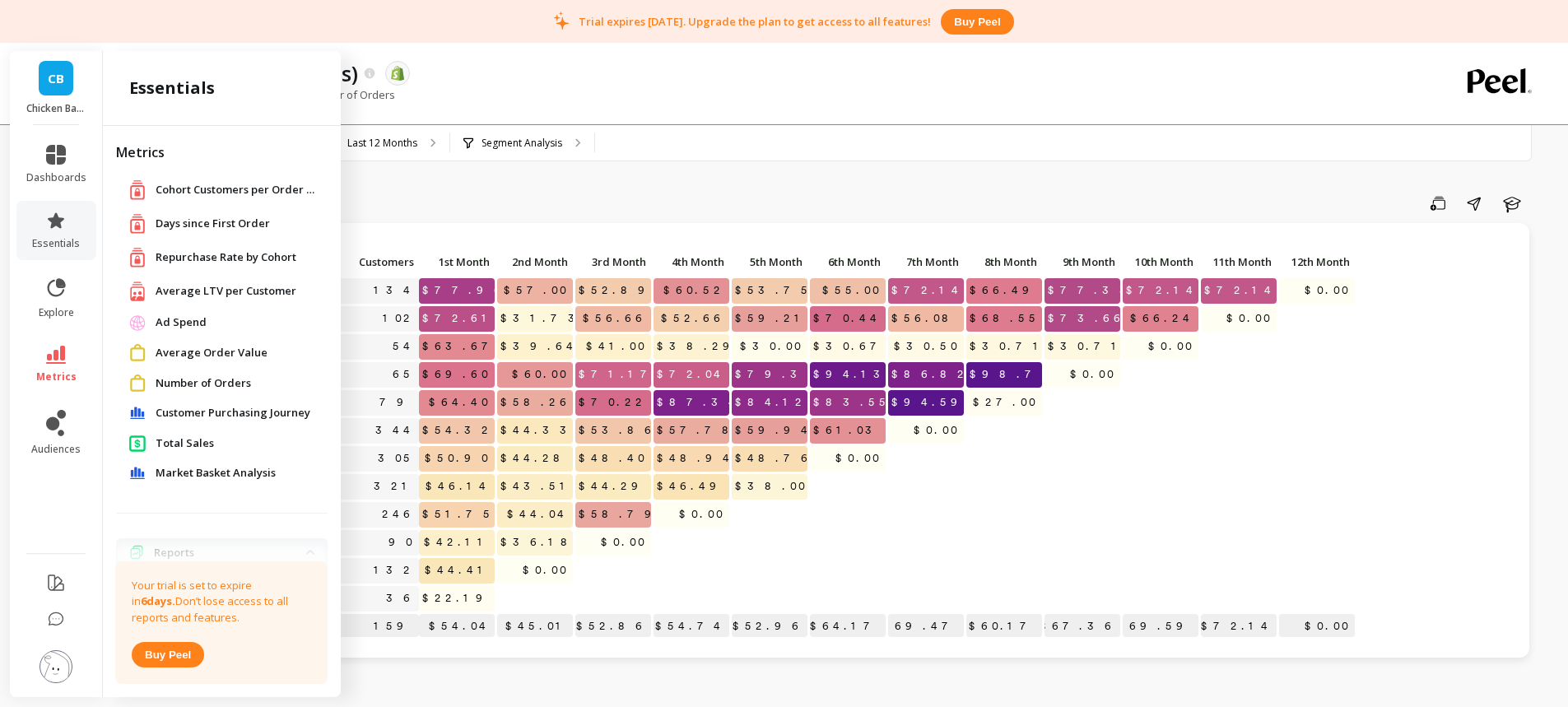
click at [216, 291] on span "Average LTV per Customer" at bounding box center [226, 292] width 141 height 17
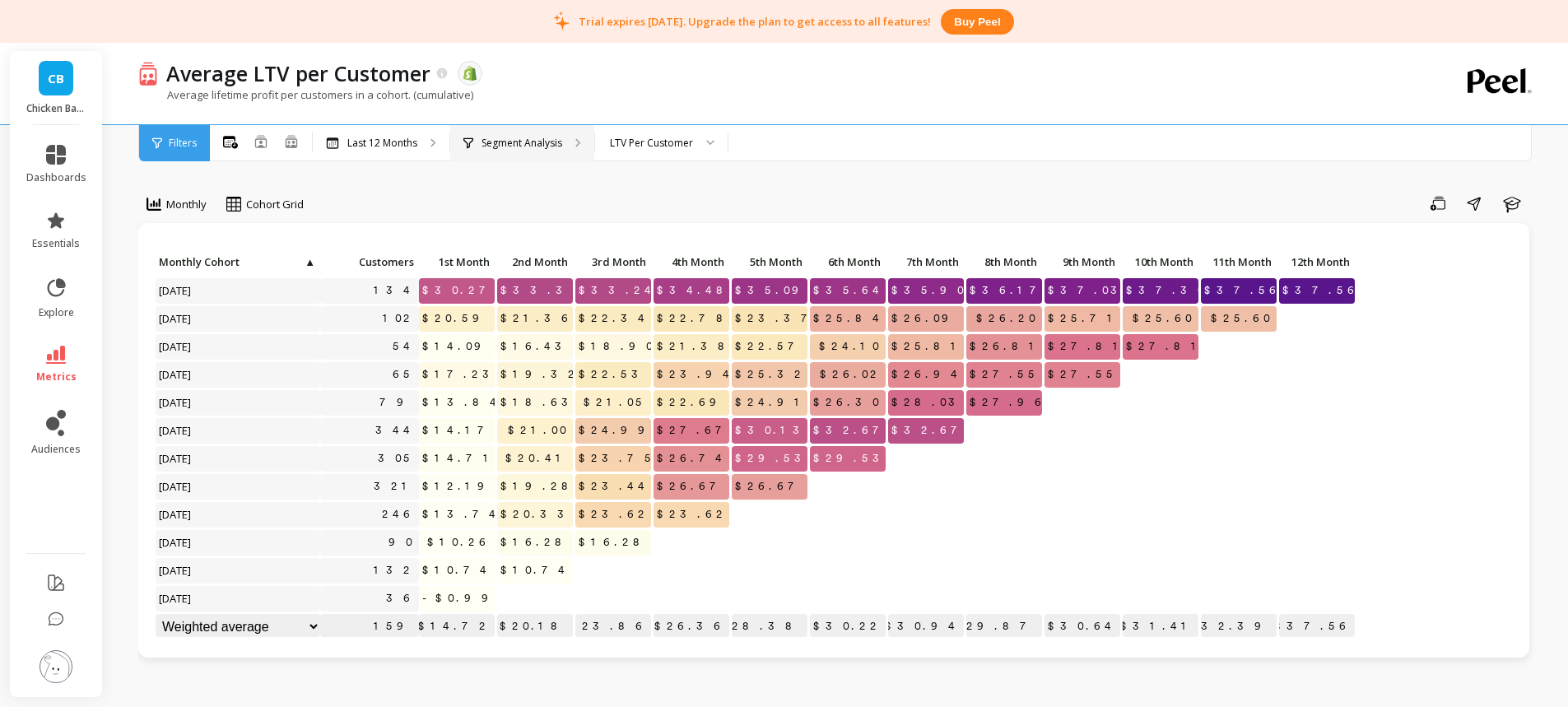
click at [517, 144] on p "Segment Analysis" at bounding box center [521, 143] width 81 height 13
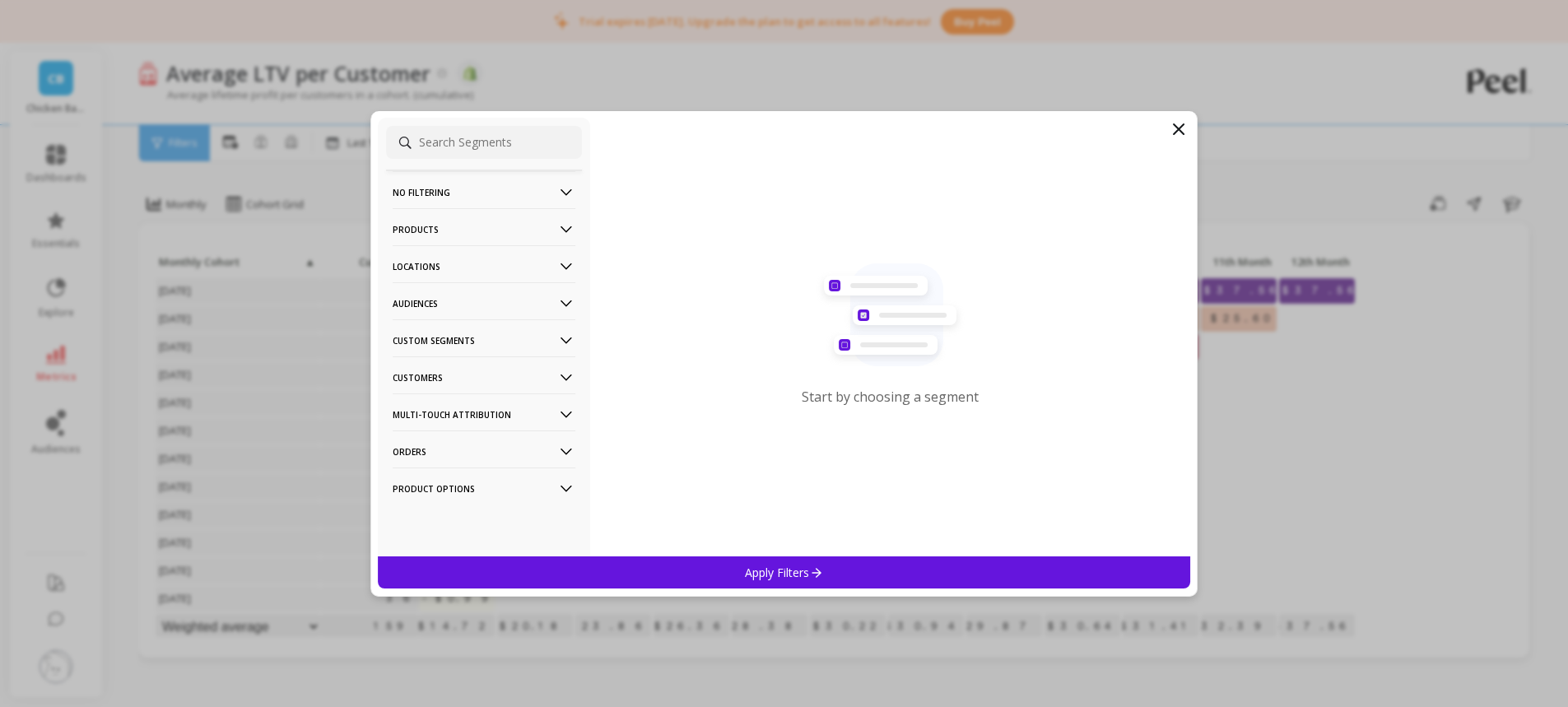
click at [426, 373] on p "Customers" at bounding box center [484, 377] width 183 height 42
click at [448, 491] on p "Subscriptions" at bounding box center [429, 495] width 69 height 15
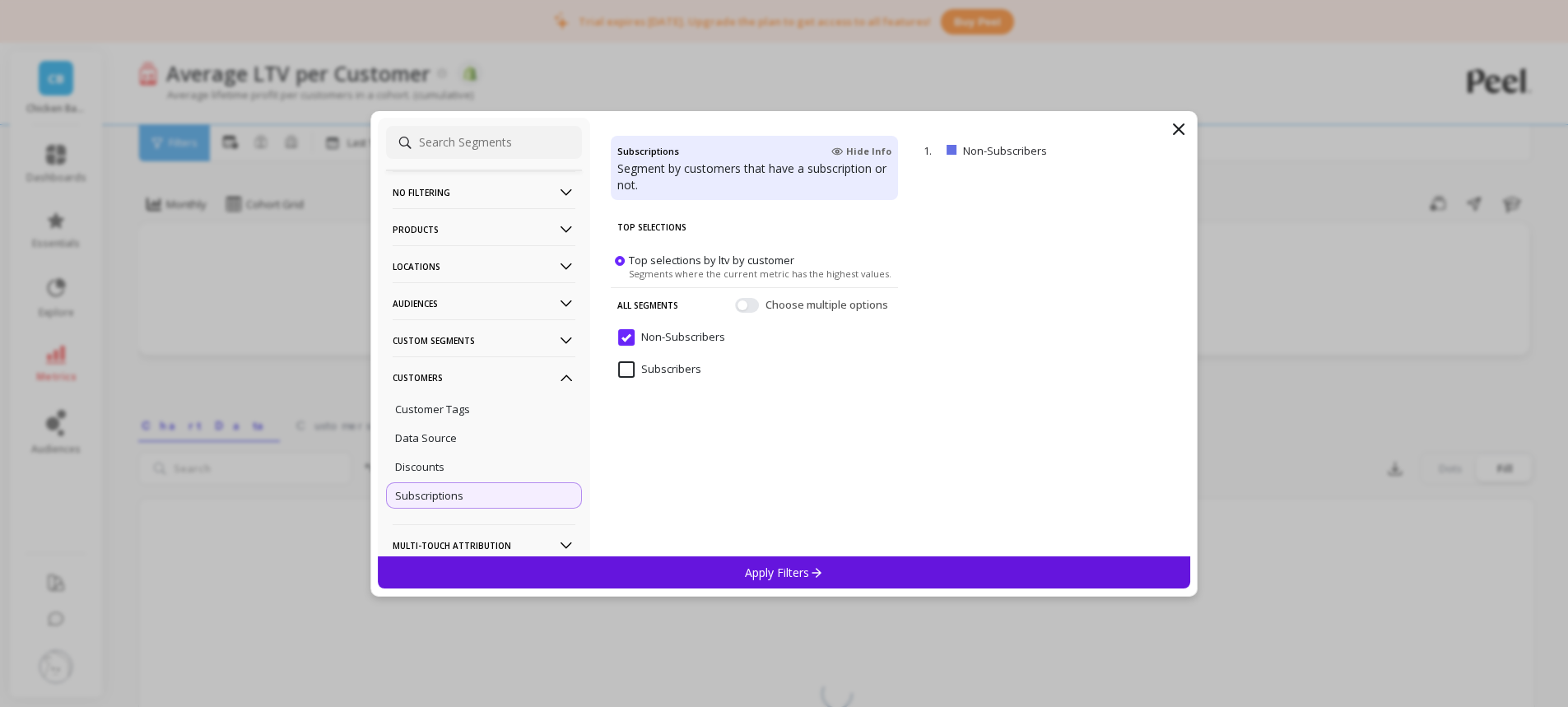
click at [633, 336] on input "Non-Subscribers" at bounding box center [672, 337] width 107 height 17
click at [626, 369] on input "Subscribers" at bounding box center [660, 370] width 84 height 17
click at [751, 569] on p "Apply Filters" at bounding box center [784, 572] width 78 height 16
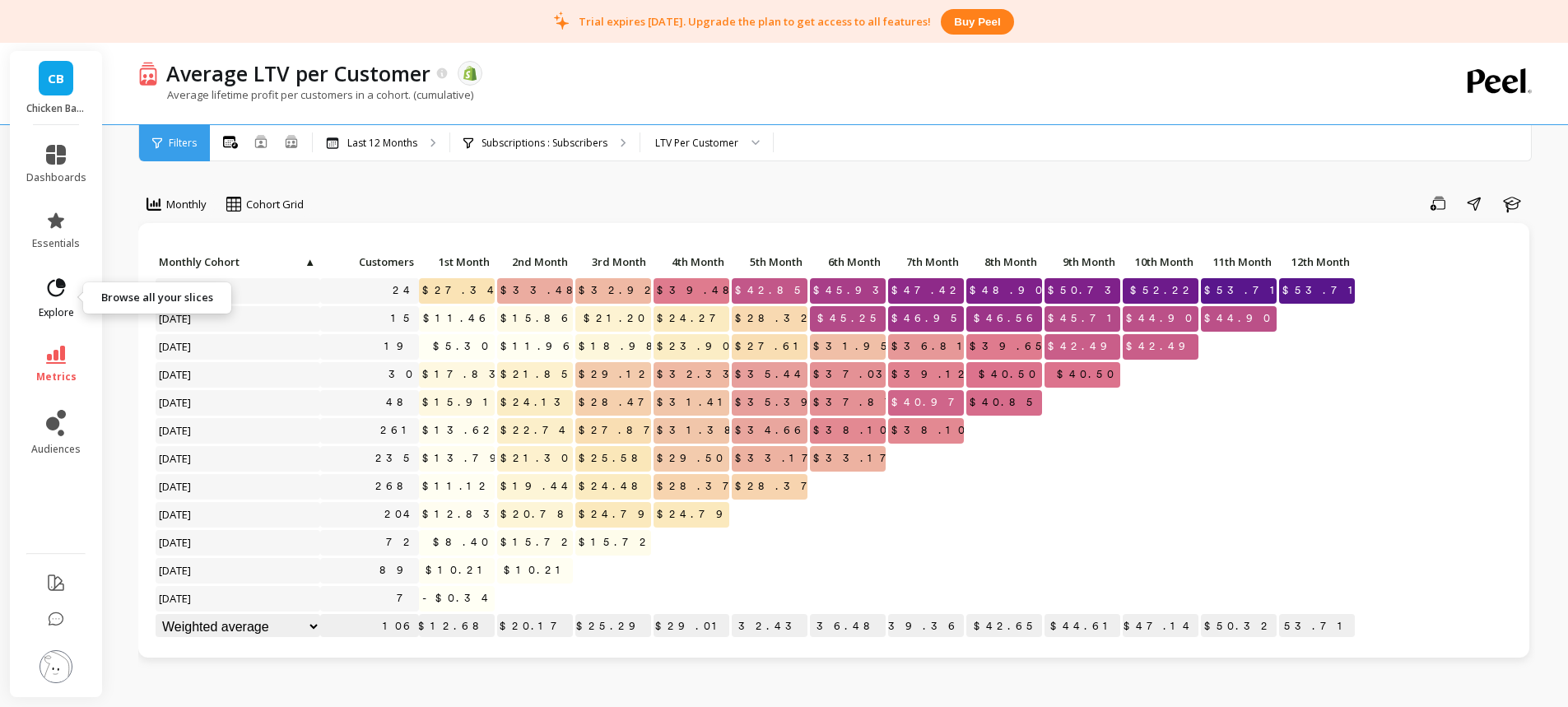
click at [61, 282] on icon at bounding box center [61, 283] width 7 height 7
click at [773, 206] on div "Save Share Learn" at bounding box center [924, 203] width 1220 height 26
click at [509, 149] on p "Subscriptions : Subscribers" at bounding box center [544, 143] width 126 height 13
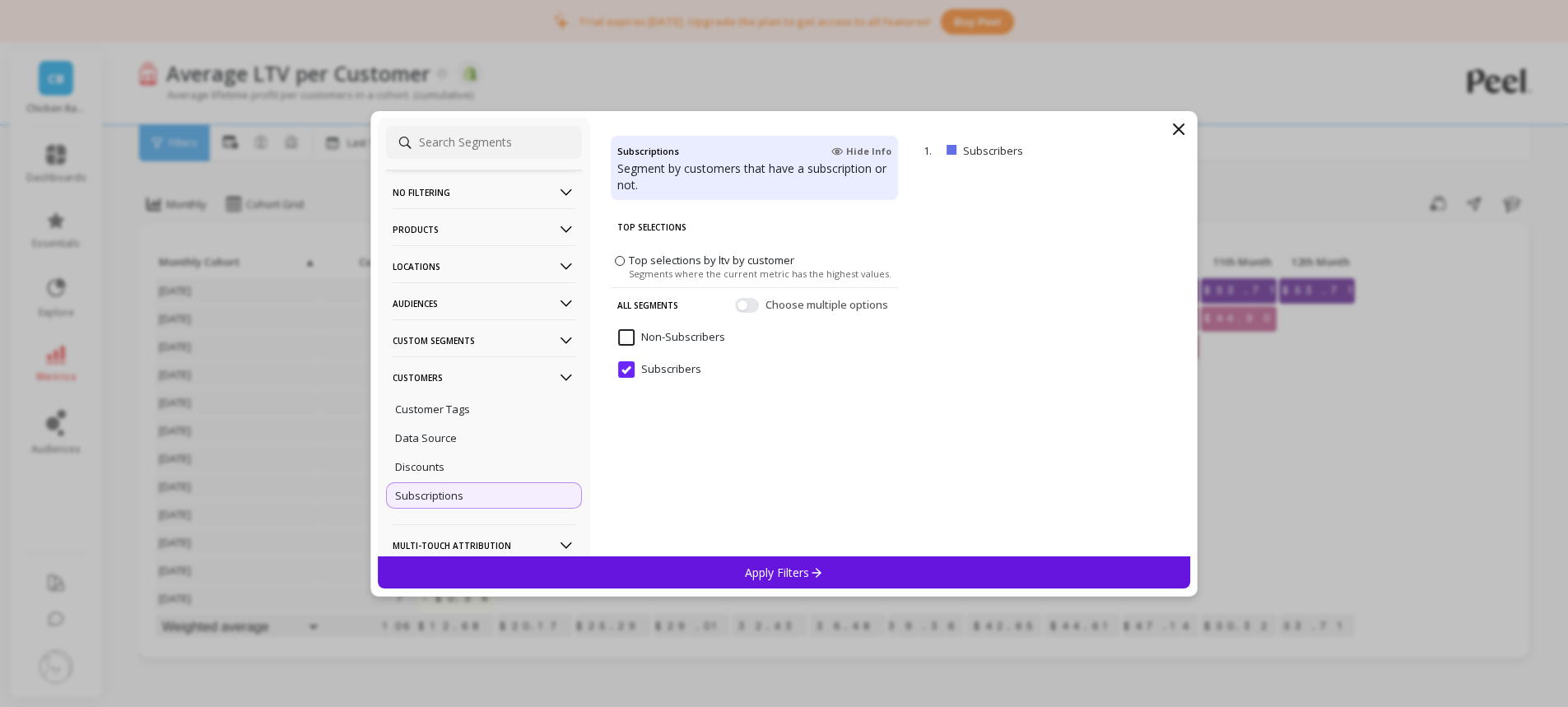
click at [621, 365] on input "Subscribers" at bounding box center [660, 370] width 84 height 17
click at [625, 336] on input "Non-Subscribers" at bounding box center [672, 337] width 107 height 17
click at [797, 570] on p "Apply Filters" at bounding box center [784, 572] width 78 height 16
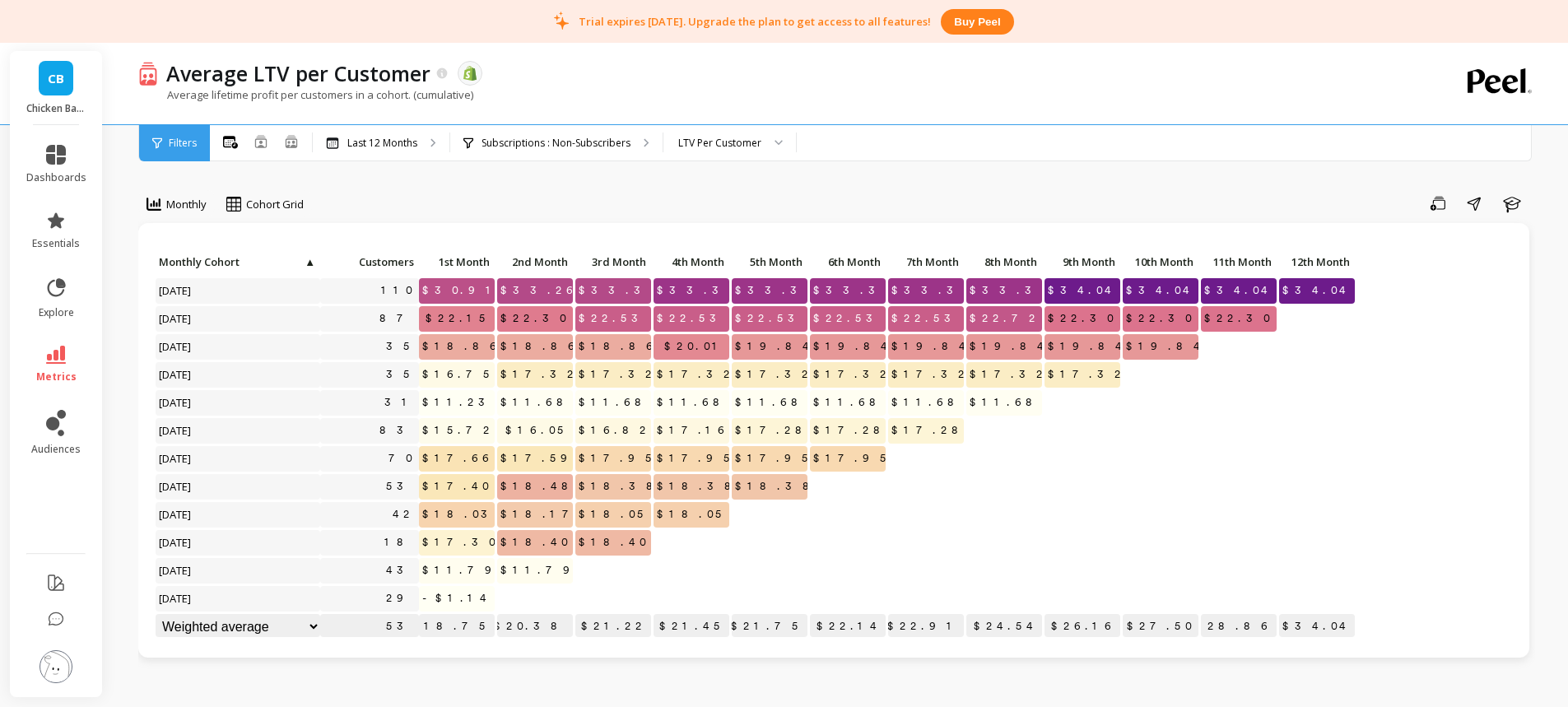
click at [58, 667] on img at bounding box center [56, 666] width 33 height 33
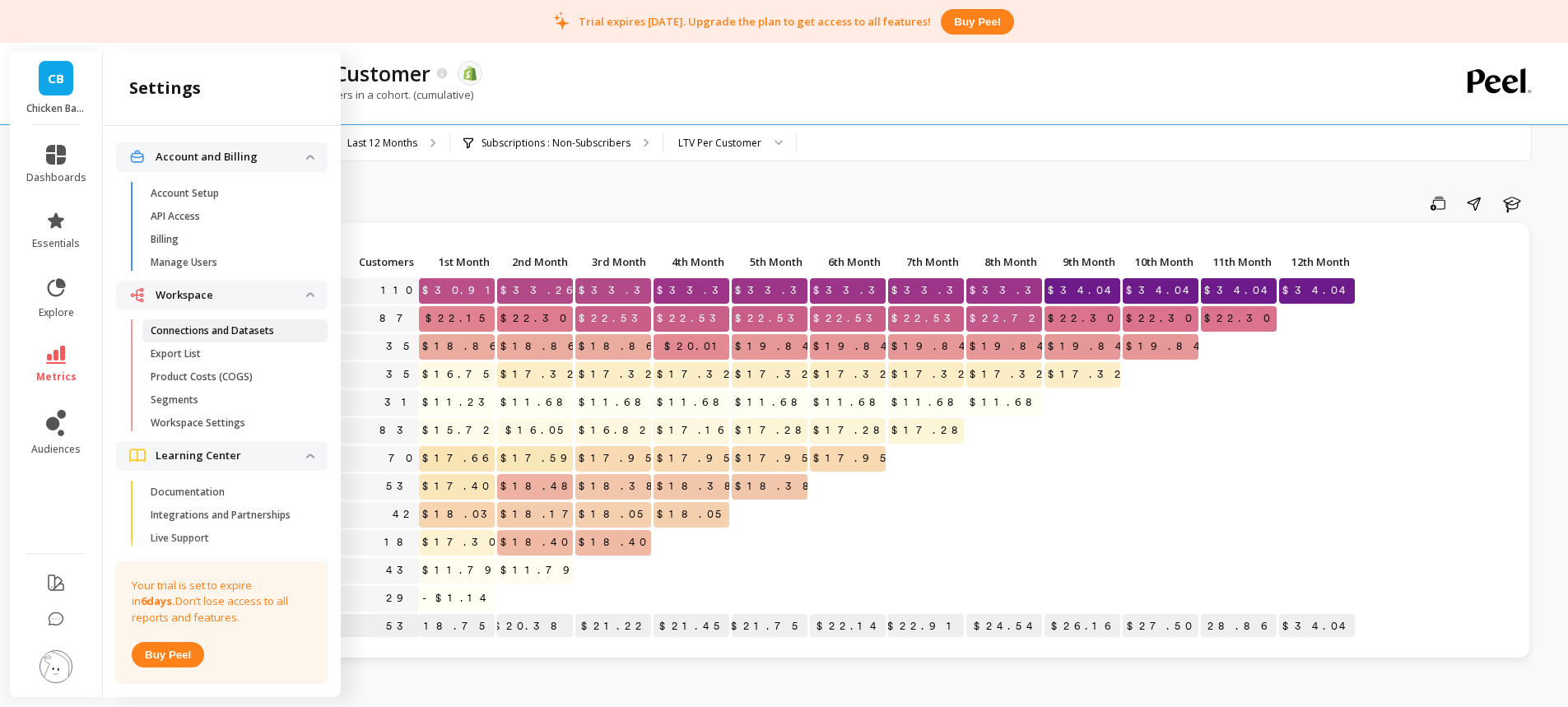
click at [209, 336] on p "Connections and Datasets" at bounding box center [212, 331] width 124 height 13
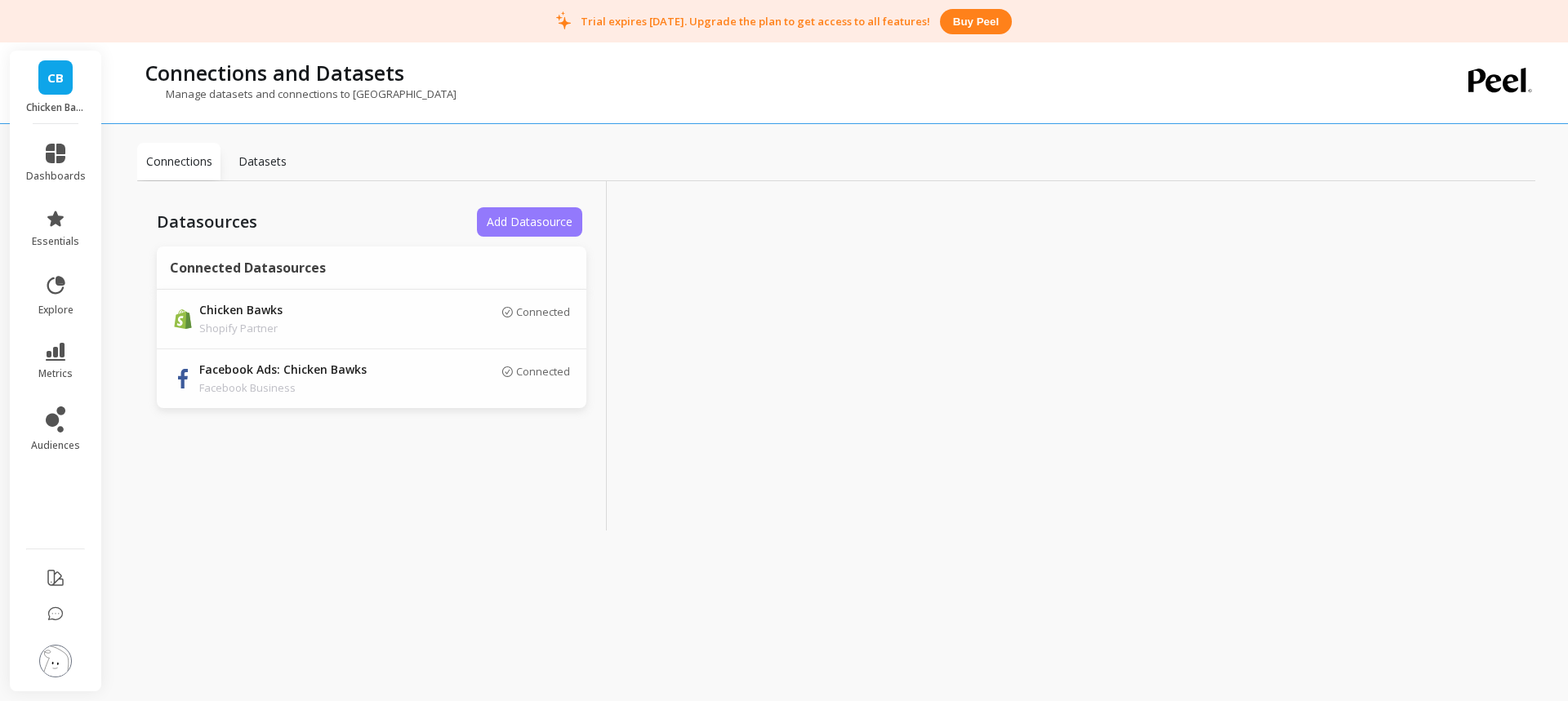
click at [558, 226] on span "Add Datasource" at bounding box center [529, 221] width 86 height 16
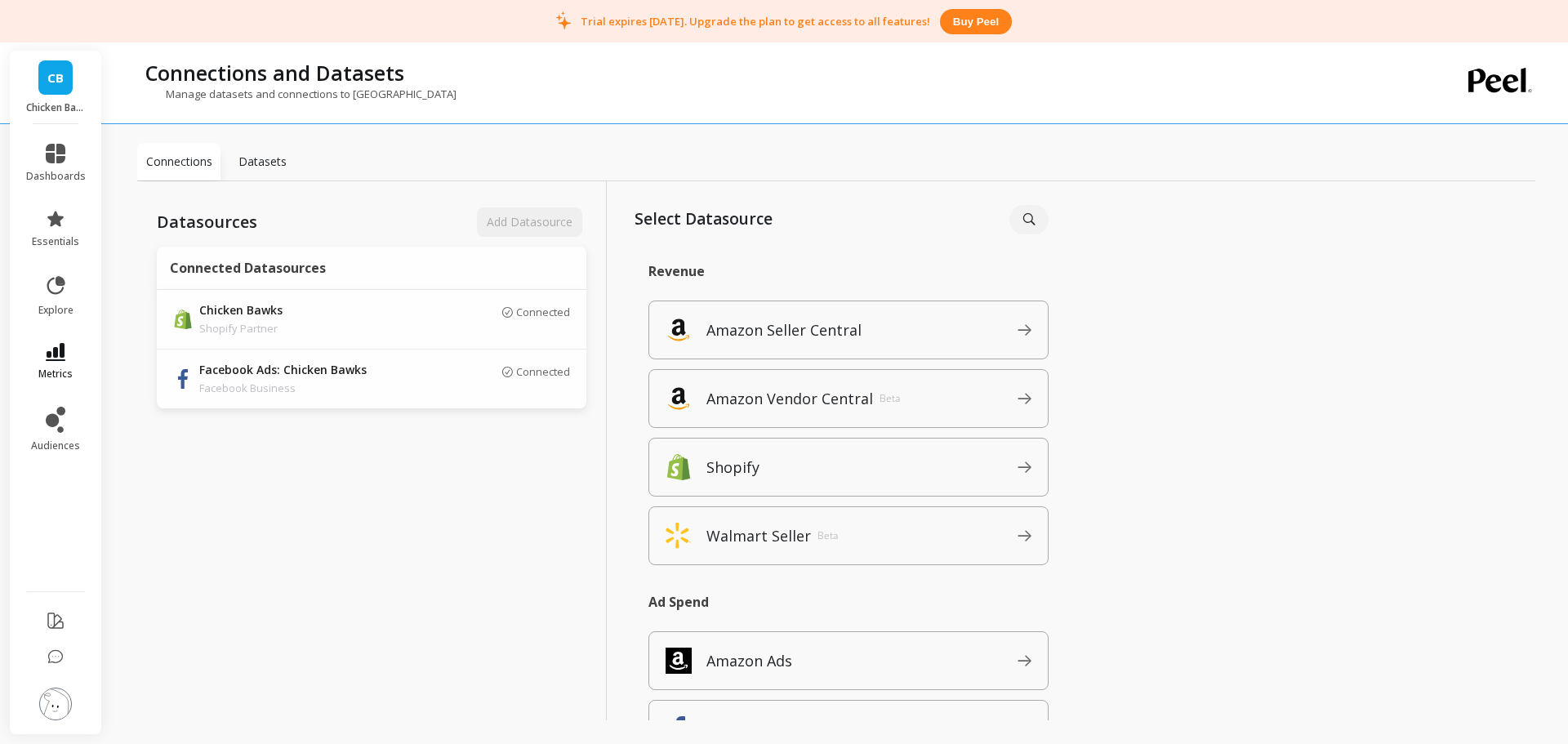
drag, startPoint x: 37, startPoint y: 342, endPoint x: 47, endPoint y: 343, distance: 10.0
click at [39, 342] on li "metrics" at bounding box center [56, 362] width 79 height 57
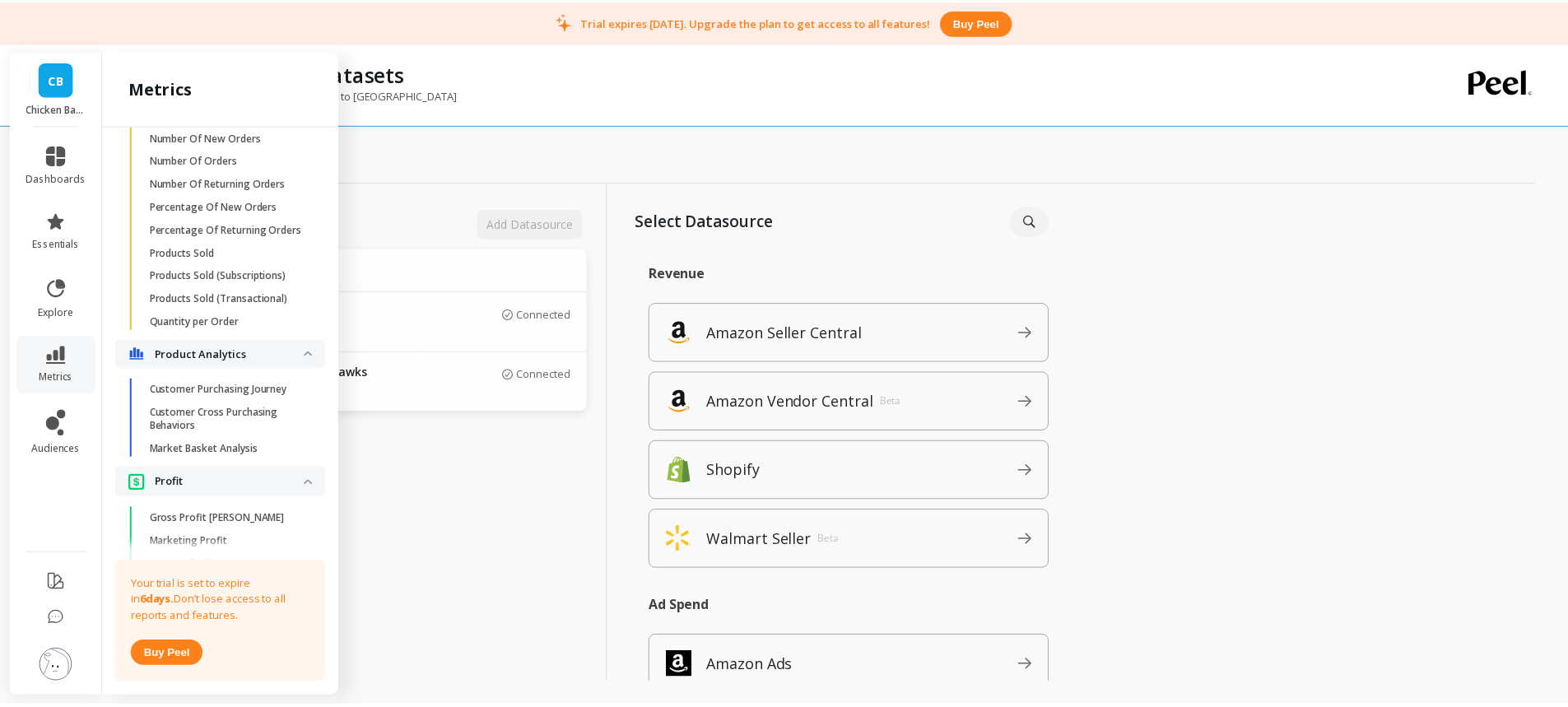
scroll to position [2957, 0]
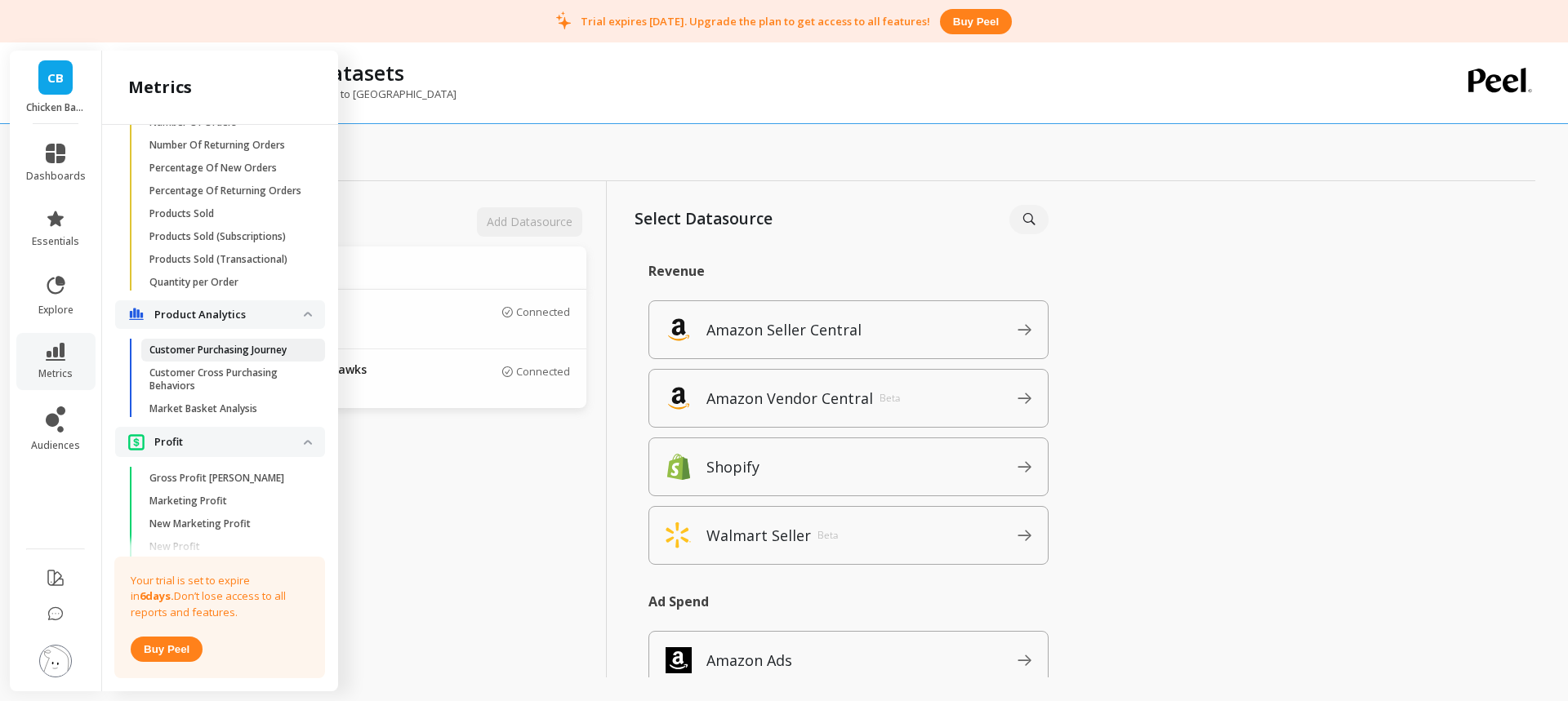
click at [211, 356] on p "Customer Purchasing Journey" at bounding box center [218, 350] width 137 height 13
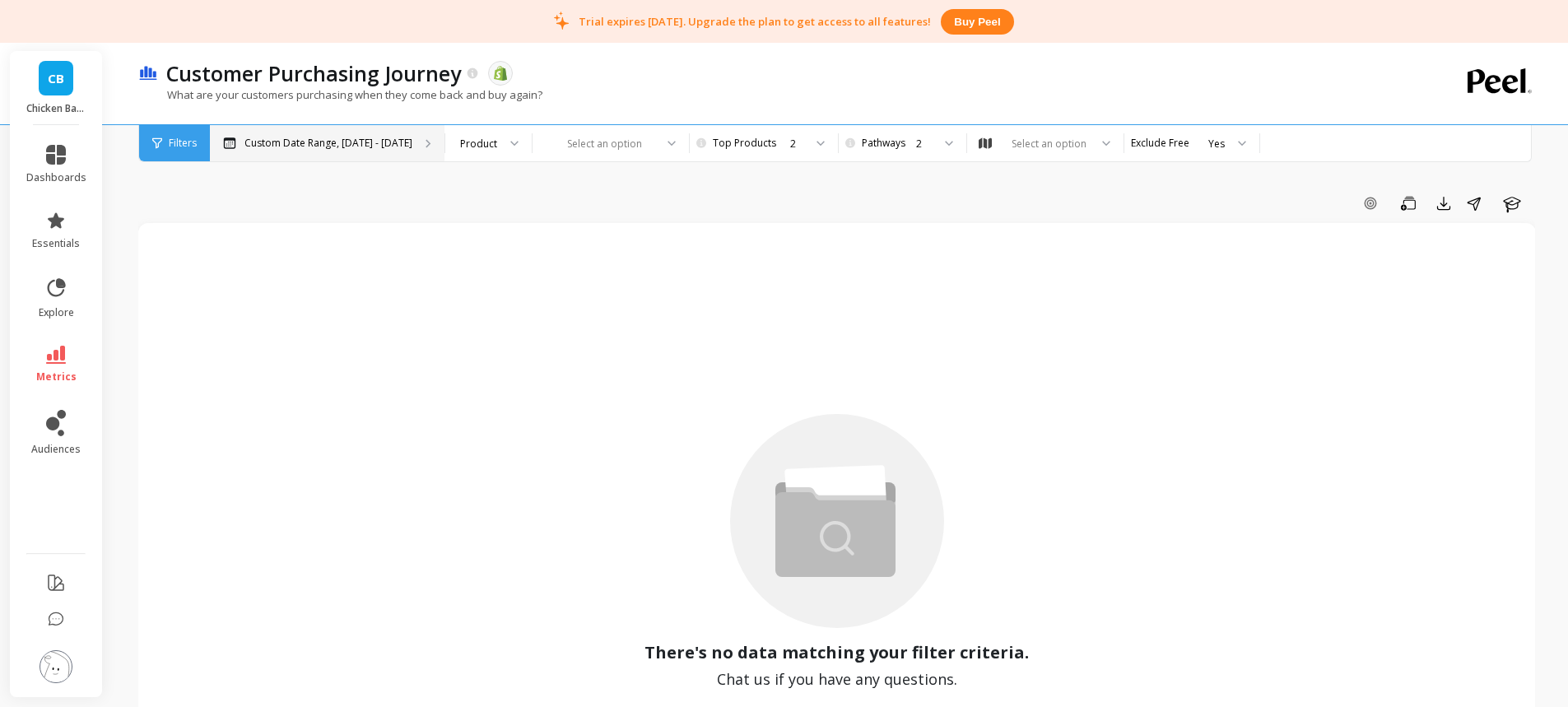
click at [350, 141] on p "Custom Date Range, Apr 1 - Sep 2" at bounding box center [328, 143] width 168 height 13
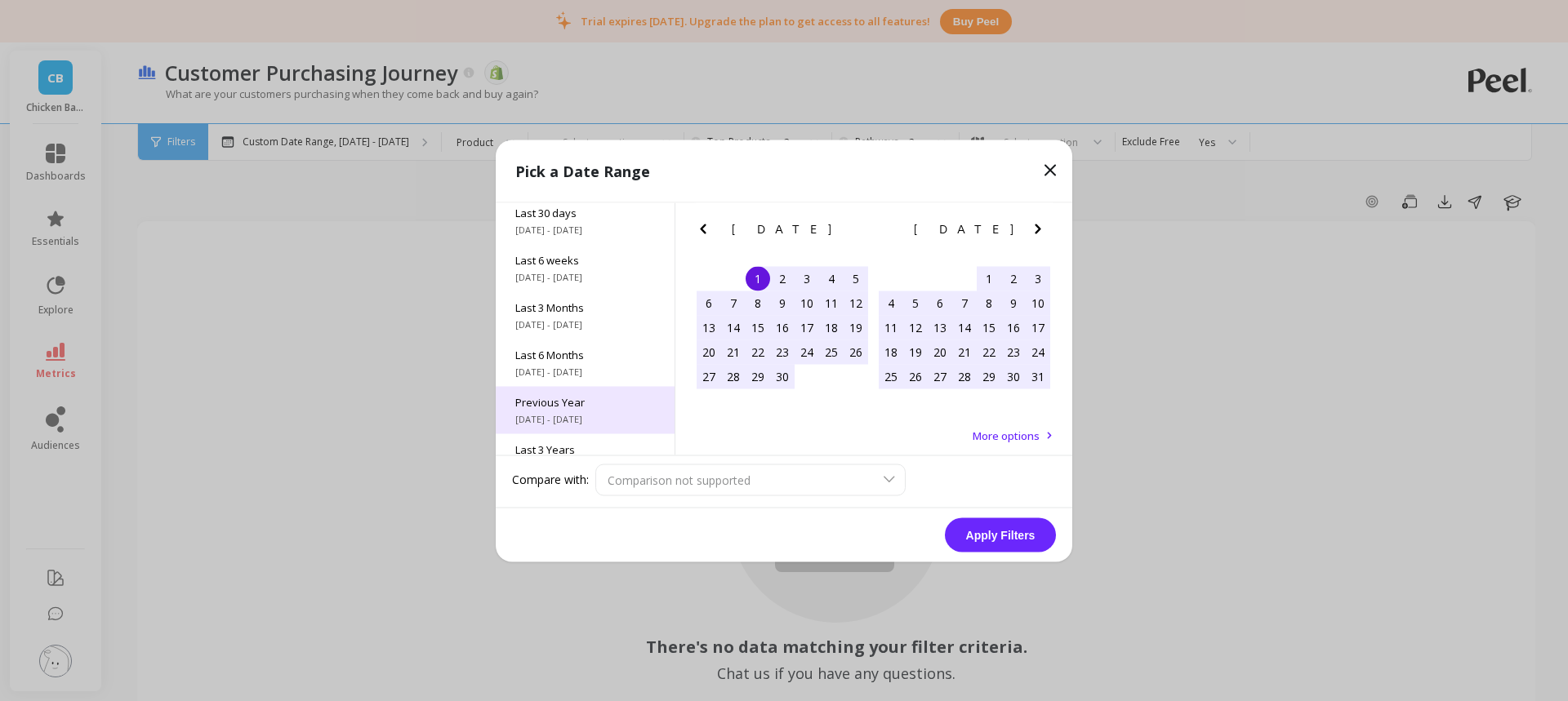
scroll to position [221, 0]
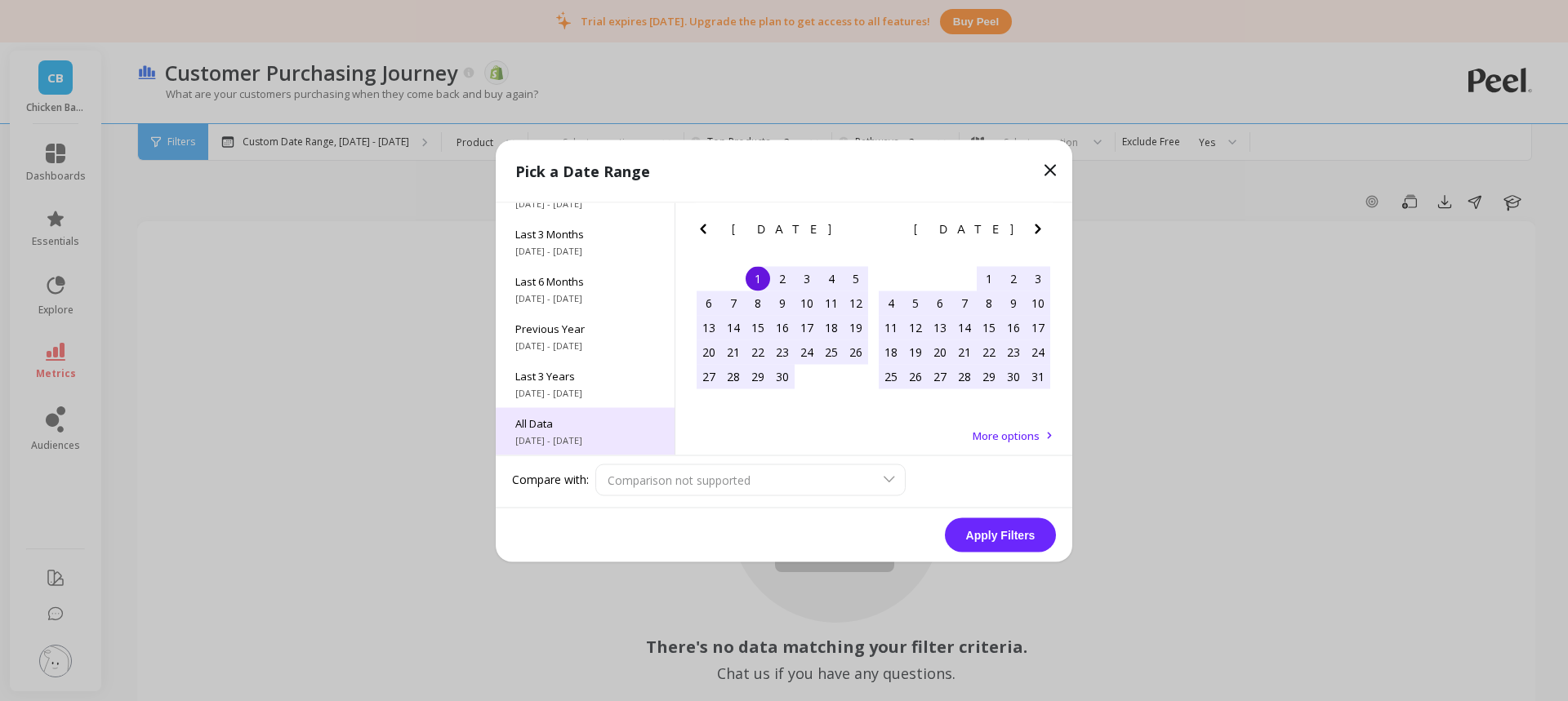
click at [583, 421] on span "All Data" at bounding box center [585, 423] width 140 height 15
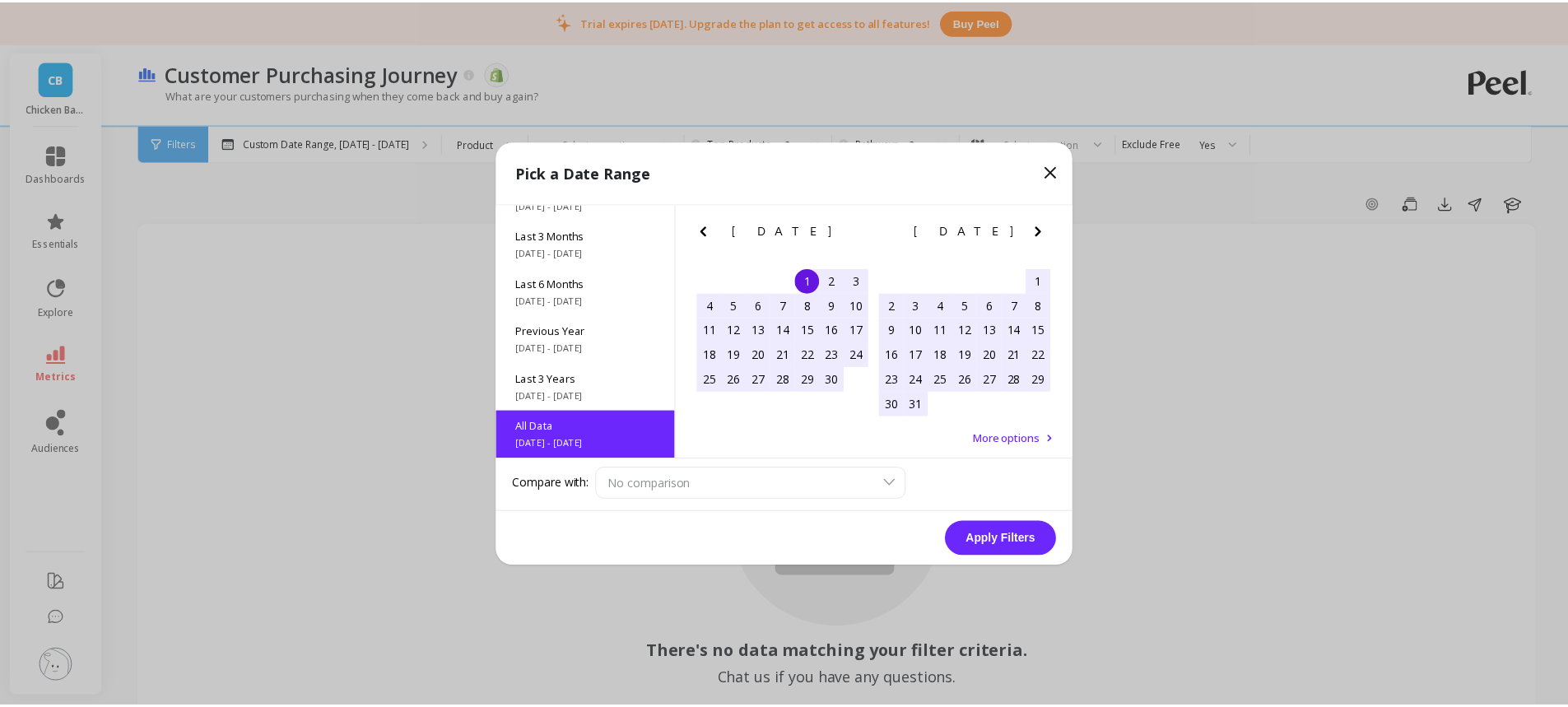
scroll to position [1, 0]
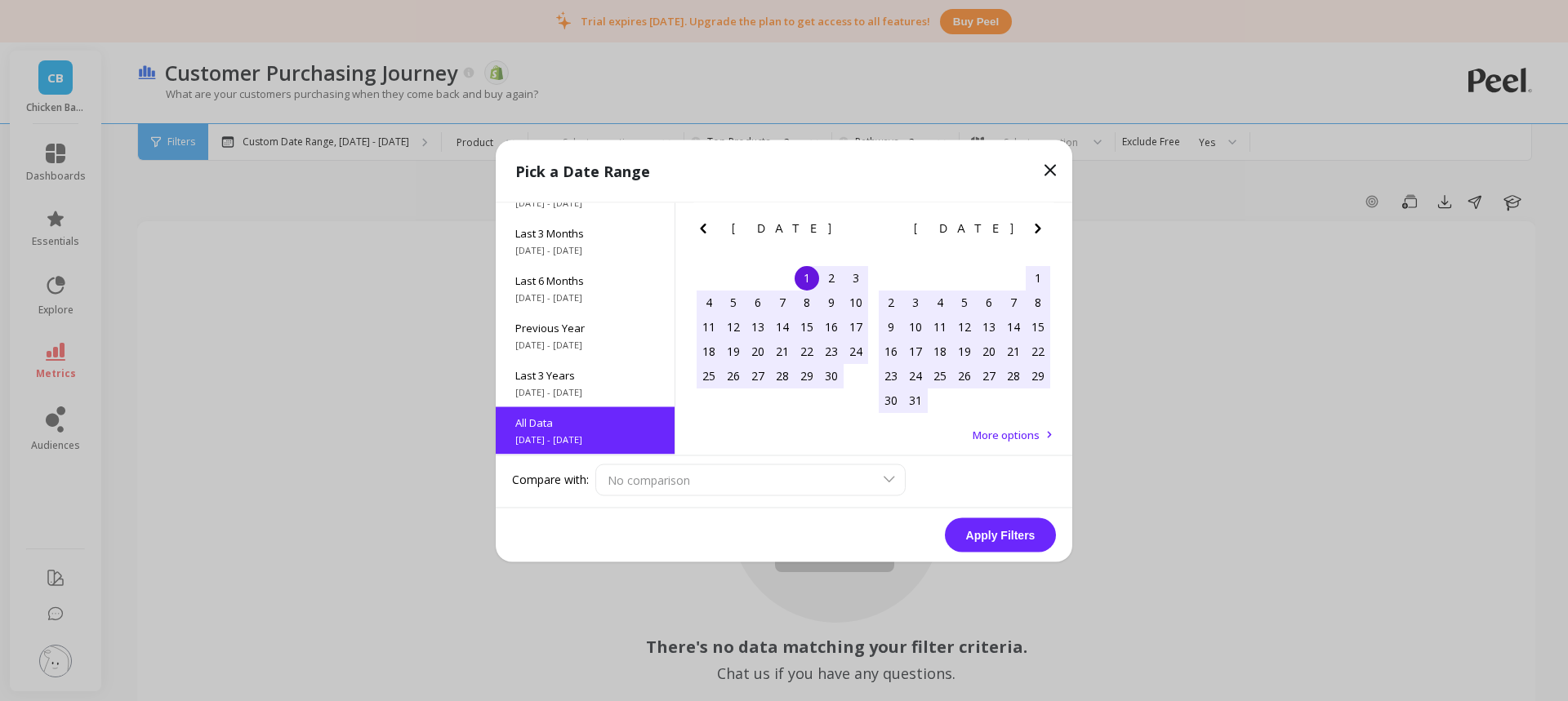
click at [1013, 540] on button "Apply Filters" at bounding box center [1000, 534] width 112 height 34
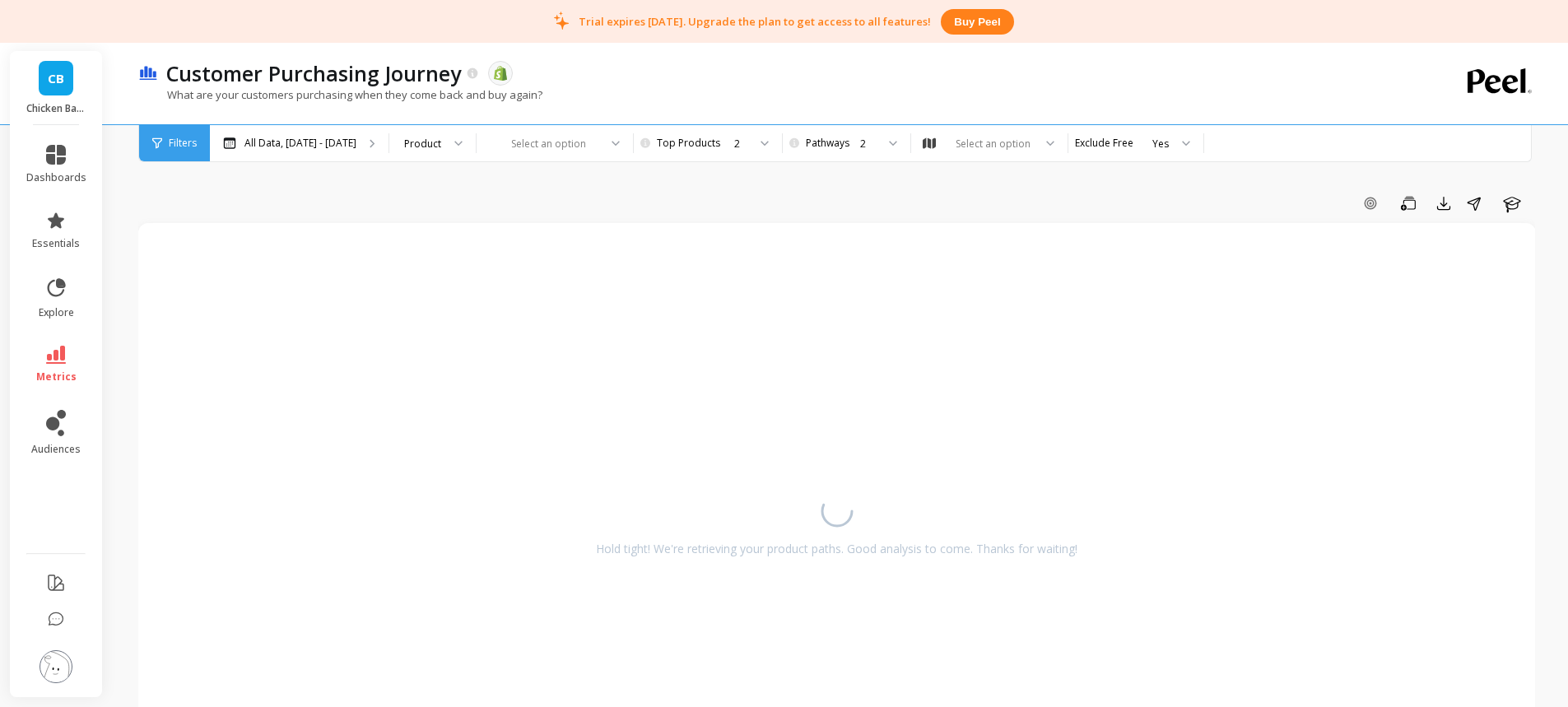
click at [692, 198] on div "Add Goal Save Export Share Learn" at bounding box center [837, 203] width 1397 height 26
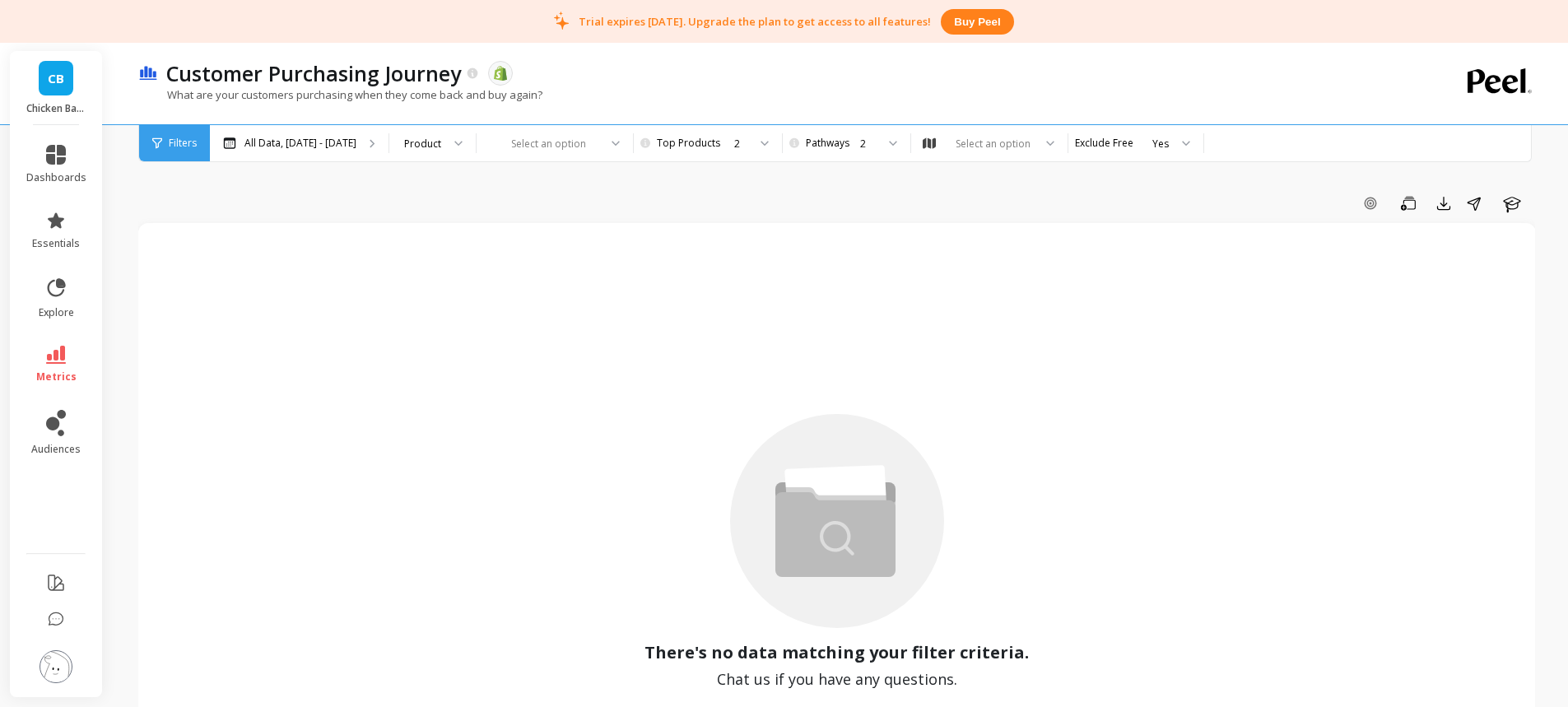
click at [821, 190] on div "Add Goal Save Export Share Learn" at bounding box center [837, 203] width 1397 height 26
drag, startPoint x: 624, startPoint y: 25, endPoint x: 748, endPoint y: 27, distance: 124.0
click at [748, 27] on p "Trial expires in 6 days. Upgrade the plan to get access to all features!" at bounding box center [754, 21] width 352 height 15
click at [61, 367] on link "metrics" at bounding box center [56, 364] width 60 height 38
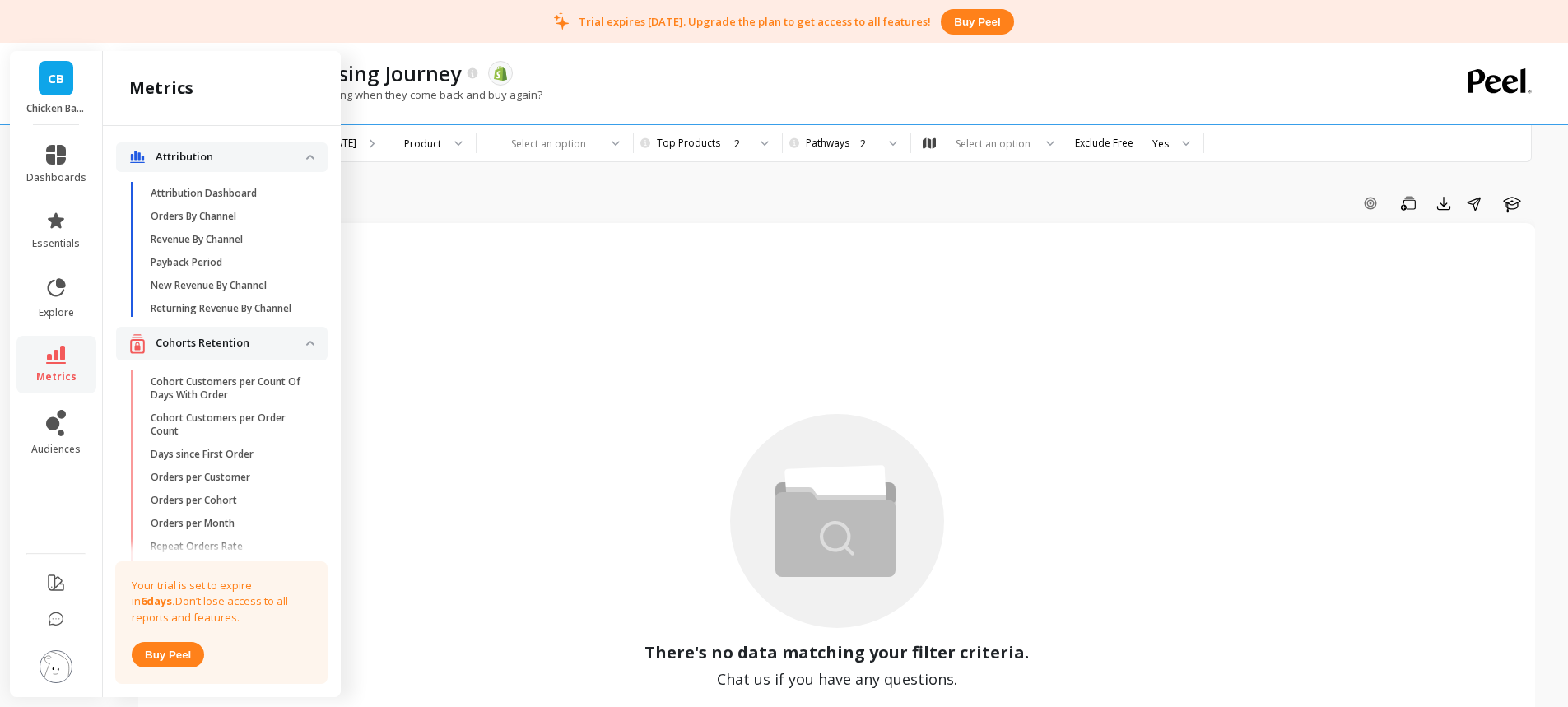
scroll to position [2957, 0]
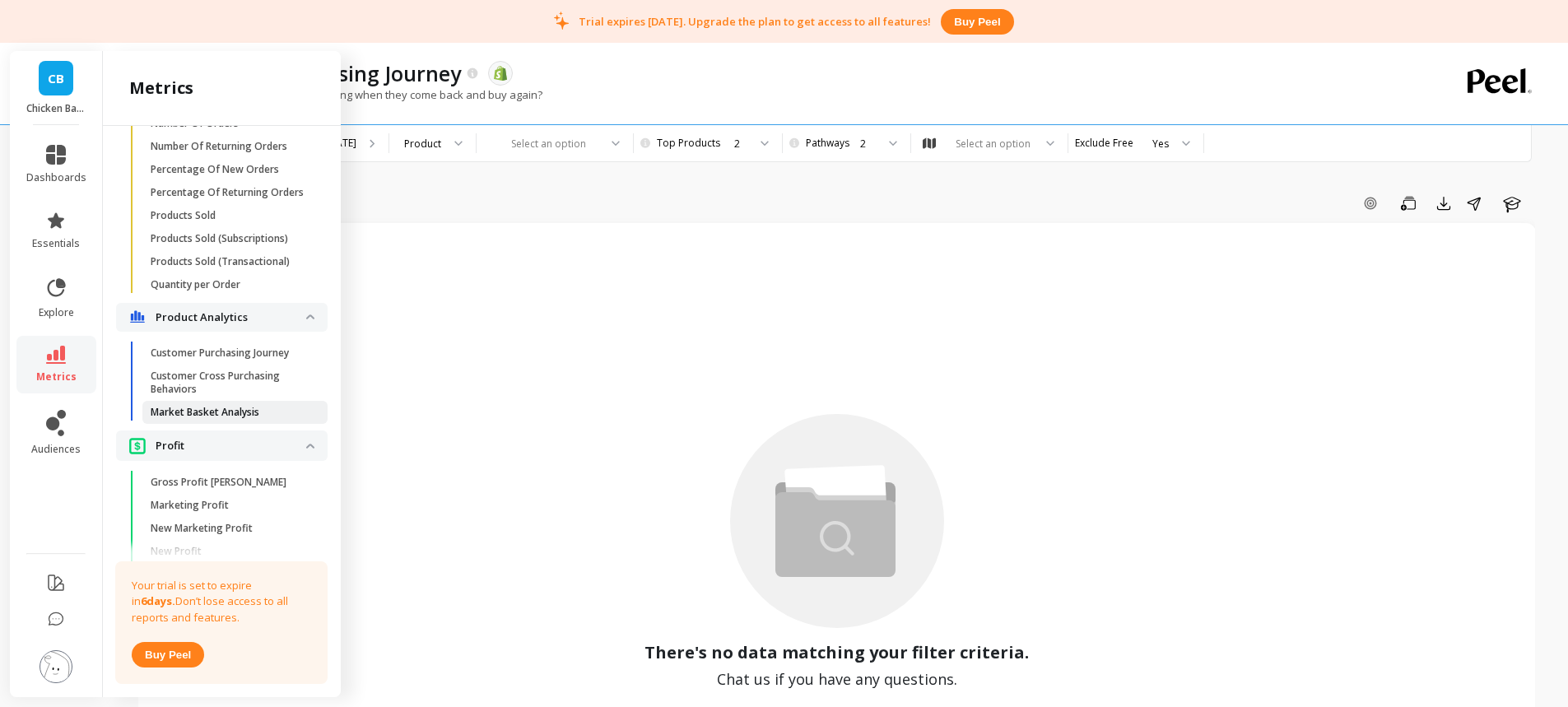
click at [215, 419] on p "Market Basket Analysis" at bounding box center [204, 412] width 109 height 13
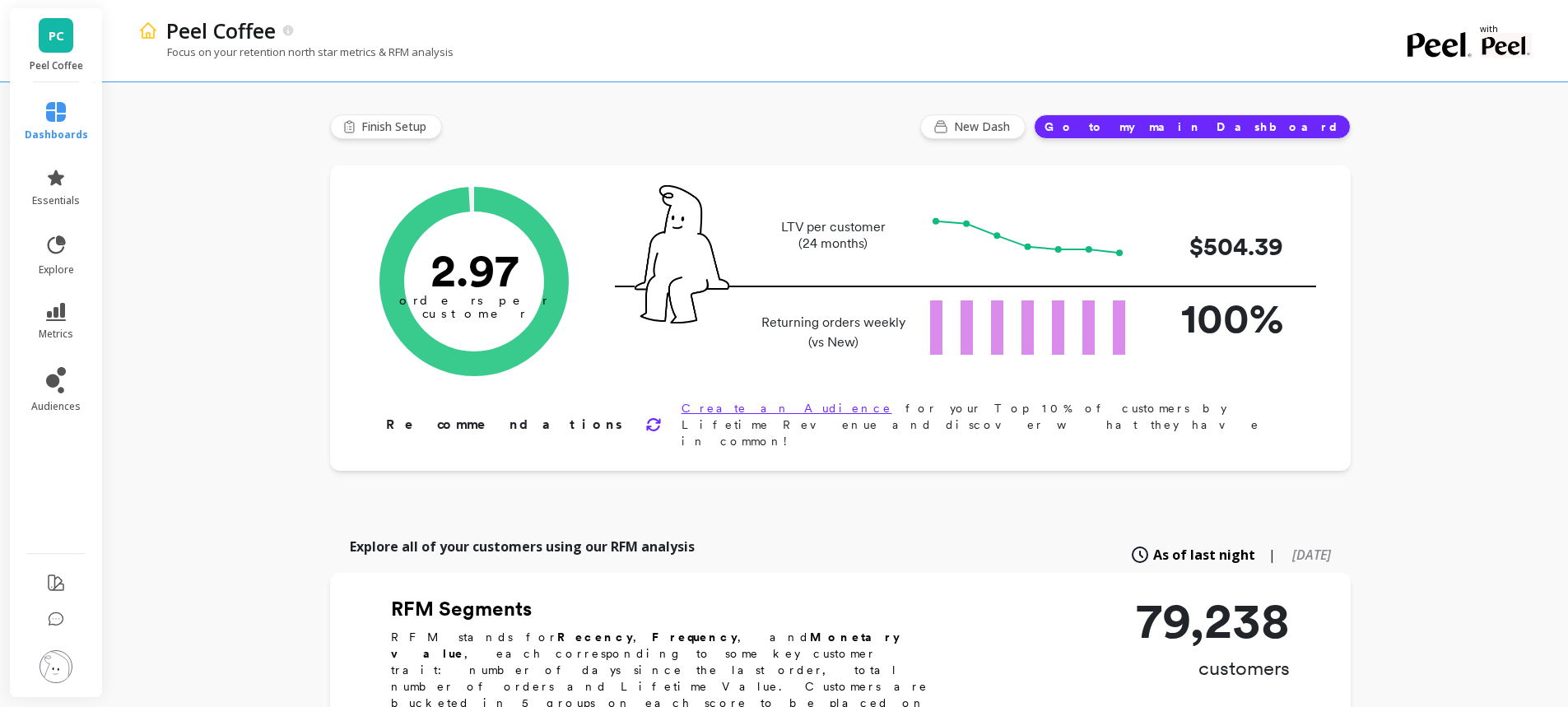
drag, startPoint x: 62, startPoint y: 351, endPoint x: 61, endPoint y: 343, distance: 8.1
click at [61, 347] on ul "dashboards essentials explore metrics audiences" at bounding box center [57, 312] width 97 height 441
click at [60, 329] on span "metrics" at bounding box center [56, 334] width 34 height 13
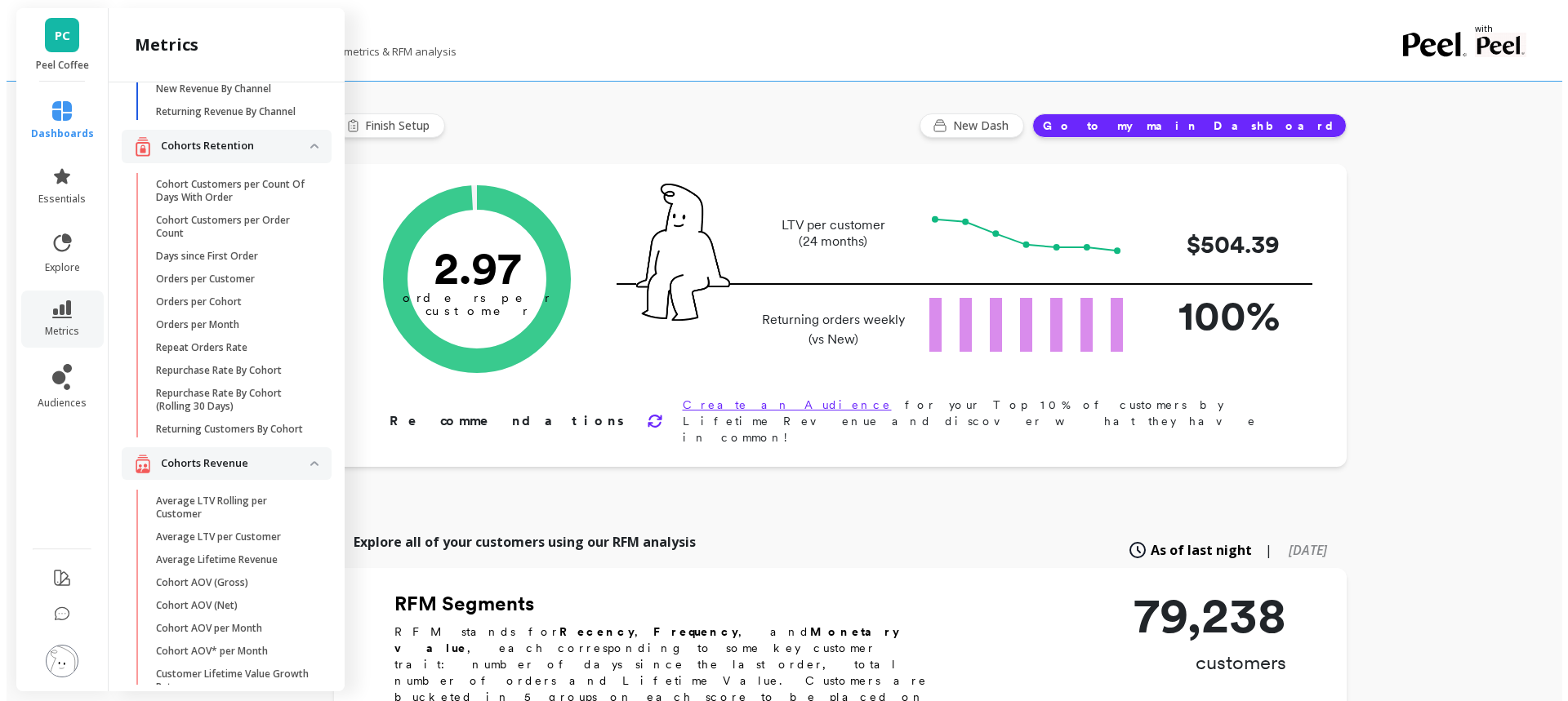
scroll to position [3108, 0]
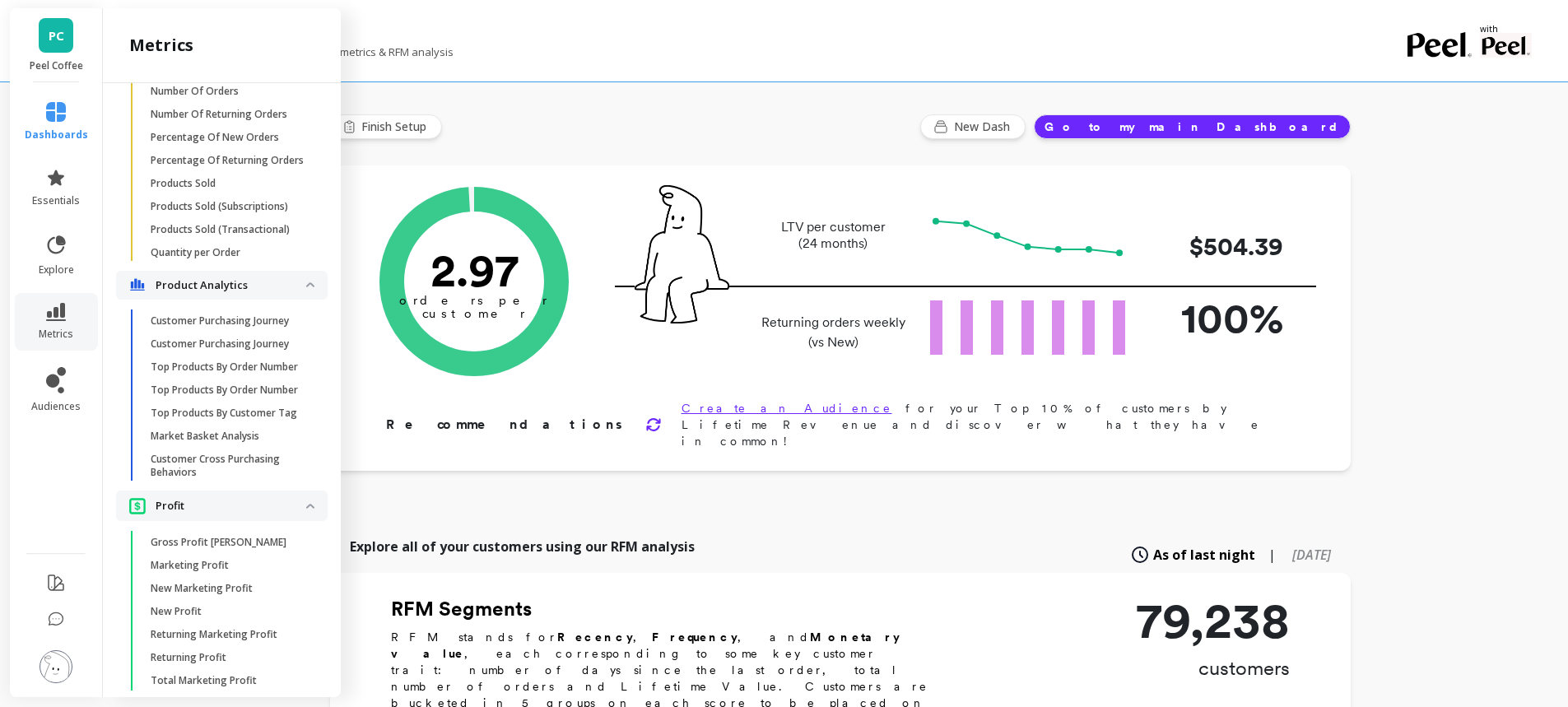
click at [257, 328] on p "Customer Purchasing Journey" at bounding box center [219, 321] width 138 height 13
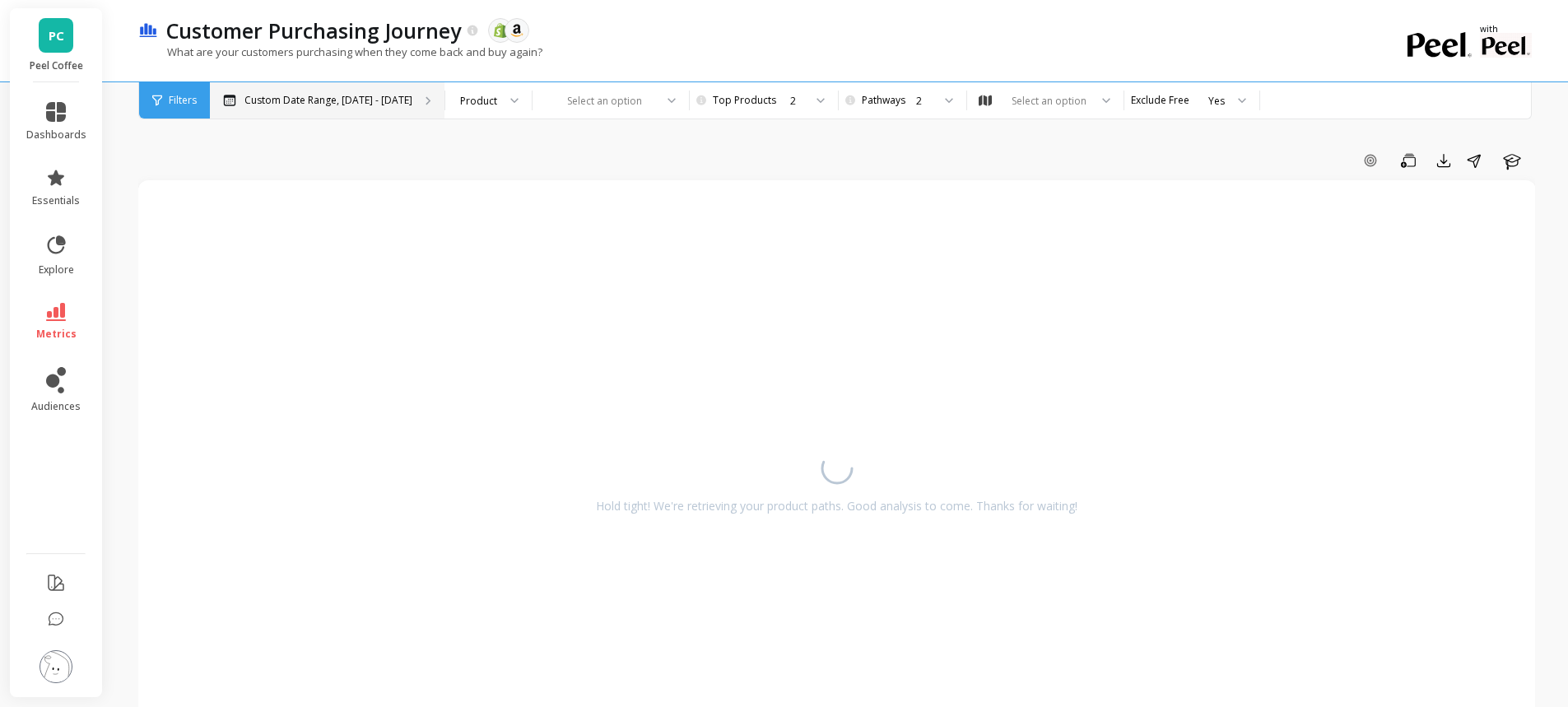
click at [315, 98] on p "Custom Date Range, Apr 1 - Sep 2" at bounding box center [328, 100] width 168 height 13
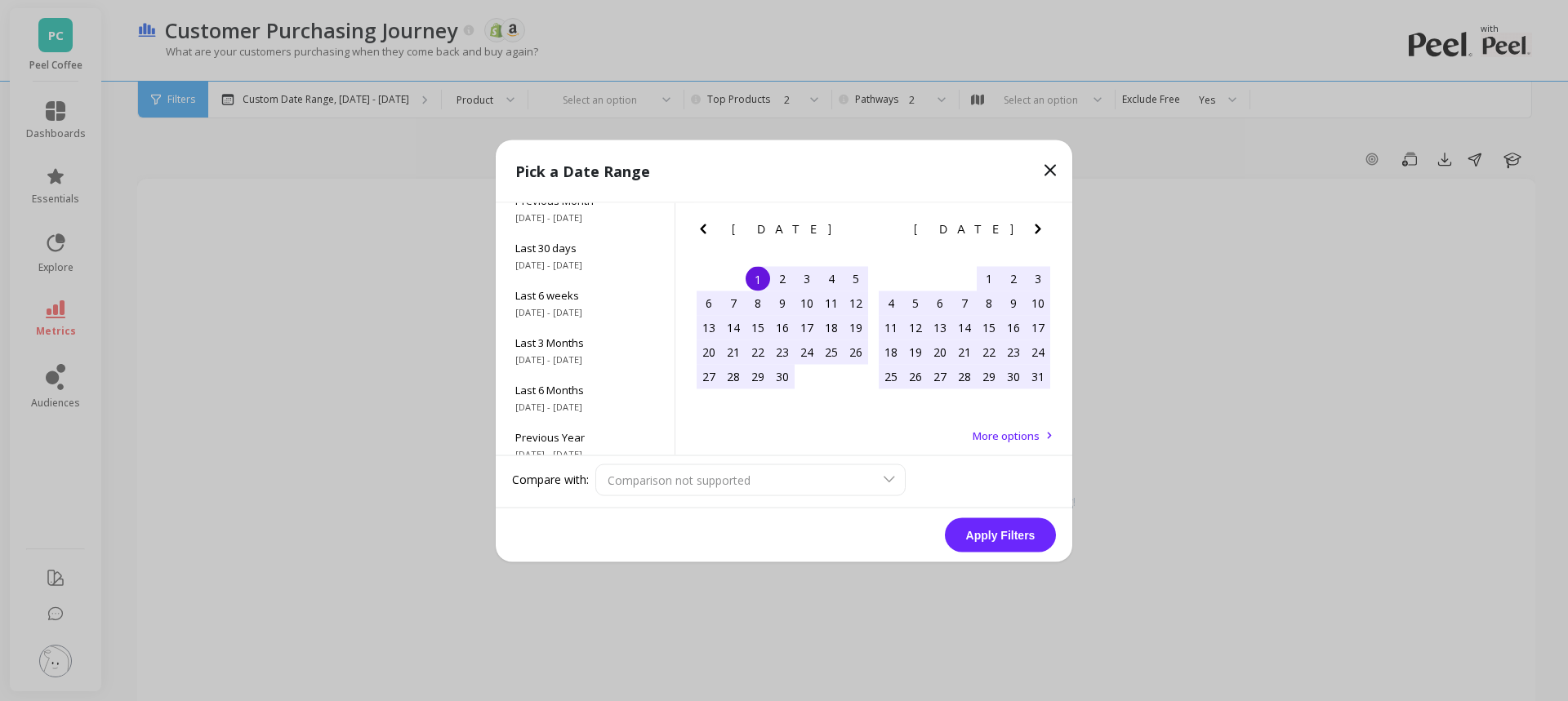
scroll to position [221, 0]
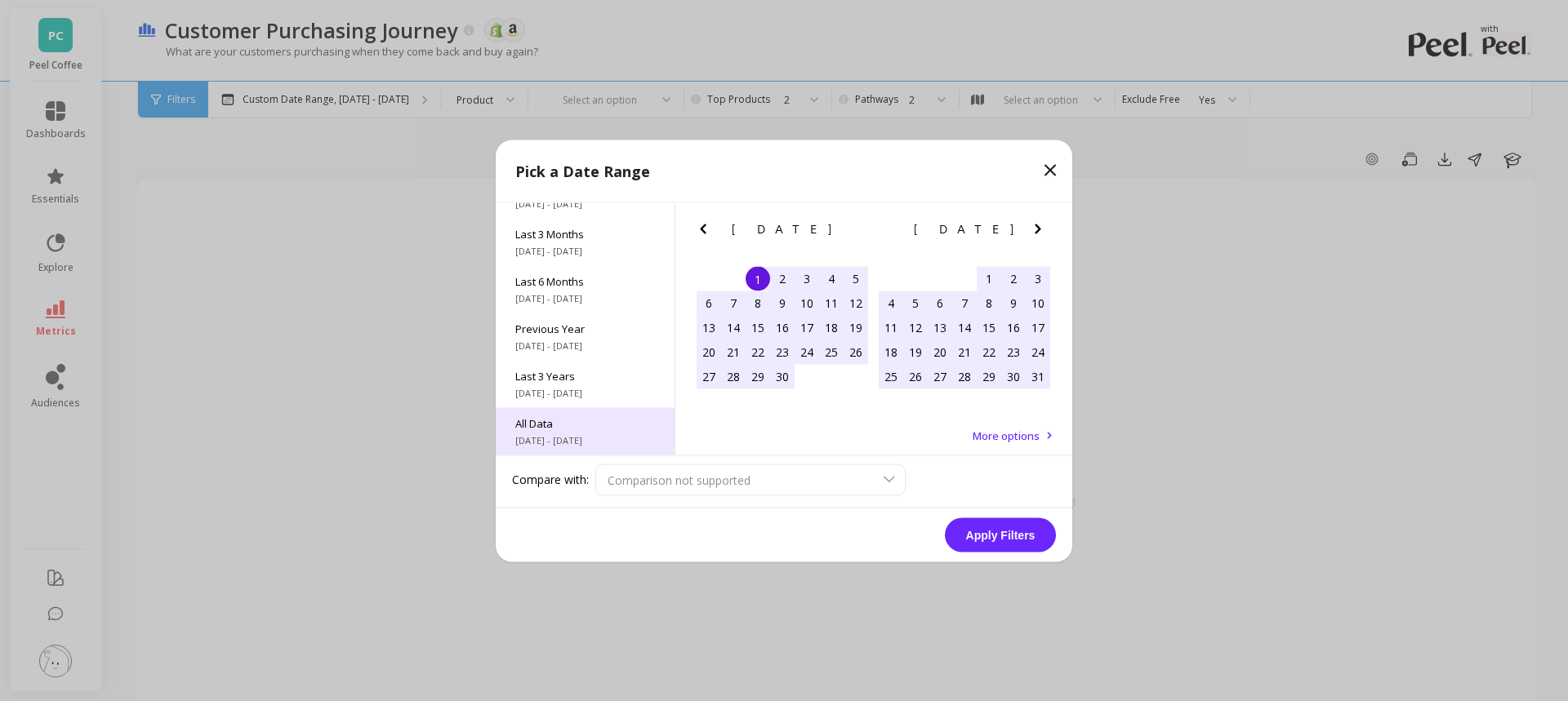
click at [595, 431] on div "All Data 6/1/2017 - 9/30/2025" at bounding box center [585, 430] width 179 height 47
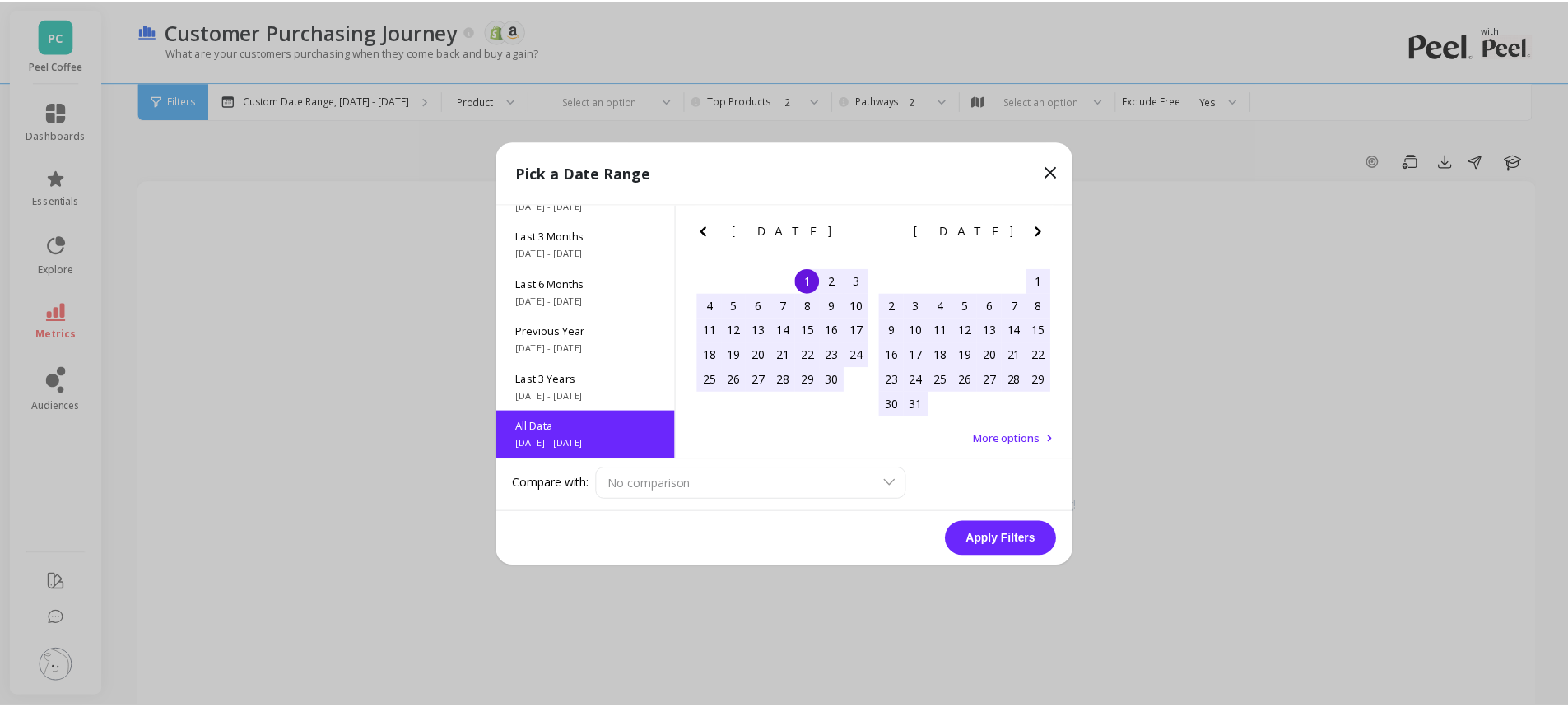
scroll to position [1, 0]
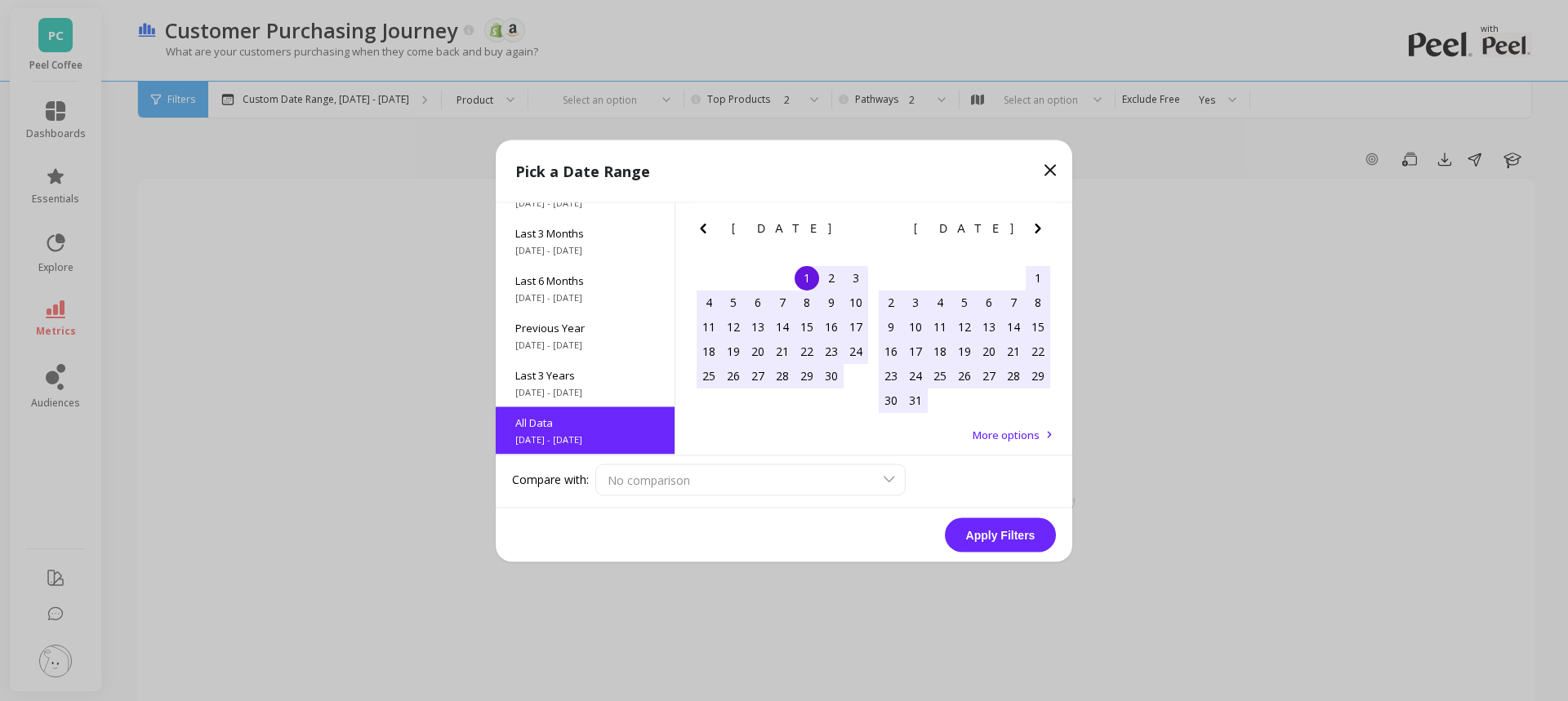
click at [1006, 542] on button "Apply Filters" at bounding box center [1000, 534] width 112 height 34
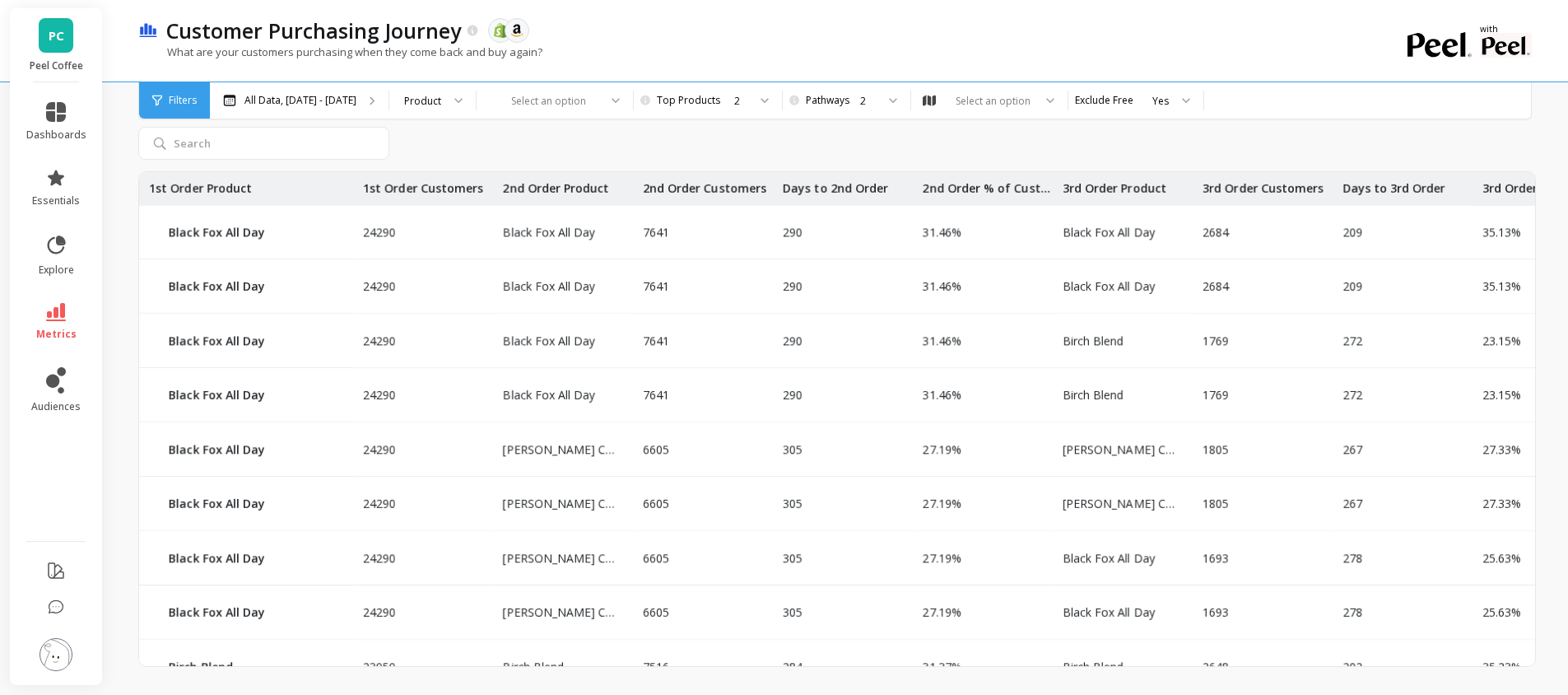
scroll to position [800, 0]
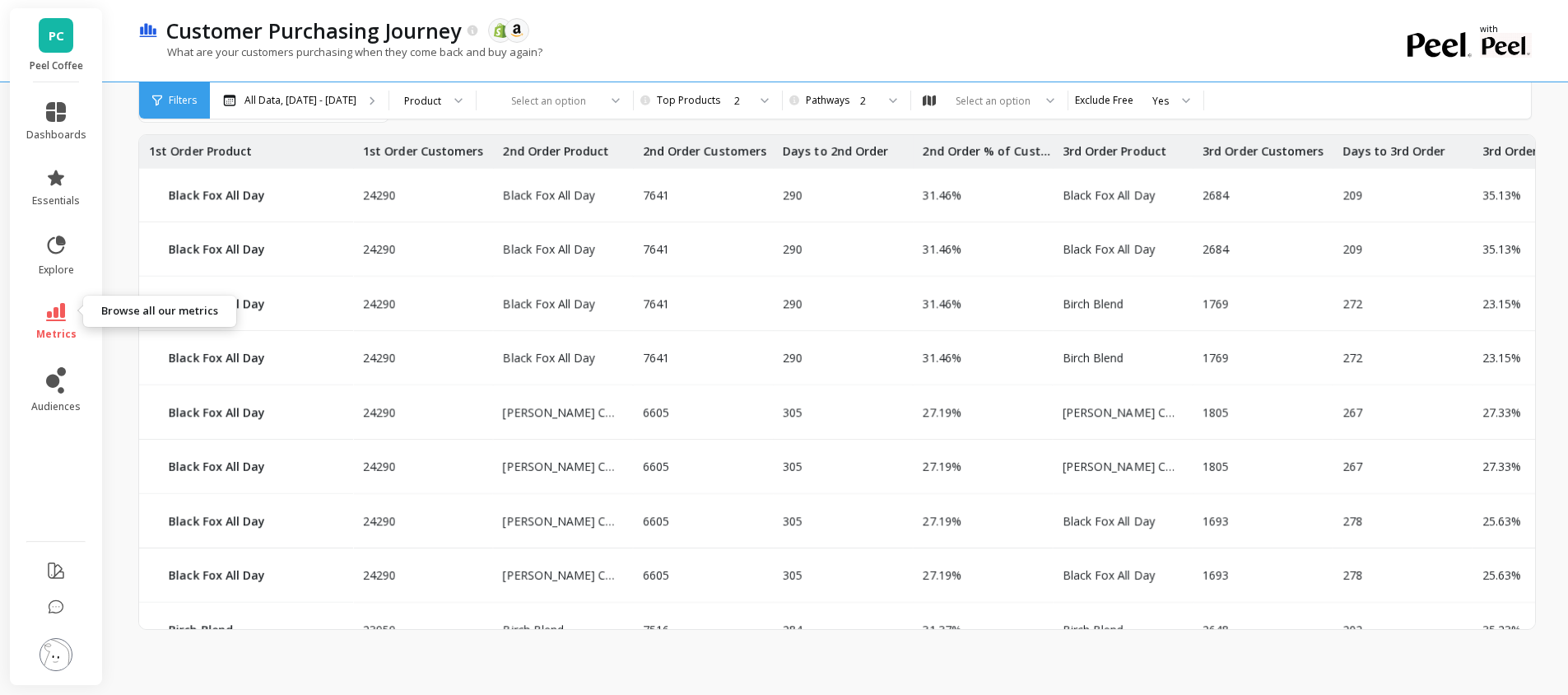
click at [54, 328] on span "metrics" at bounding box center [56, 334] width 40 height 13
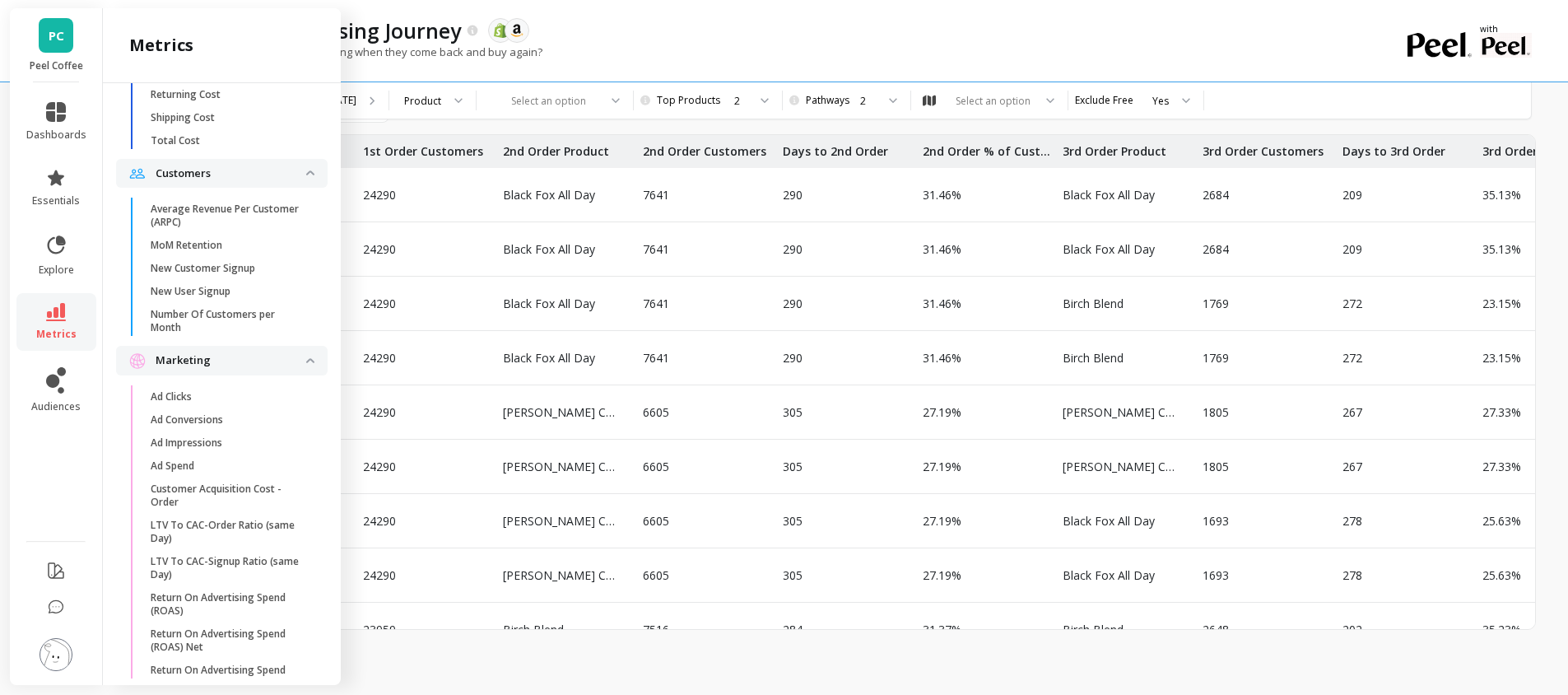
scroll to position [3289, 0]
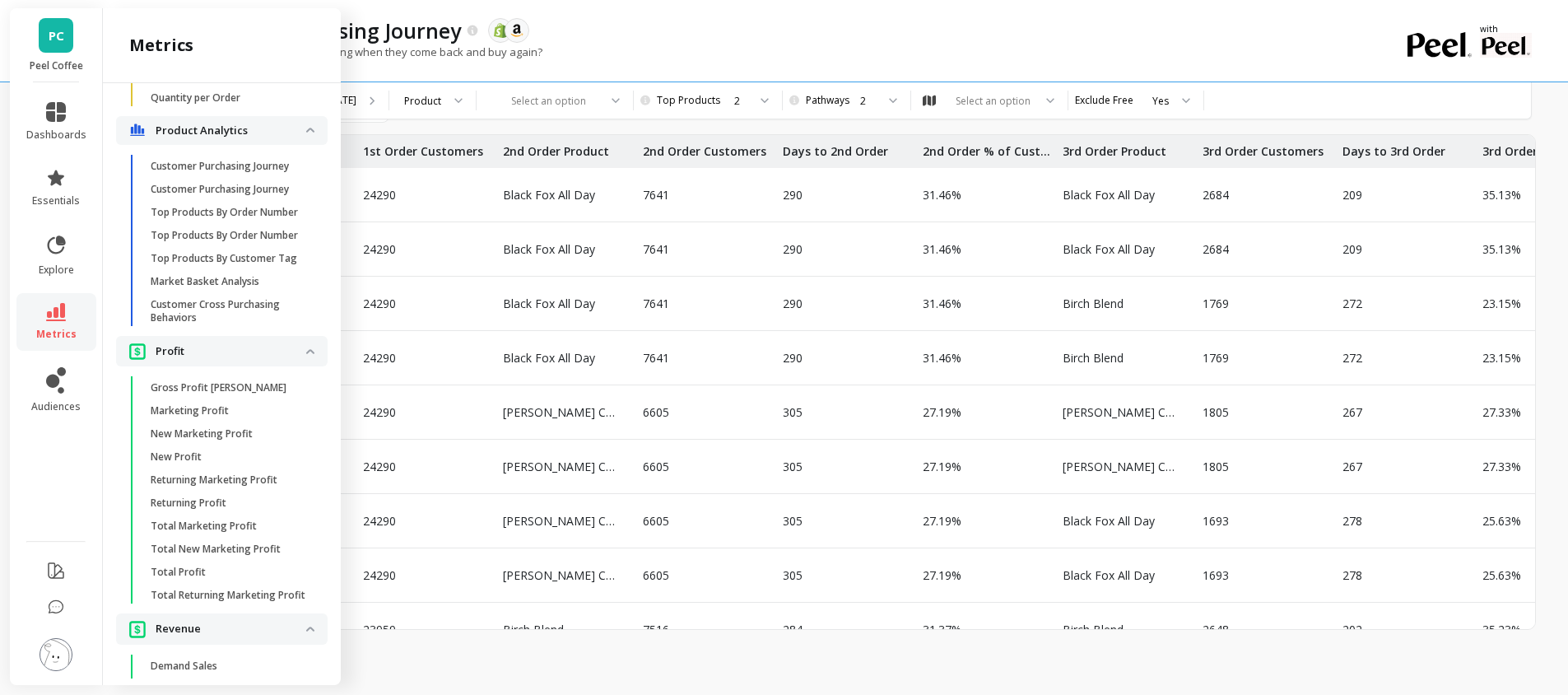
click at [227, 293] on link "Market Basket Analysis" at bounding box center [234, 282] width 185 height 23
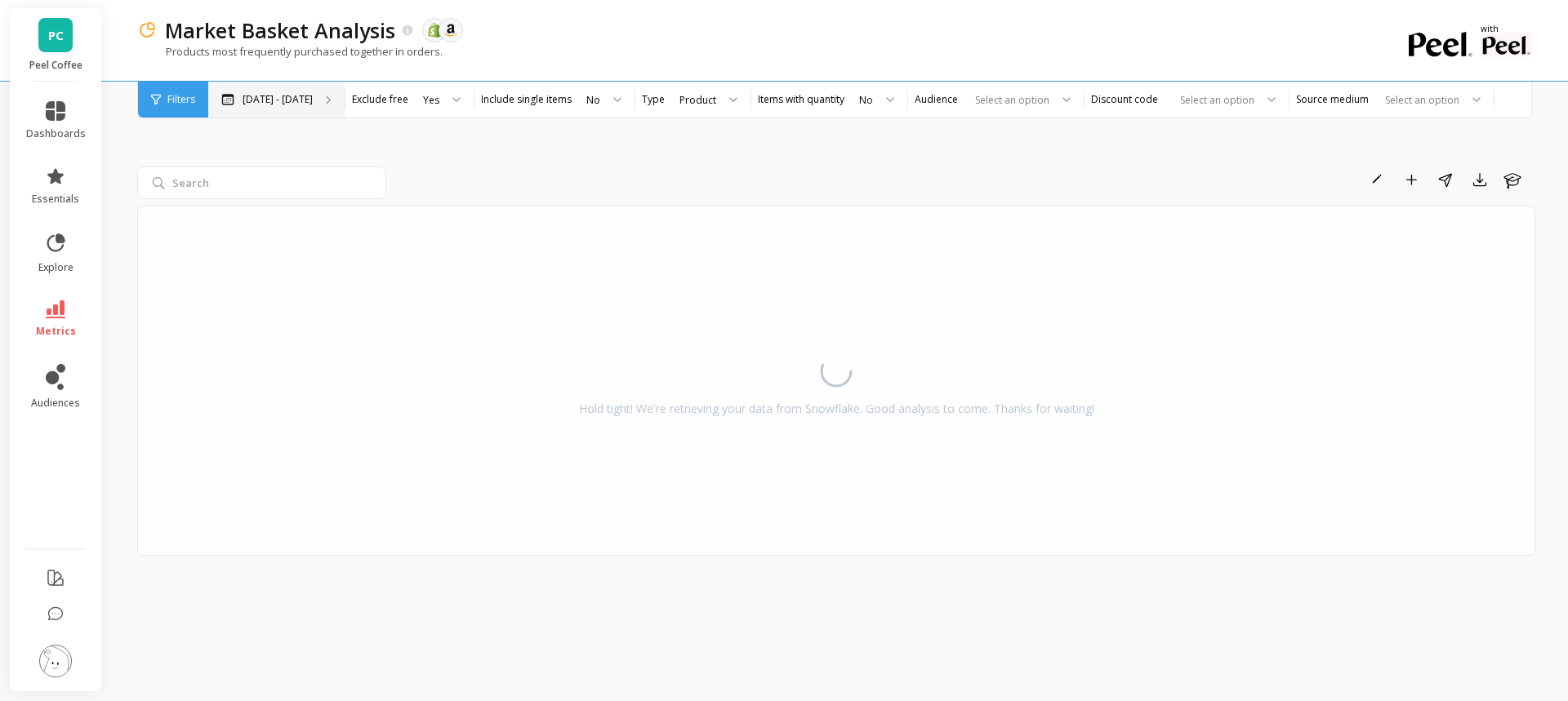
click at [269, 93] on p "[DATE] - [DATE]" at bounding box center [277, 99] width 70 height 13
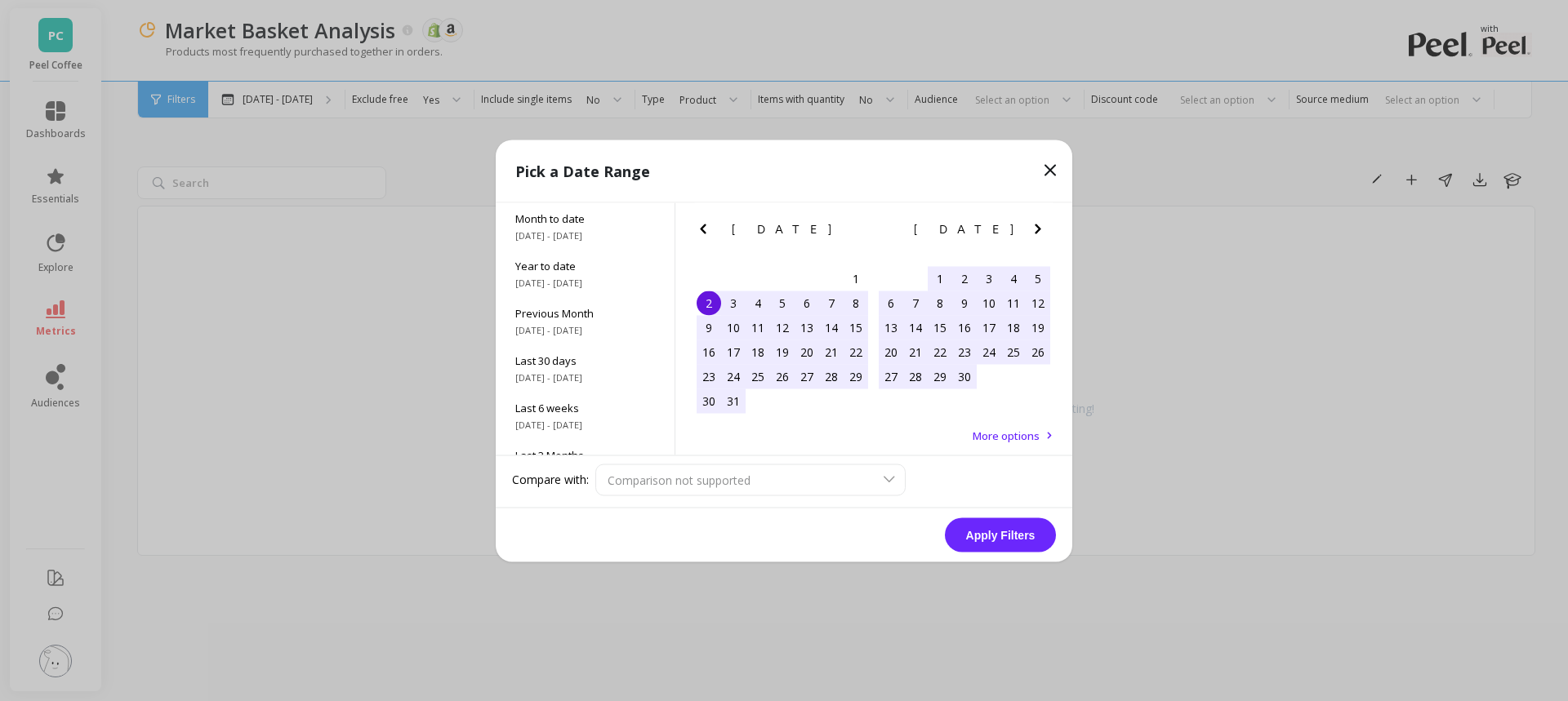
scroll to position [221, 0]
drag, startPoint x: 595, startPoint y: 440, endPoint x: 828, endPoint y: 439, distance: 233.0
click at [595, 440] on span "[DATE] - [DATE]" at bounding box center [585, 440] width 140 height 13
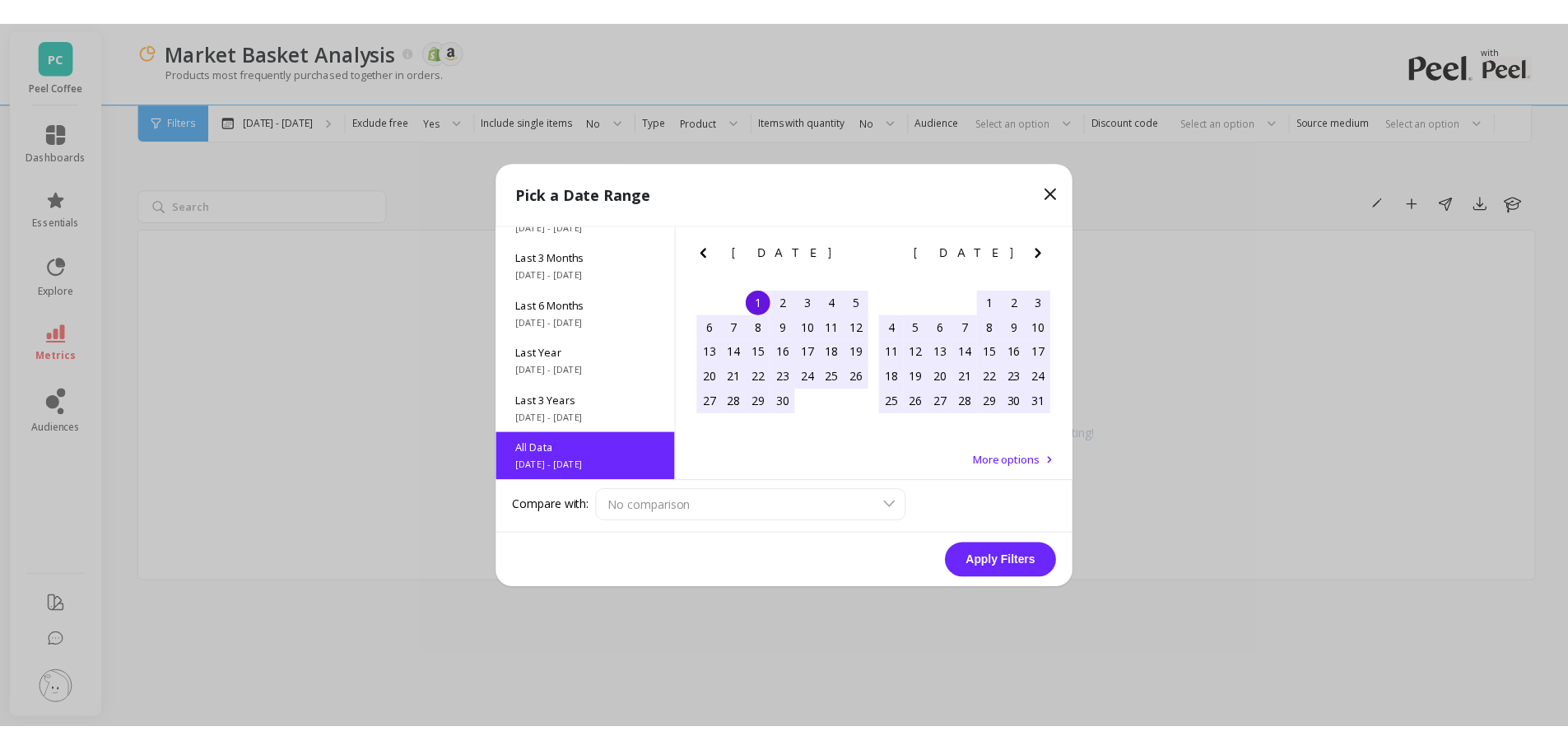
scroll to position [1, 0]
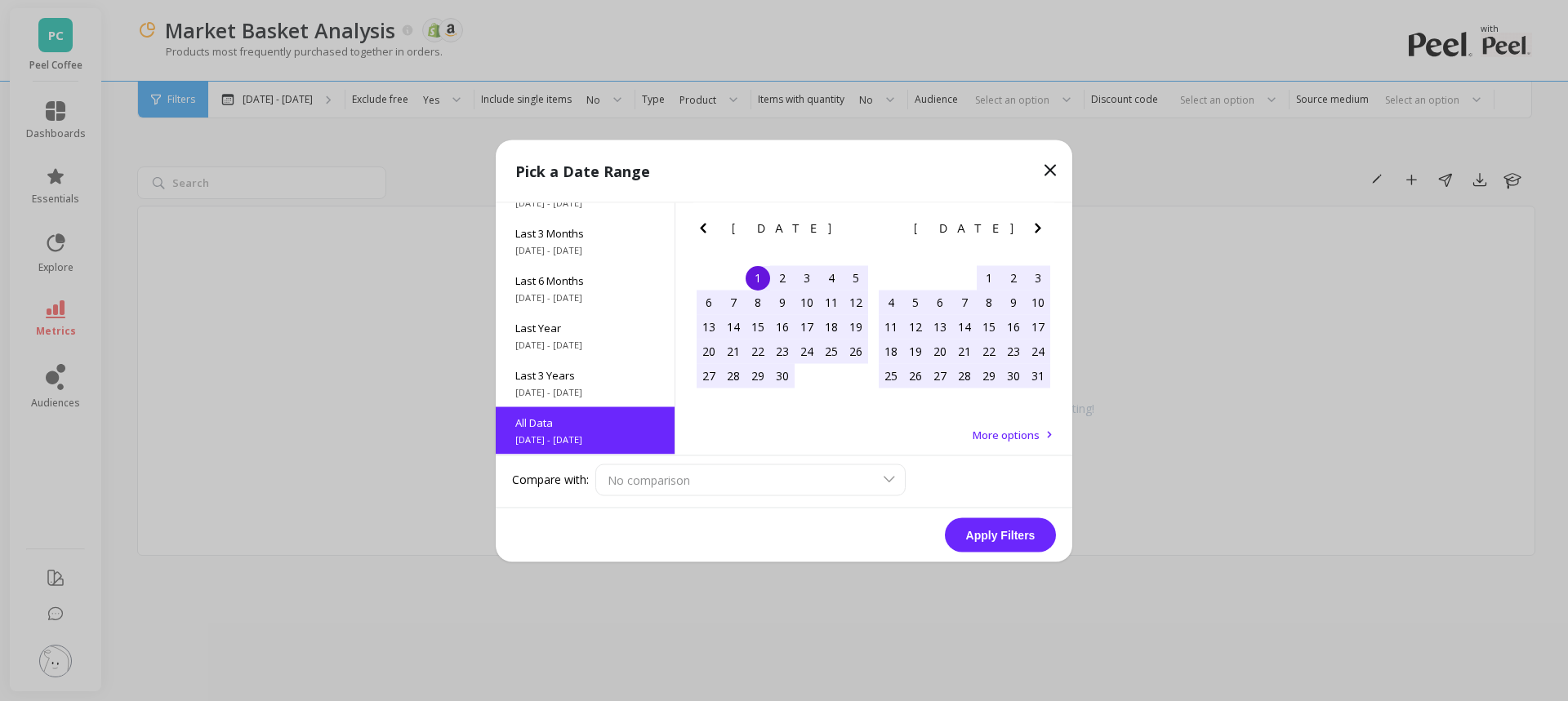
click at [1013, 537] on button "Apply Filters" at bounding box center [1000, 534] width 112 height 34
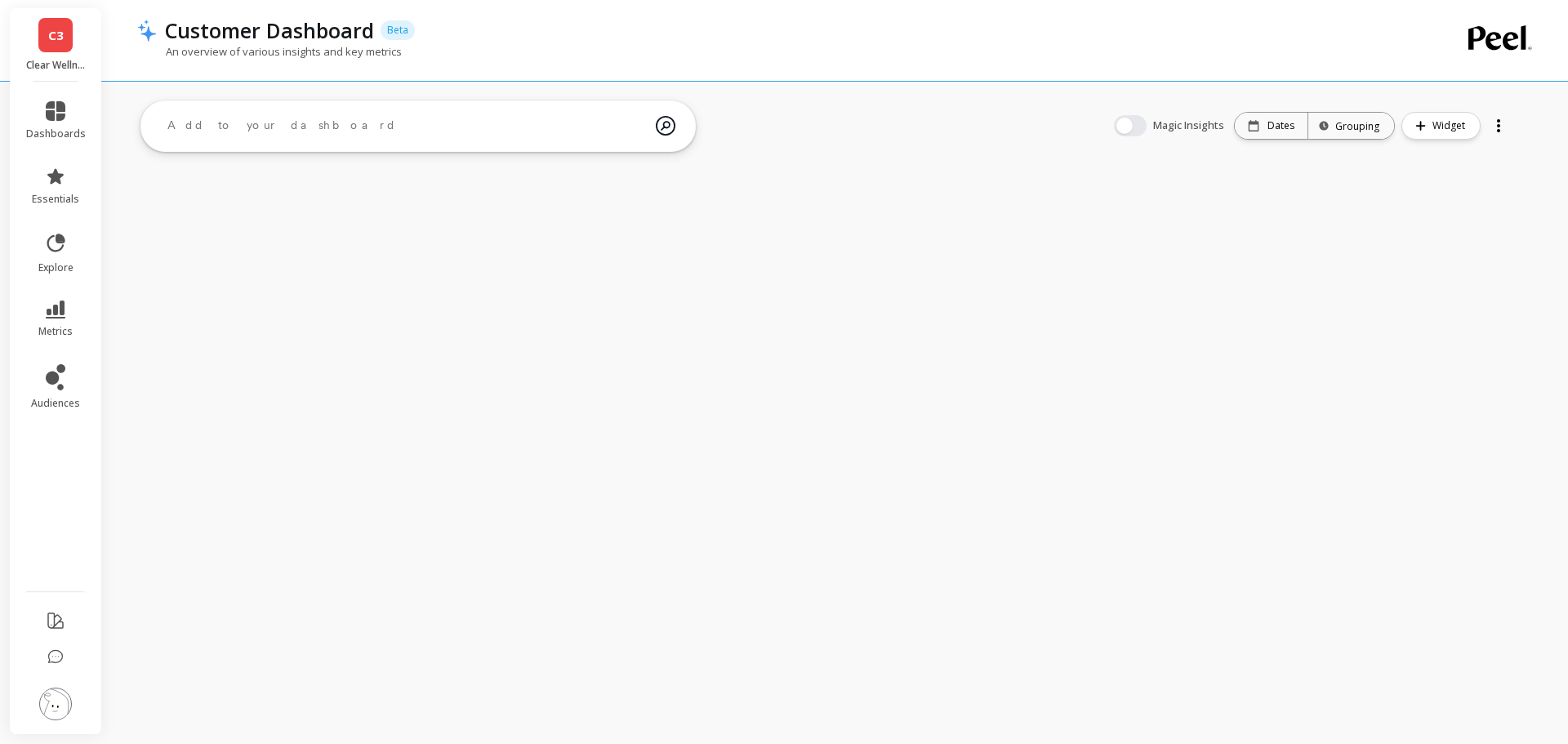
drag, startPoint x: 54, startPoint y: 713, endPoint x: 84, endPoint y: 671, distance: 51.6
click at [56, 712] on img at bounding box center [55, 703] width 32 height 32
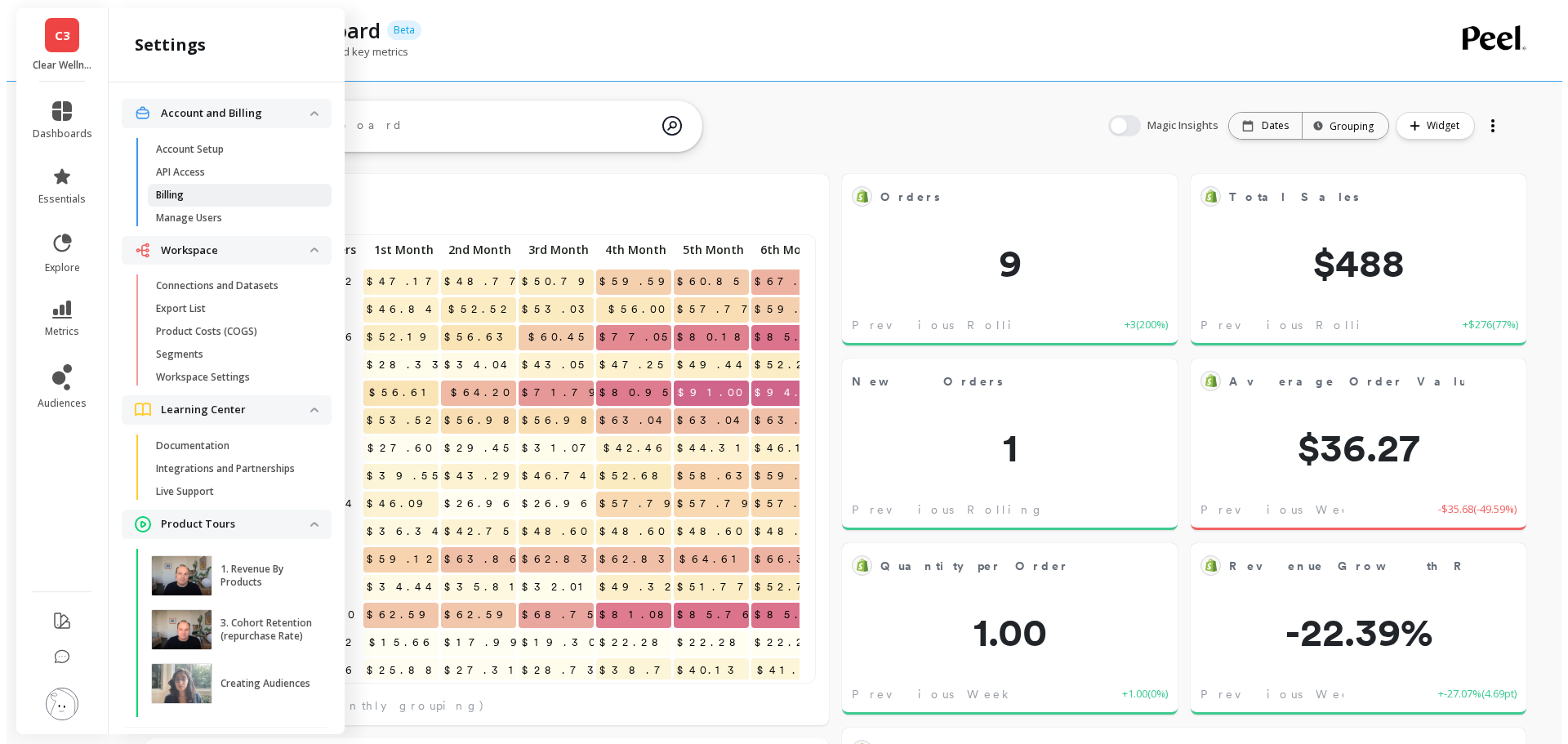
scroll to position [437, 625]
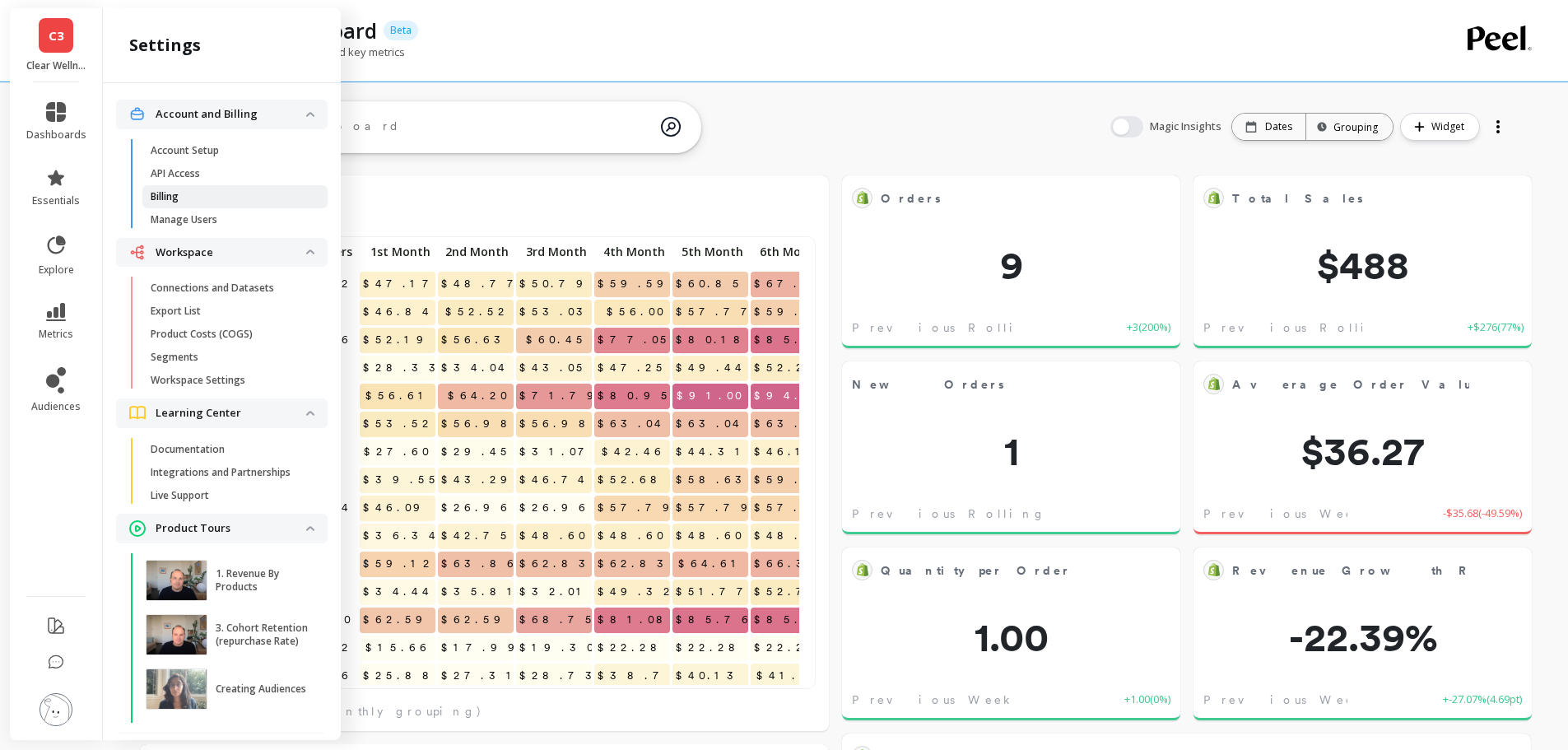
click at [195, 192] on span "Billing" at bounding box center [229, 197] width 157 height 13
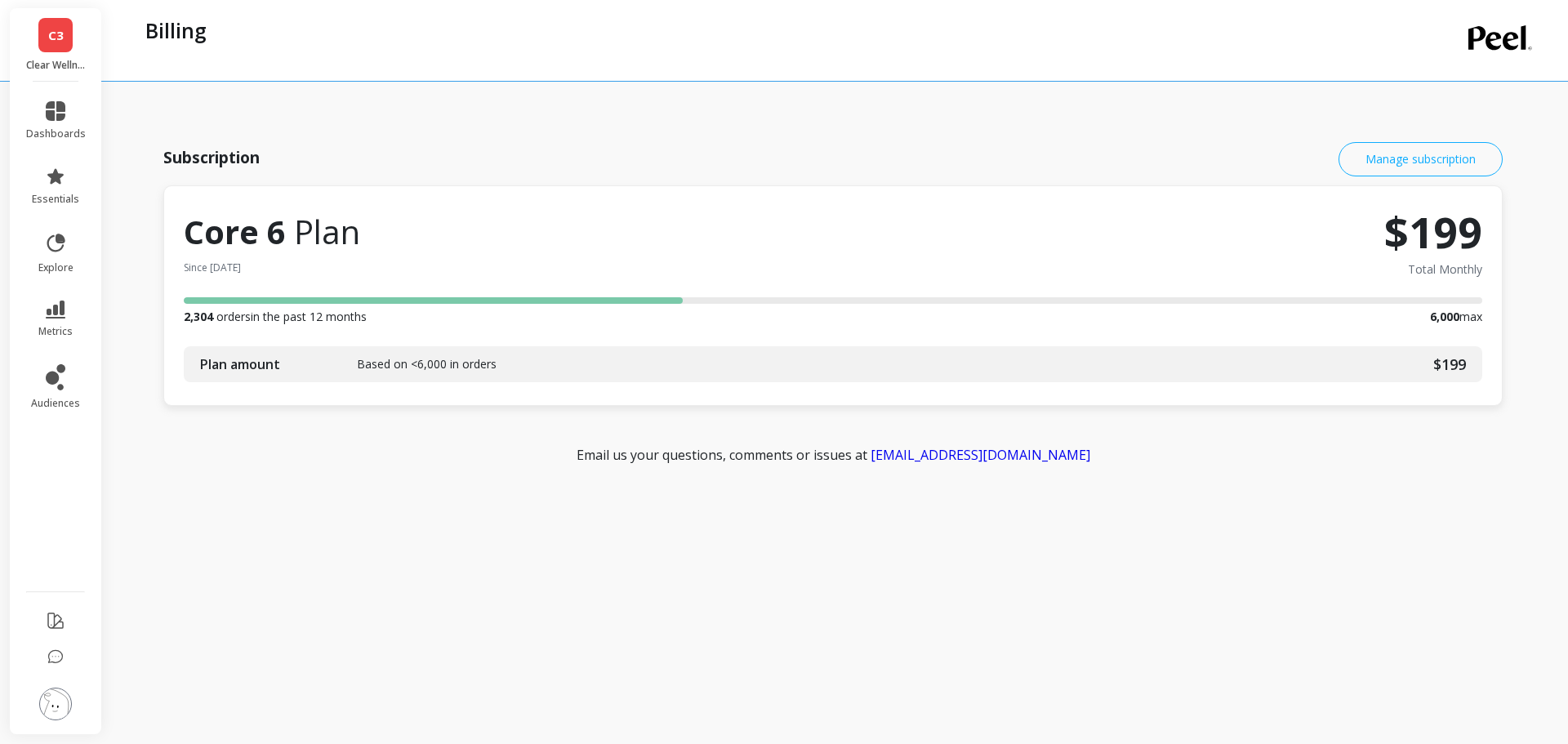
click at [1412, 164] on button "Manage subscription" at bounding box center [1421, 159] width 164 height 34
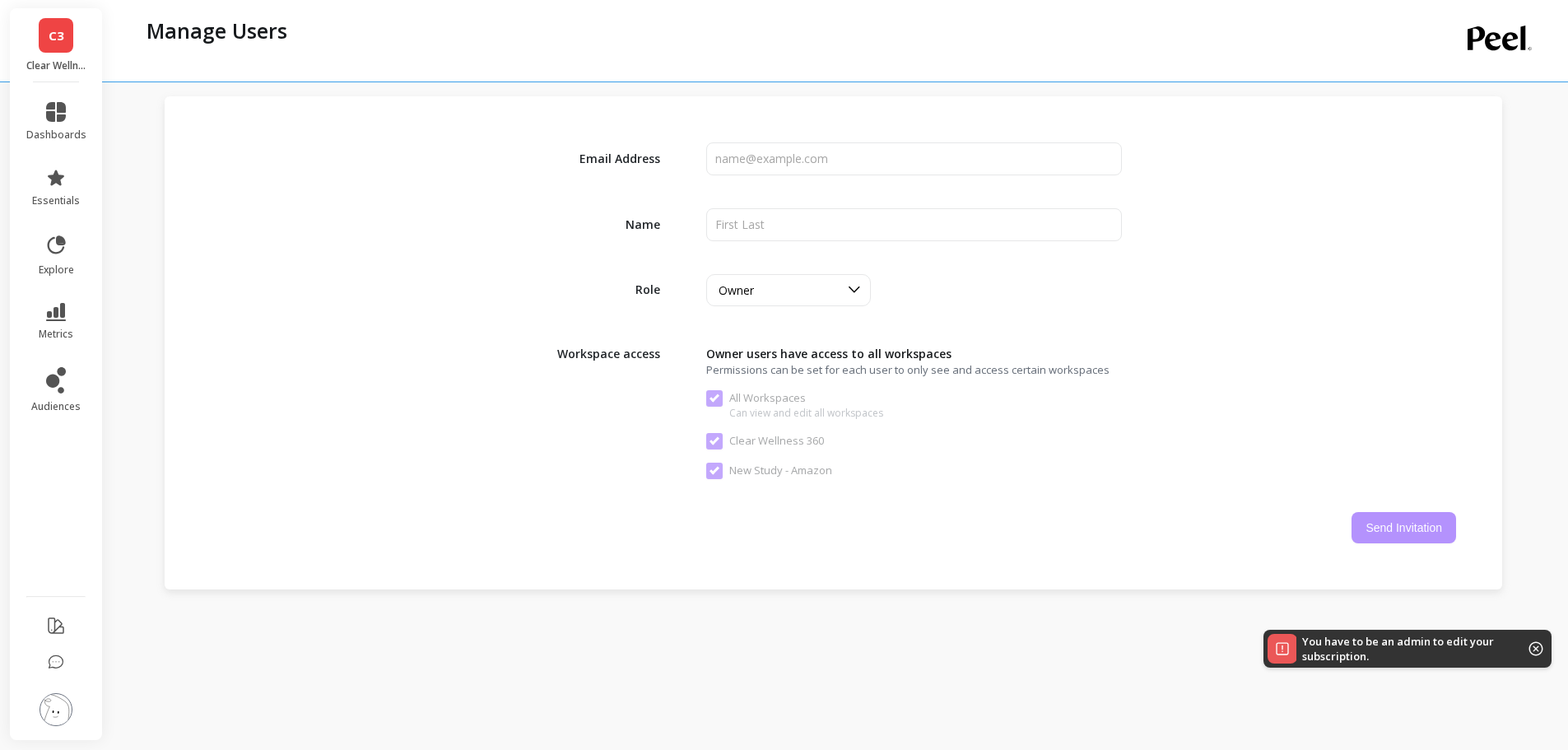
scroll to position [83, 0]
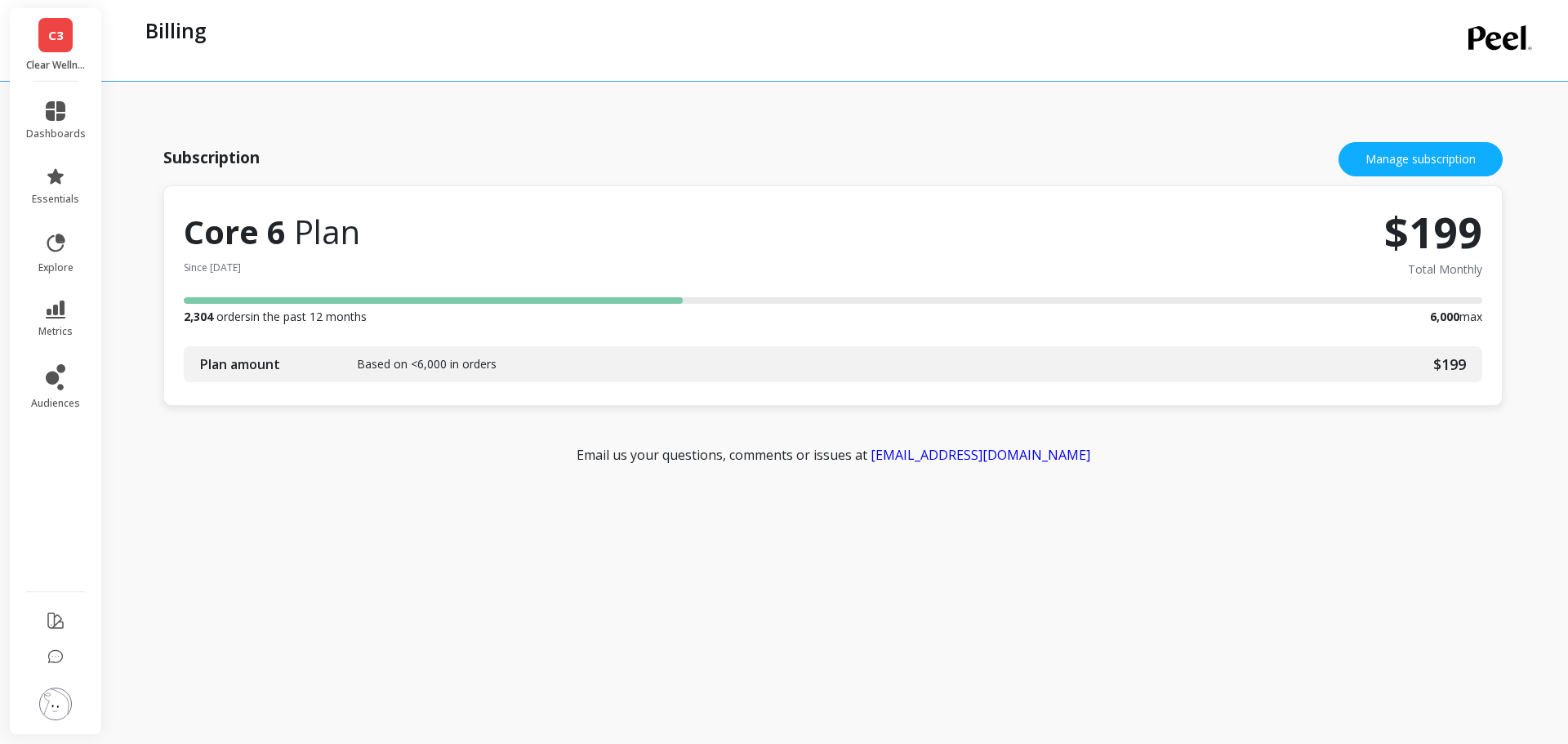
click at [48, 707] on img at bounding box center [55, 703] width 32 height 32
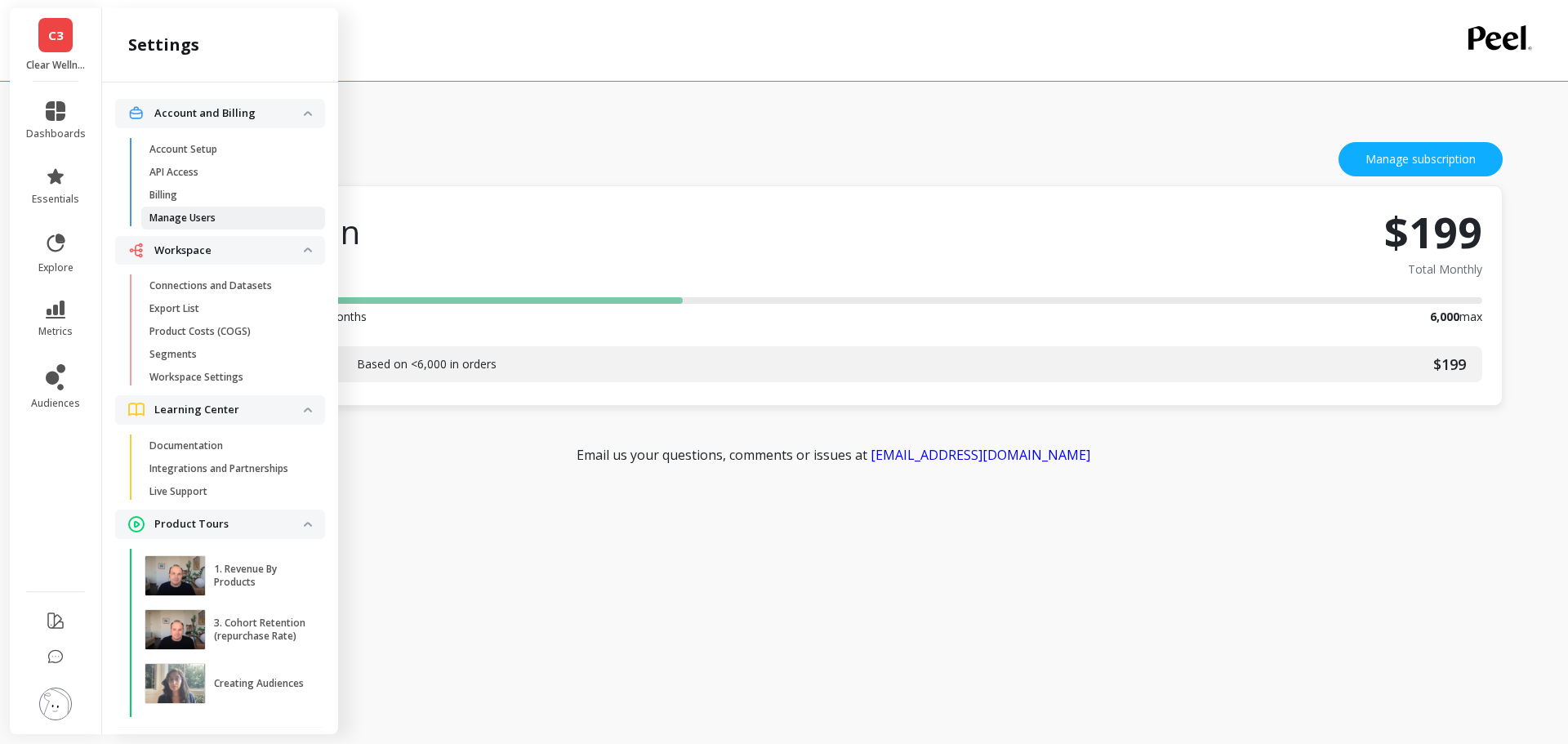
click at [196, 213] on p "Manage Users" at bounding box center [183, 218] width 66 height 13
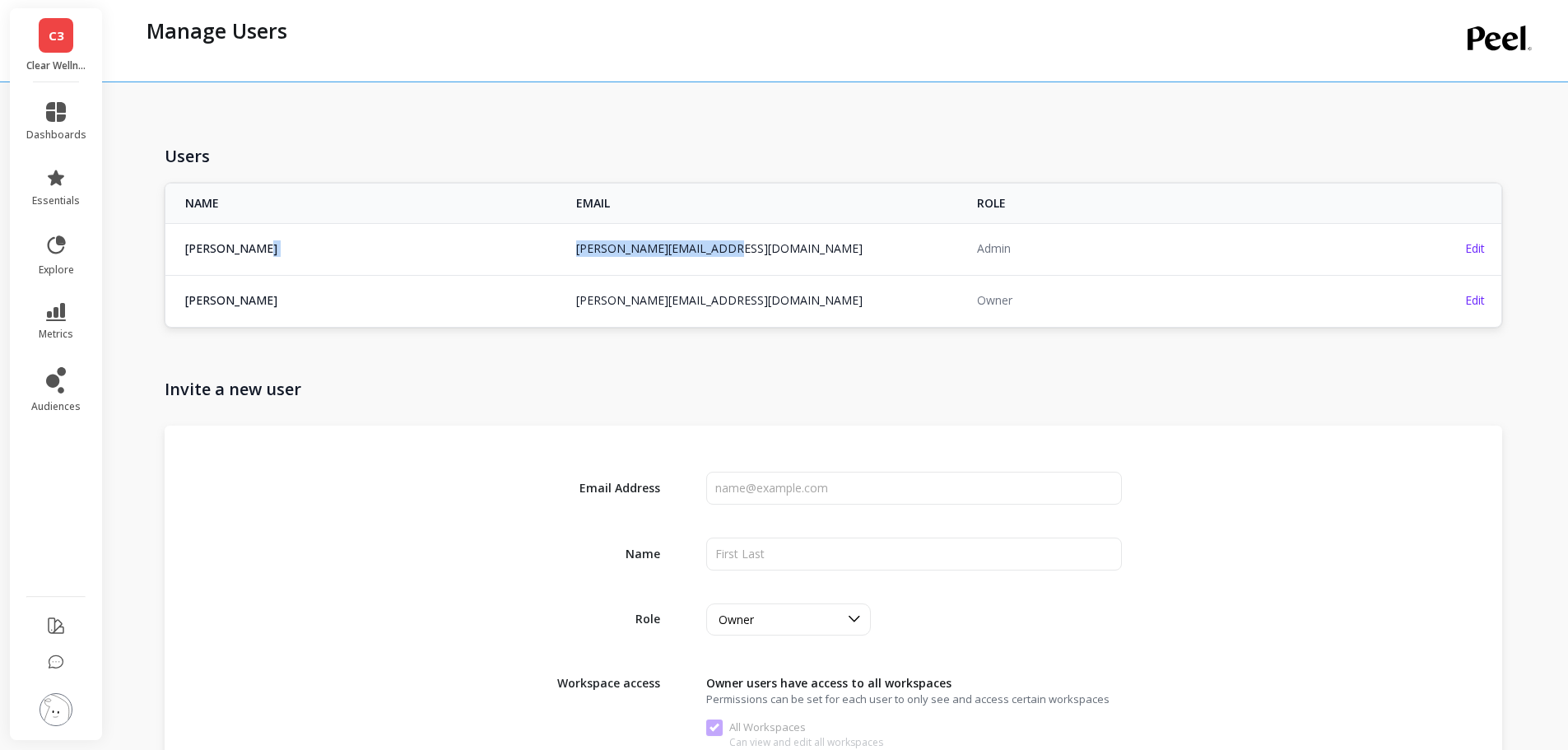
copy tr "greg@clearprobiotics.com greg@clearprobiotics.com"
drag, startPoint x: 738, startPoint y: 243, endPoint x: 769, endPoint y: 36, distance: 209.3
click at [550, 256] on tr "greg brauser greg@clearprobiotics.com greg@clearprobiotics.com Admin Edit" at bounding box center [833, 248] width 1336 height 50
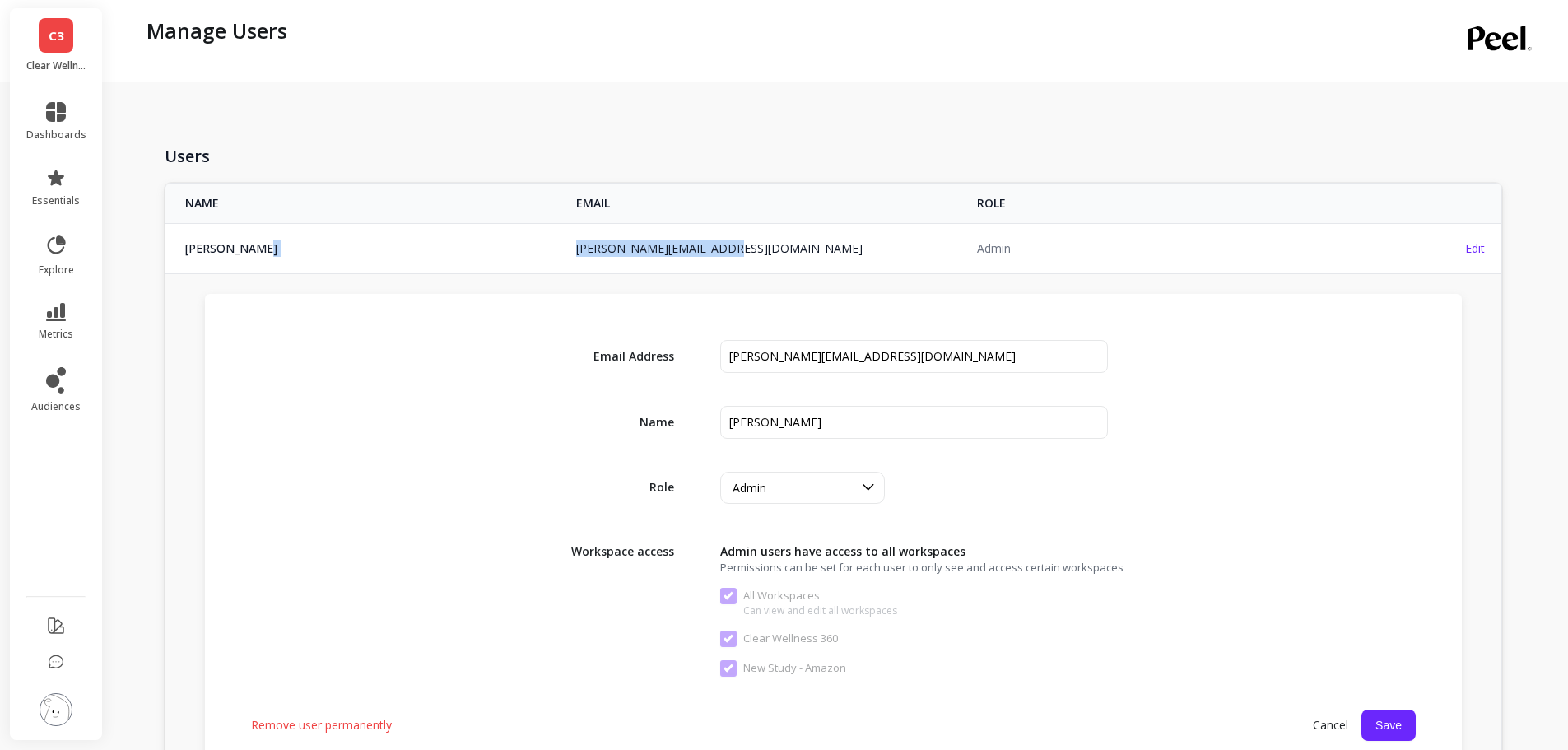
click at [66, 712] on img at bounding box center [56, 709] width 33 height 33
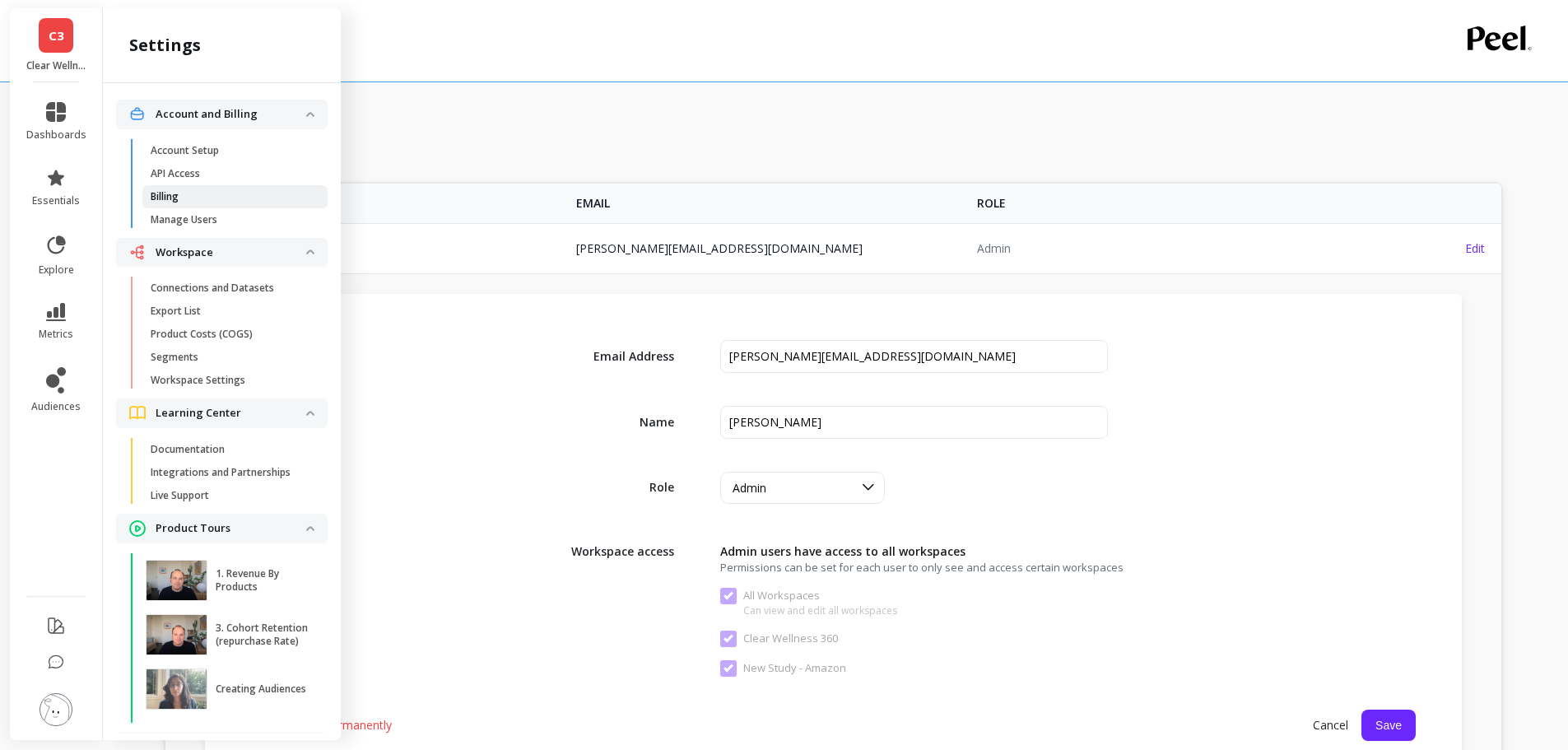
click at [174, 195] on p "Billing" at bounding box center [164, 197] width 28 height 13
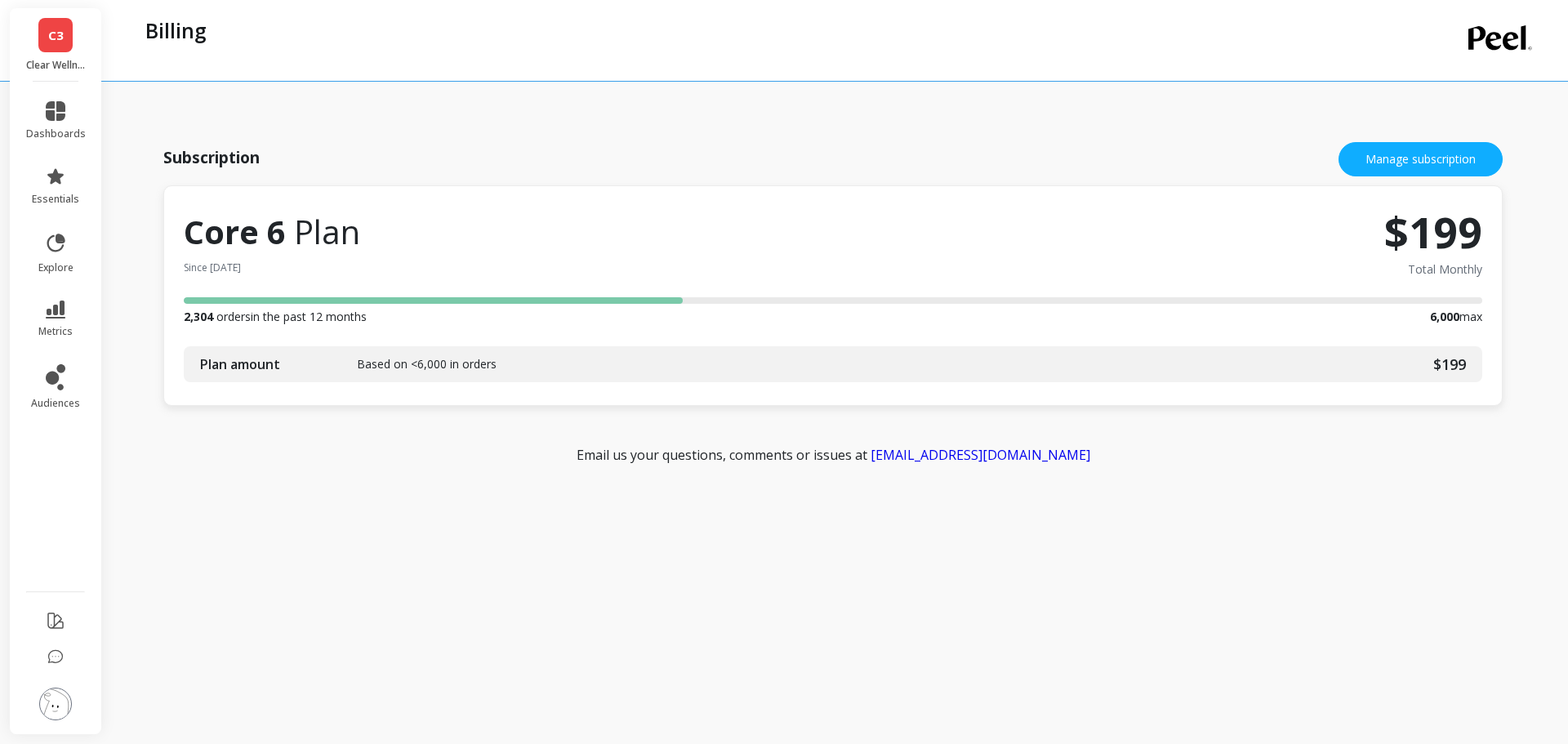
click at [65, 40] on link "C3" at bounding box center [55, 34] width 34 height 34
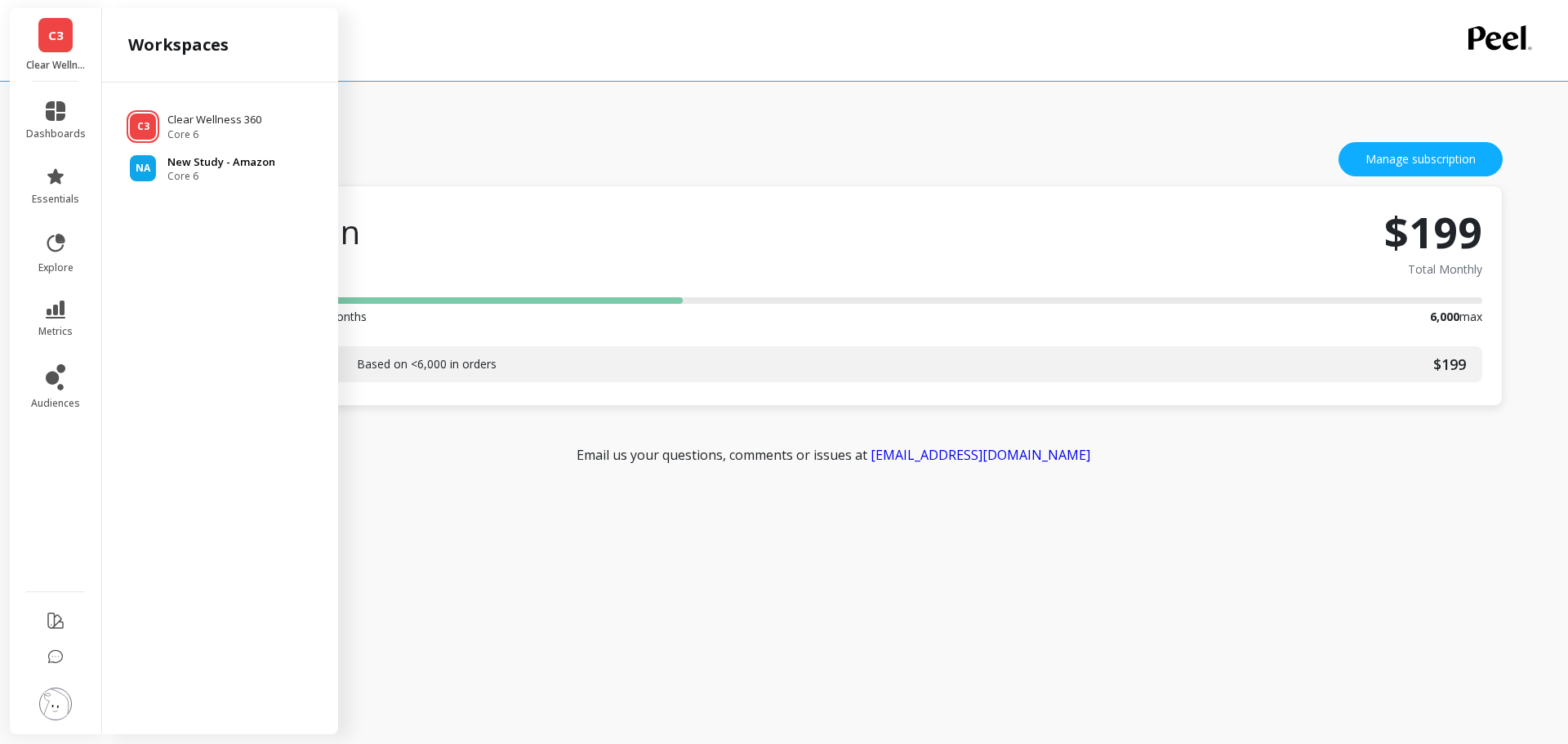
click at [201, 171] on span "Core 6" at bounding box center [221, 176] width 108 height 13
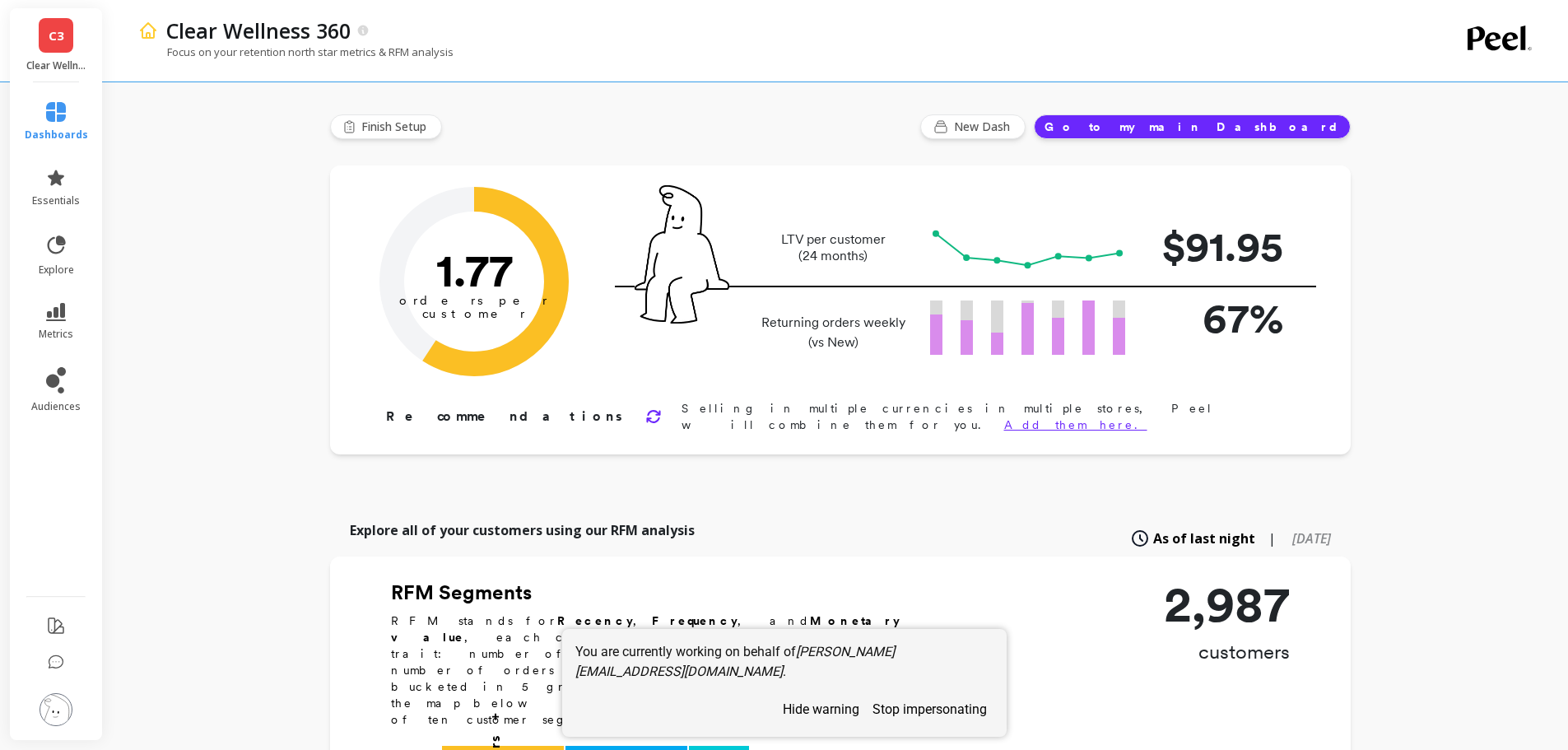
click at [59, 720] on img at bounding box center [56, 709] width 33 height 33
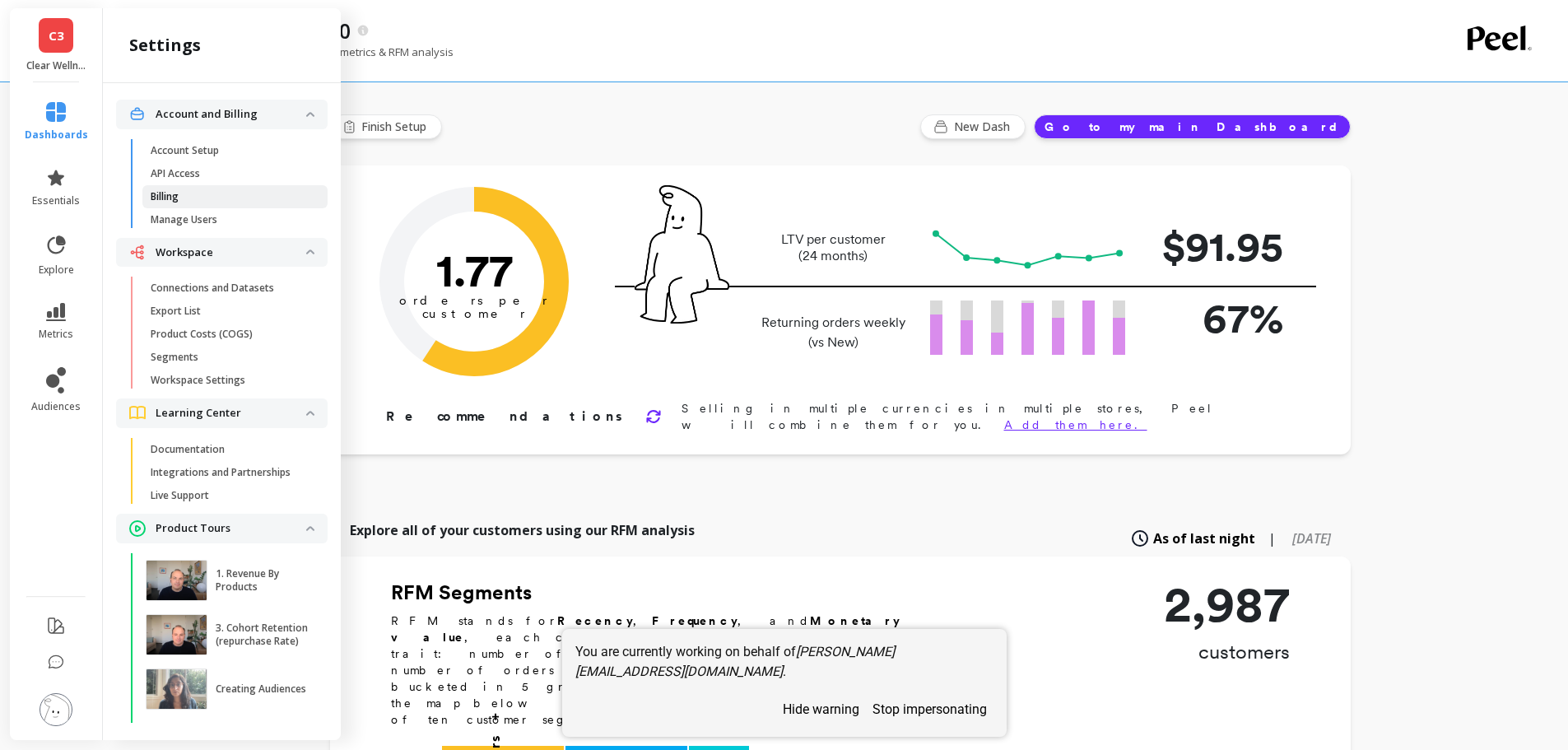
click at [183, 193] on span "Billing" at bounding box center [229, 197] width 157 height 13
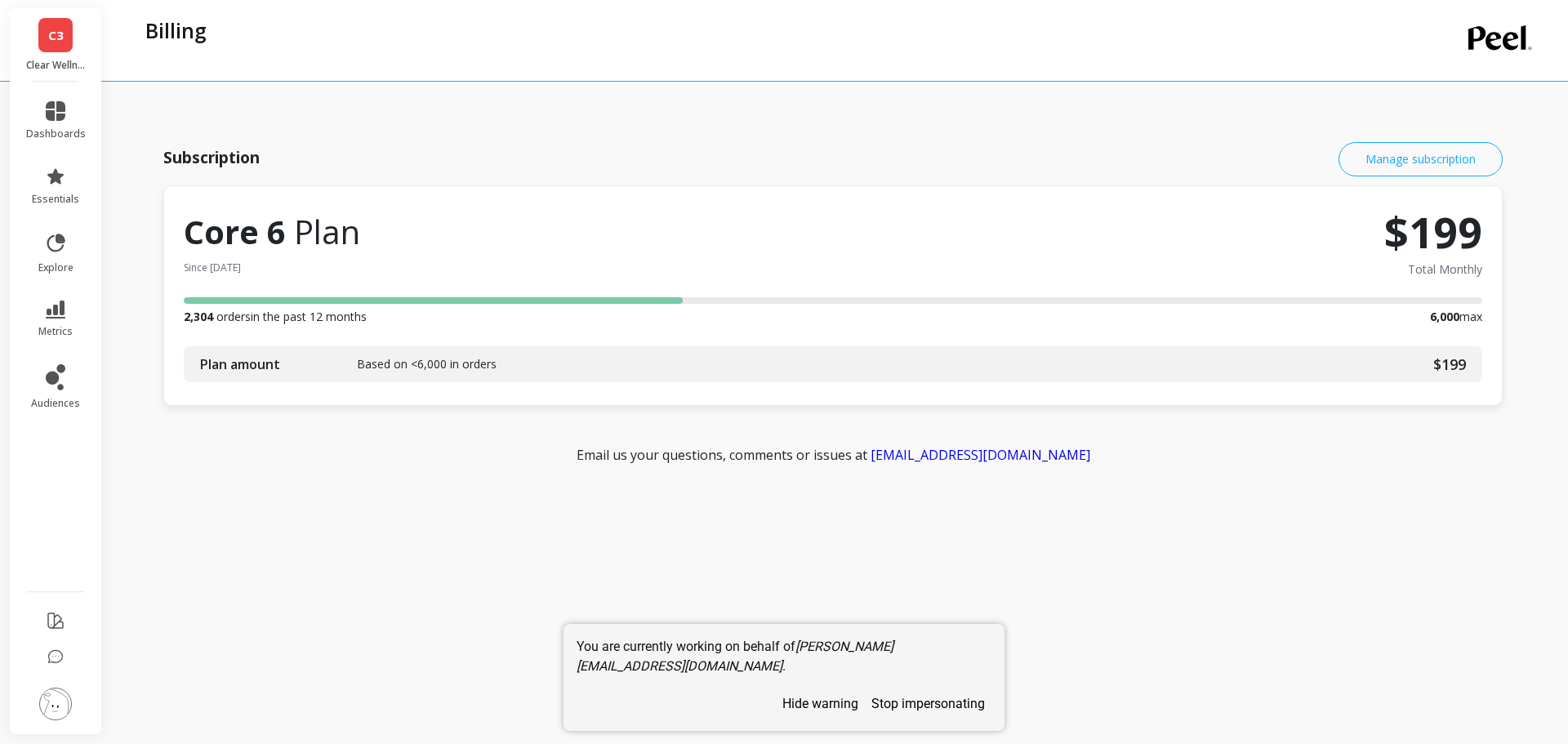
click at [1412, 162] on button "Manage subscription" at bounding box center [1421, 159] width 164 height 34
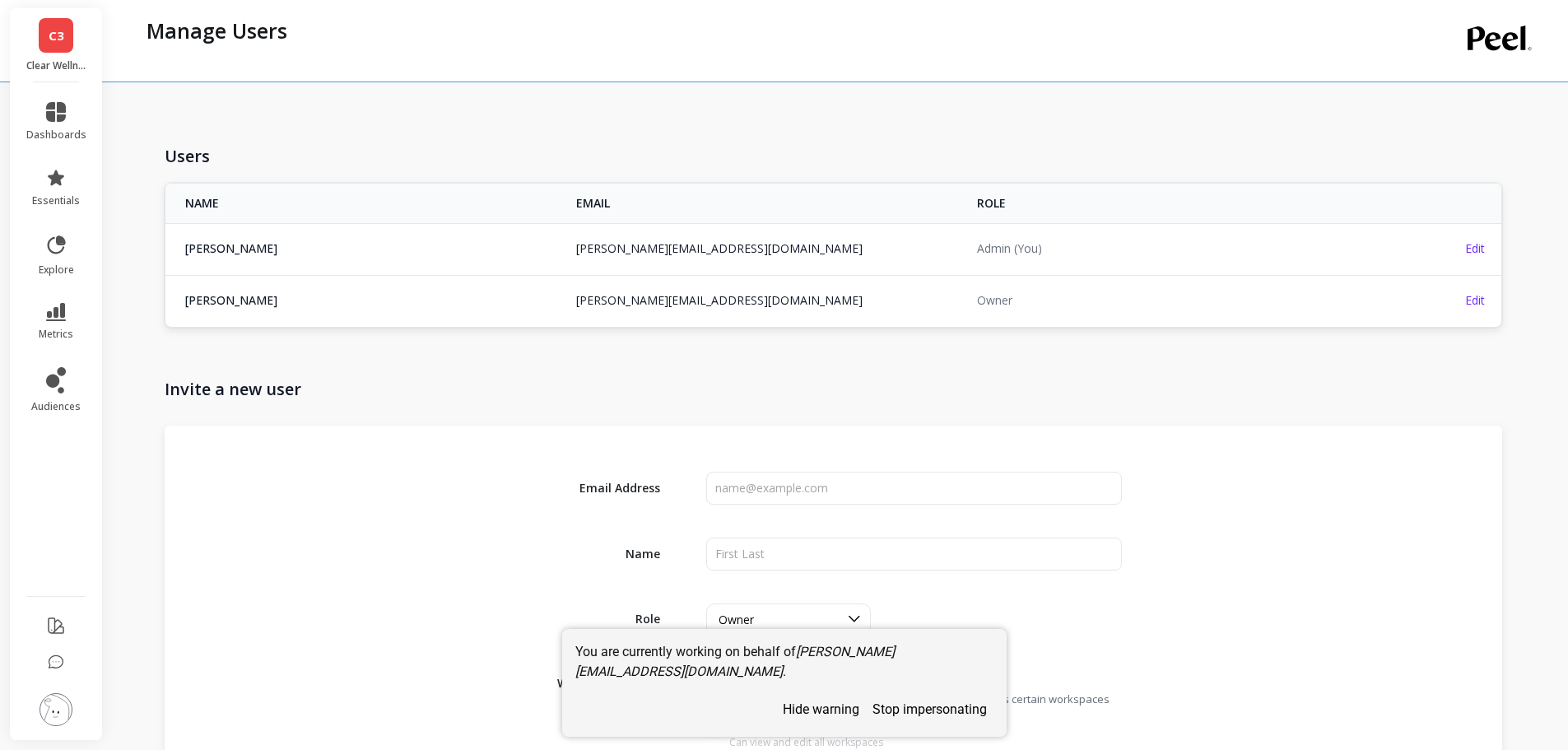
click at [58, 713] on img at bounding box center [56, 709] width 33 height 33
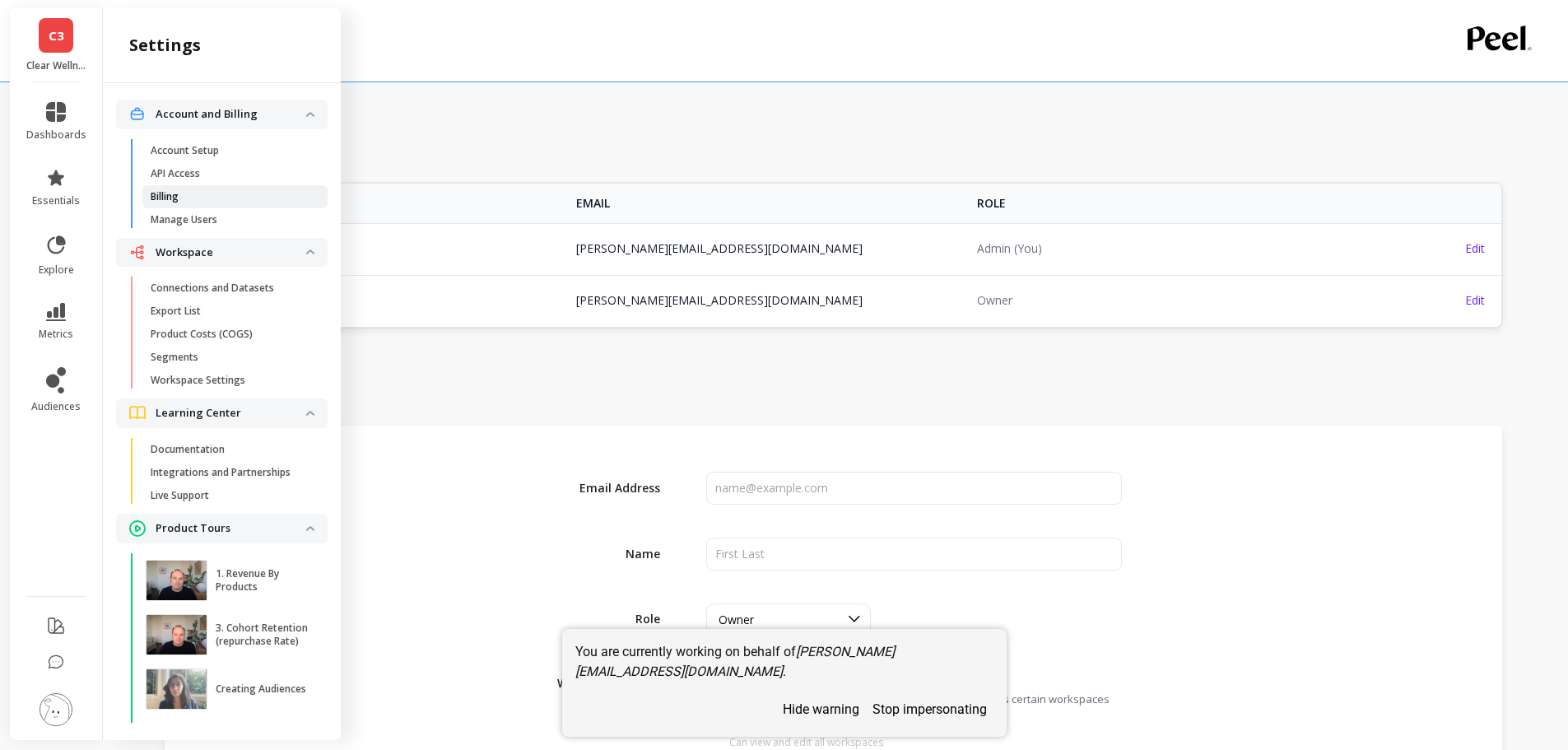
click at [176, 197] on p "Billing" at bounding box center [164, 197] width 28 height 13
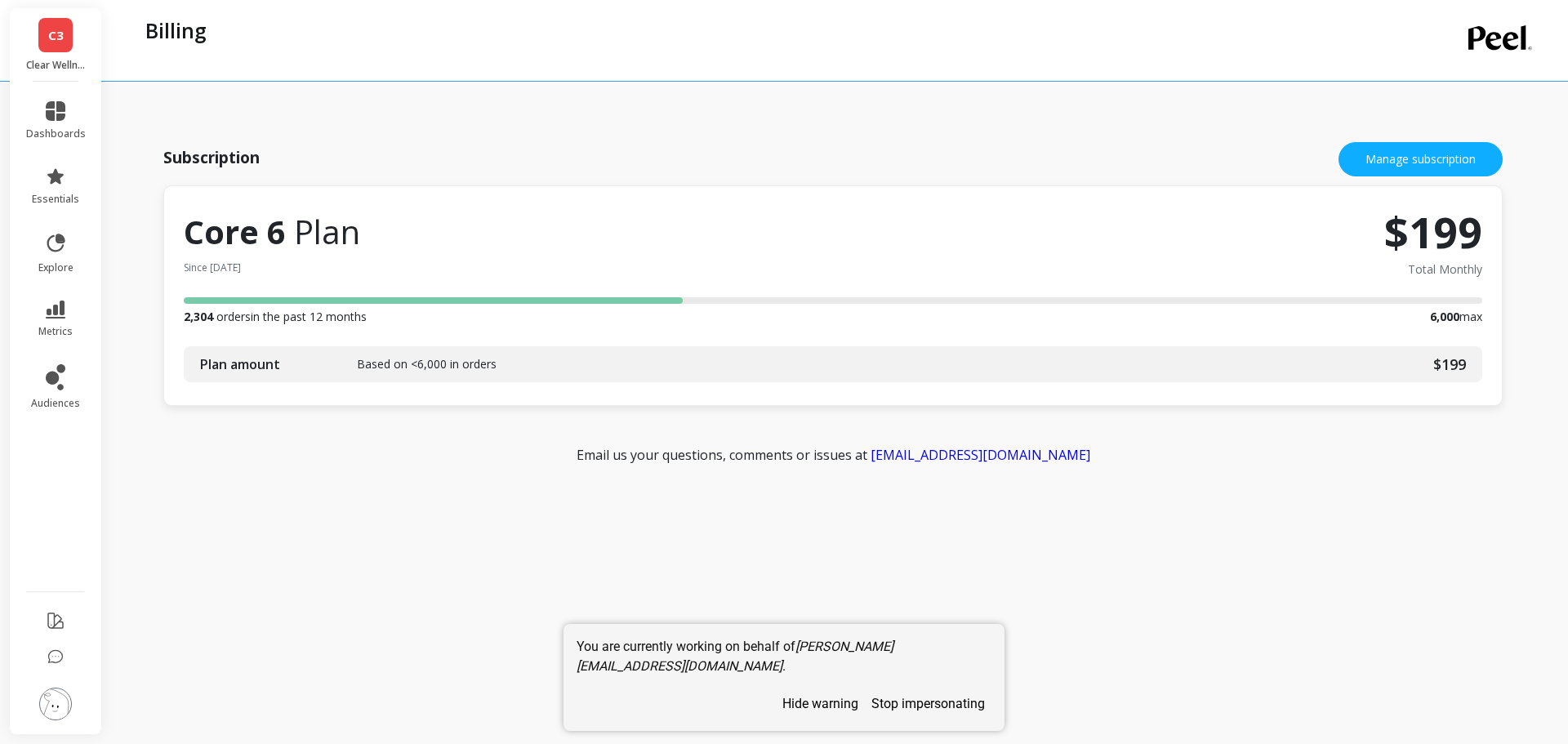
click at [53, 705] on img at bounding box center [55, 703] width 32 height 32
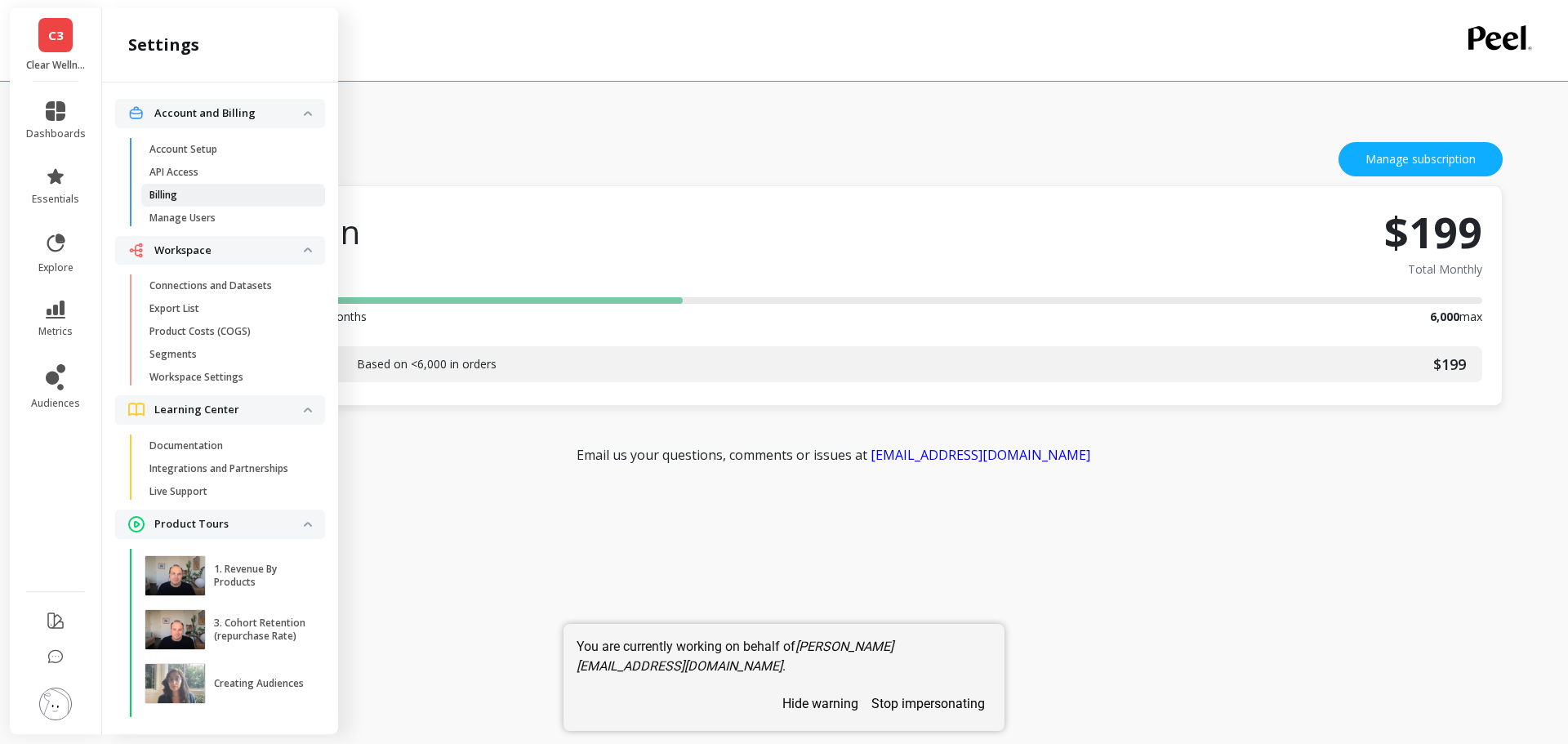
click at [176, 192] on p "Billing" at bounding box center [163, 195] width 28 height 13
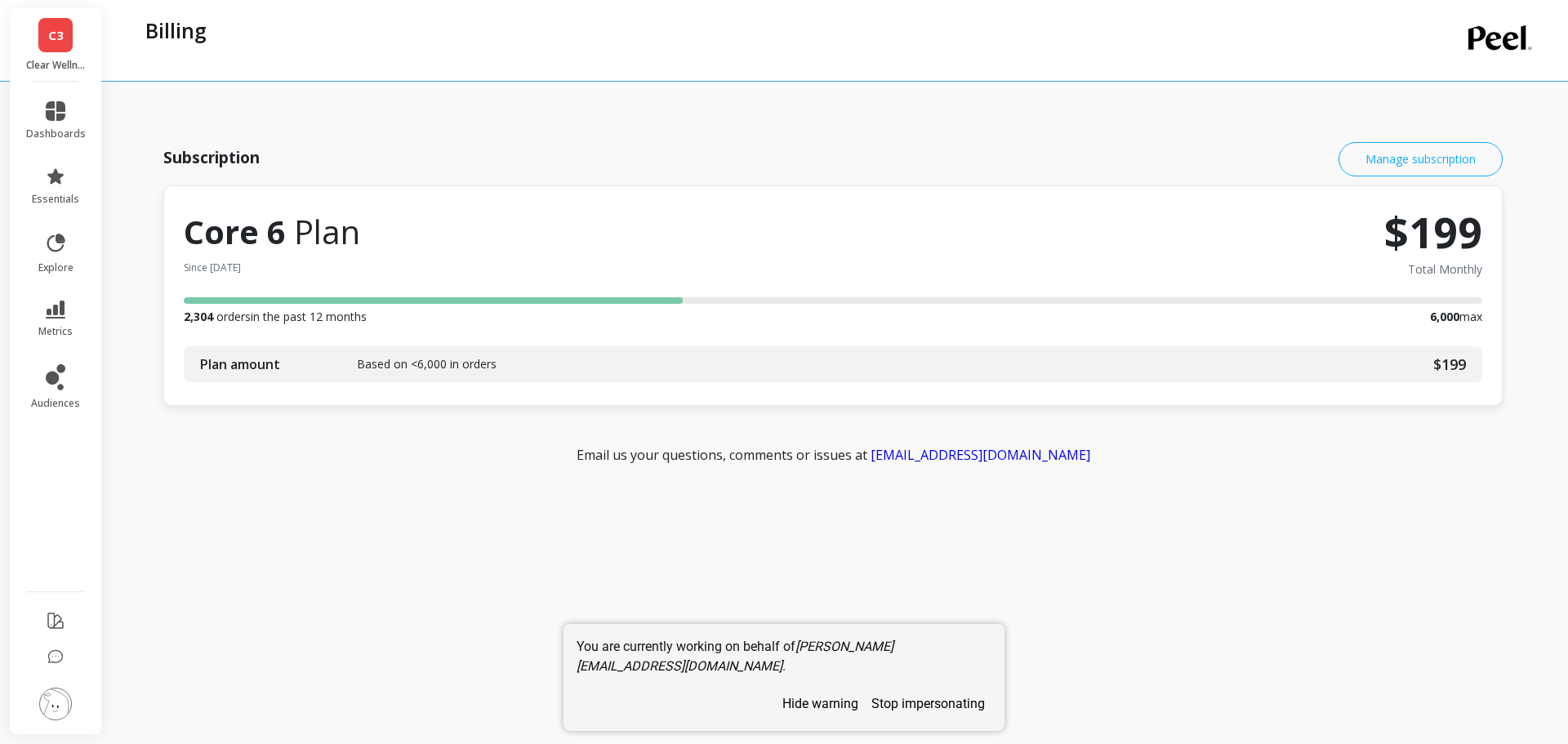
click at [1360, 154] on button "Manage subscription" at bounding box center [1421, 159] width 164 height 34
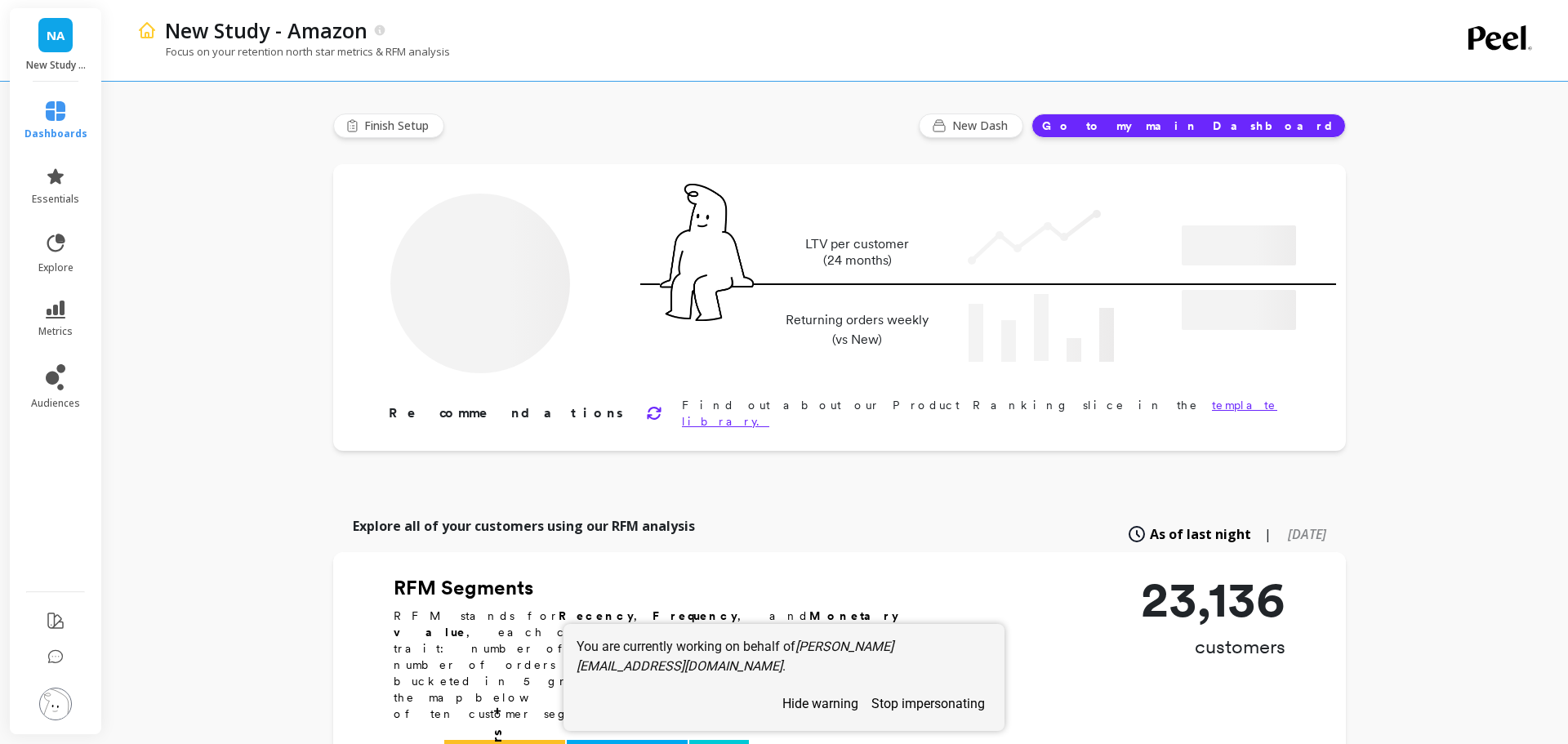
click at [911, 705] on button "stop impersonating" at bounding box center [927, 703] width 126 height 29
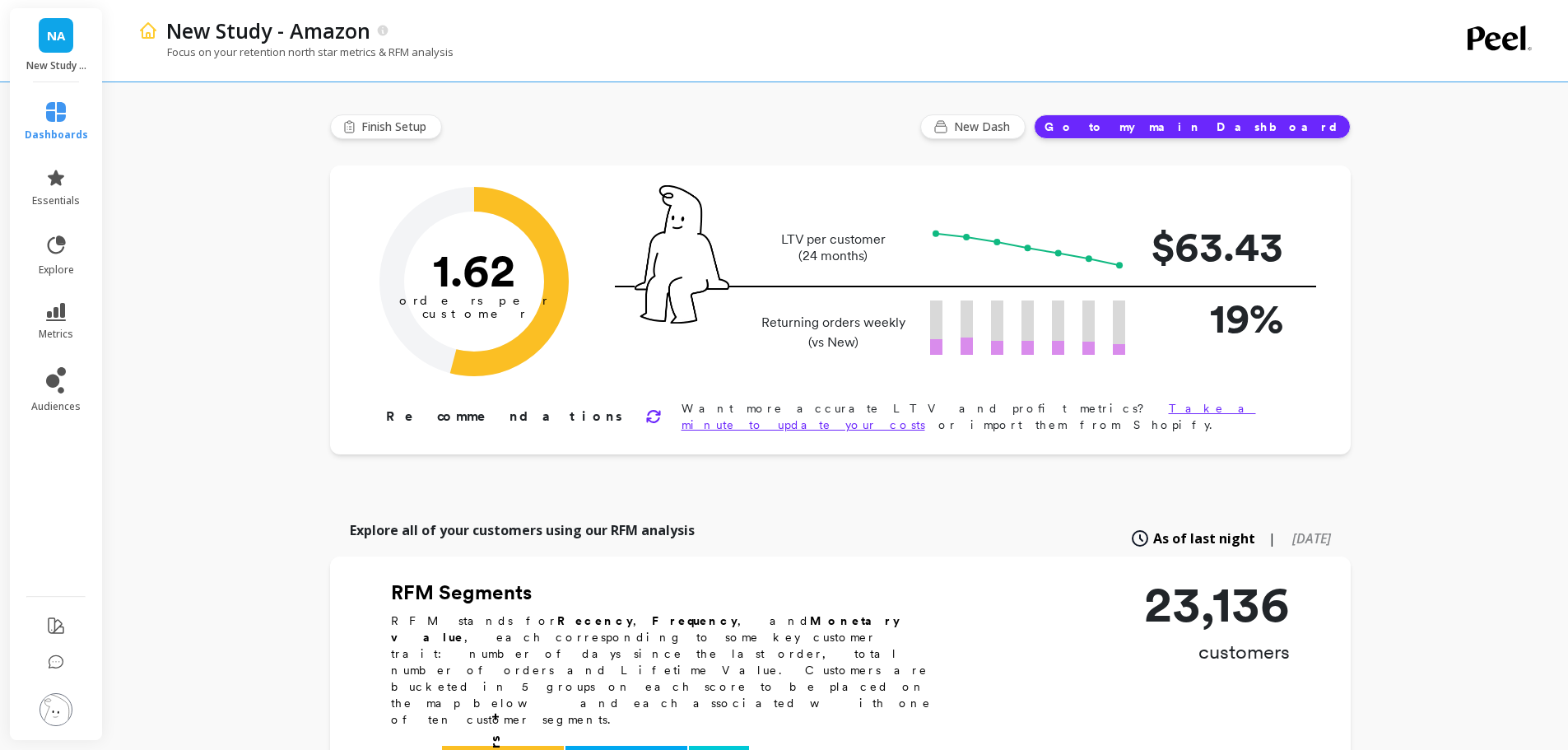
click at [49, 39] on span "NA" at bounding box center [56, 35] width 18 height 19
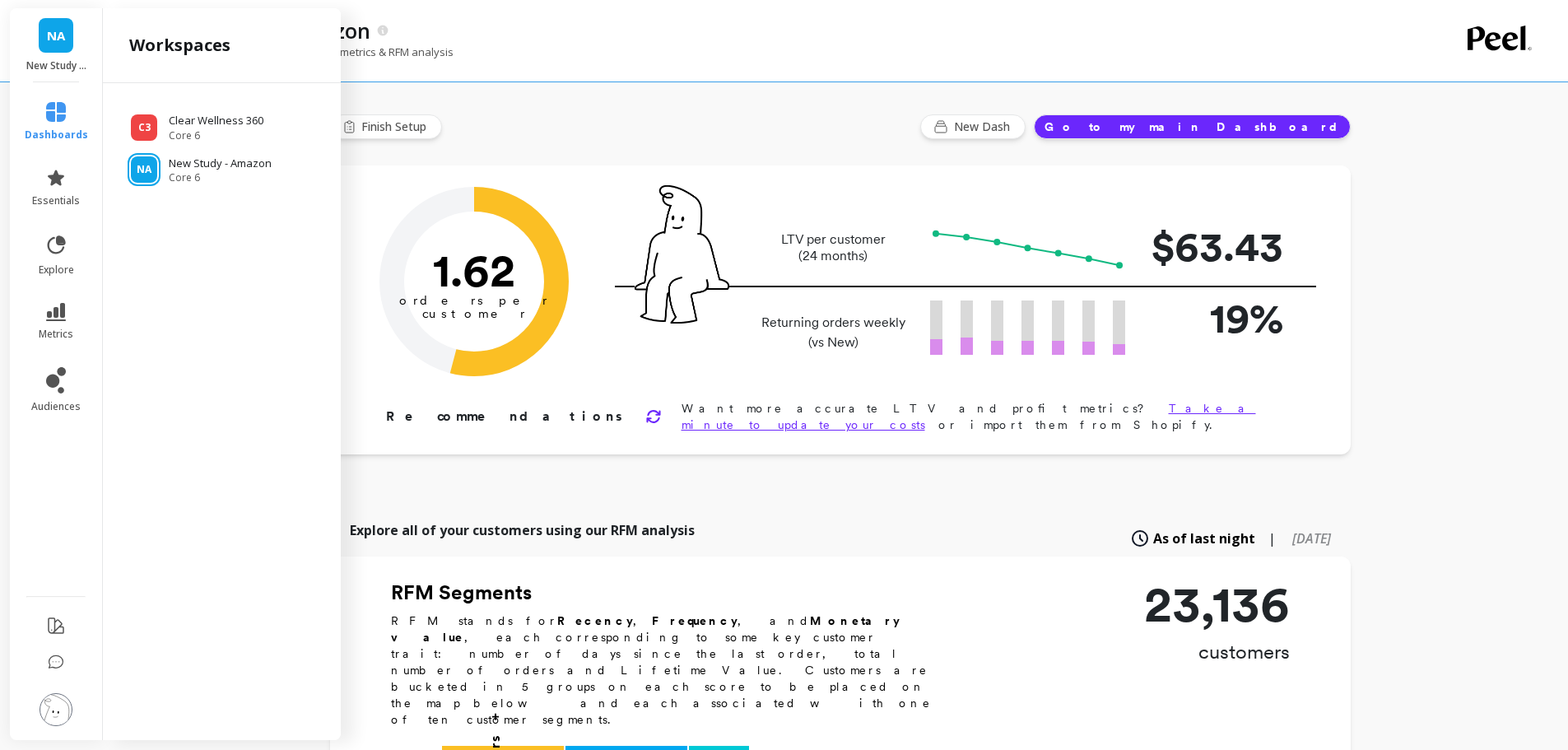
click at [48, 710] on img at bounding box center [56, 709] width 33 height 33
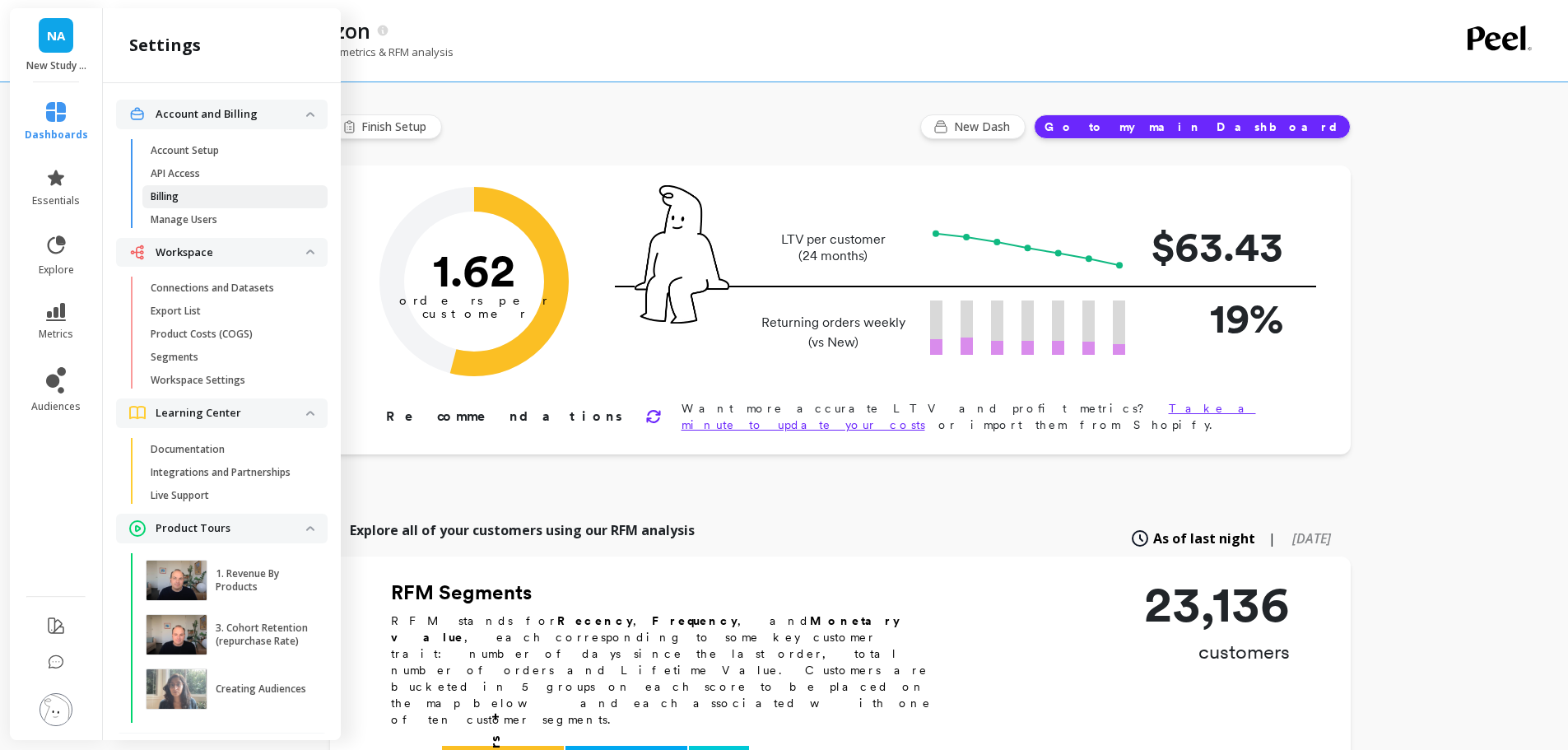
click at [177, 191] on p "Billing" at bounding box center [164, 197] width 28 height 13
